Goal: Transaction & Acquisition: Obtain resource

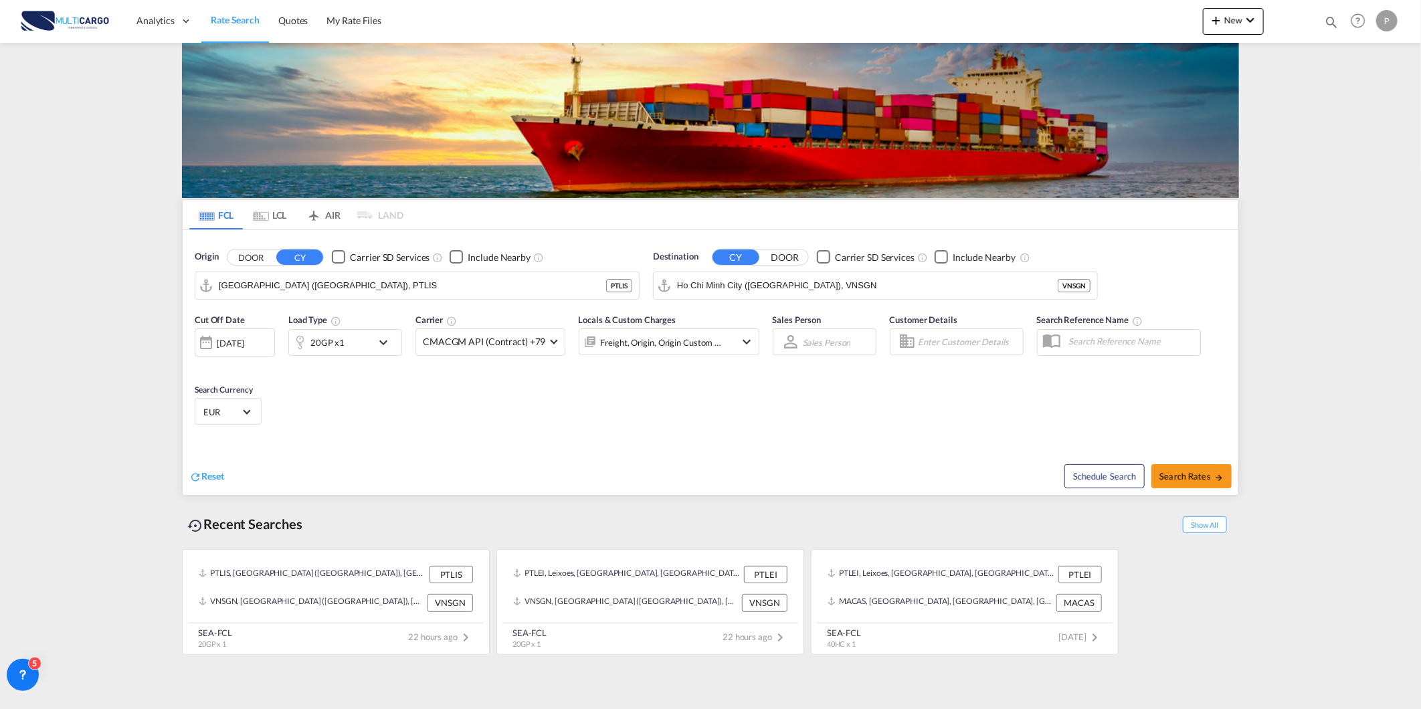
click at [1335, 22] on md-icon "icon-magnify" at bounding box center [1331, 22] width 15 height 15
drag, startPoint x: 1186, startPoint y: 25, endPoint x: 1104, endPoint y: 31, distance: 82.5
click at [1105, 30] on div "Quotes 8058" at bounding box center [1212, 21] width 253 height 25
type input "9"
type input "8093"
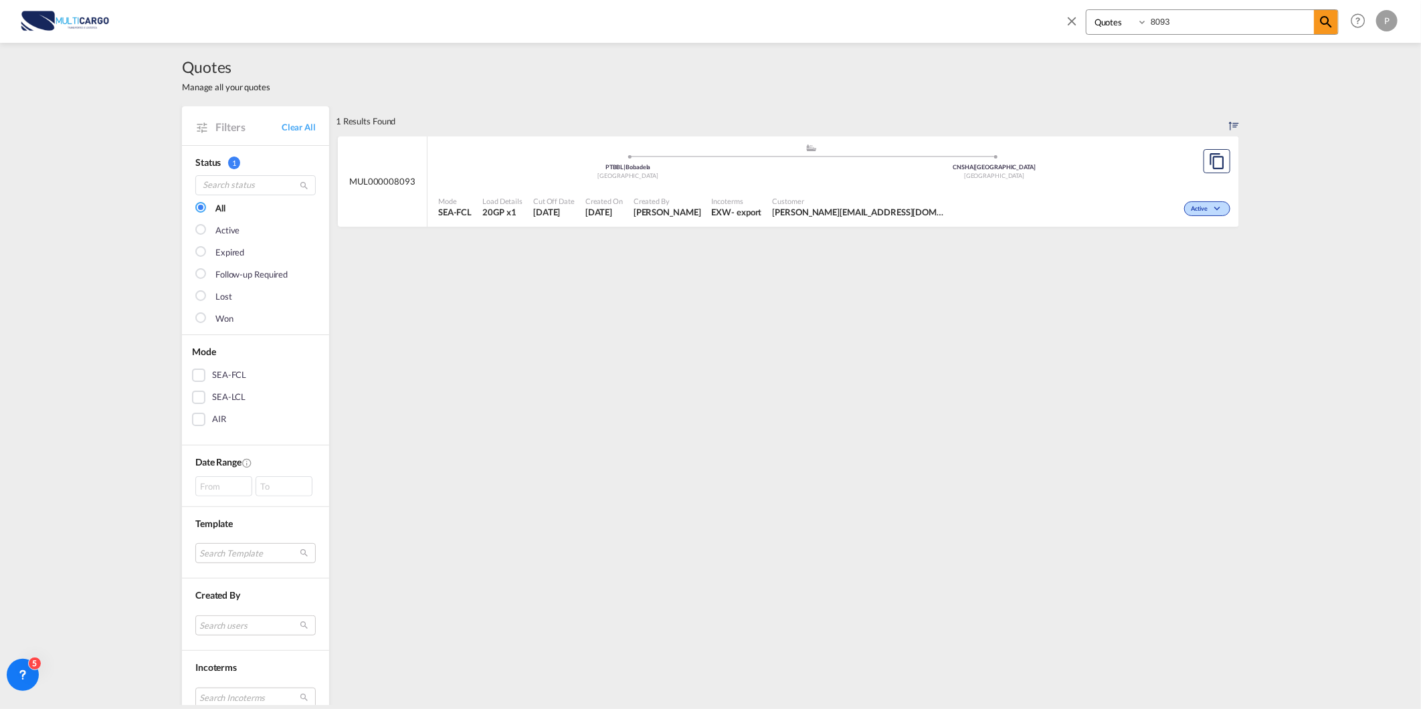
click at [617, 189] on div "Mode SEA-FCL Load Details 20GP x1 Cut Off Date [DATE] Created On [DATE] Created…" at bounding box center [832, 207] width 811 height 40
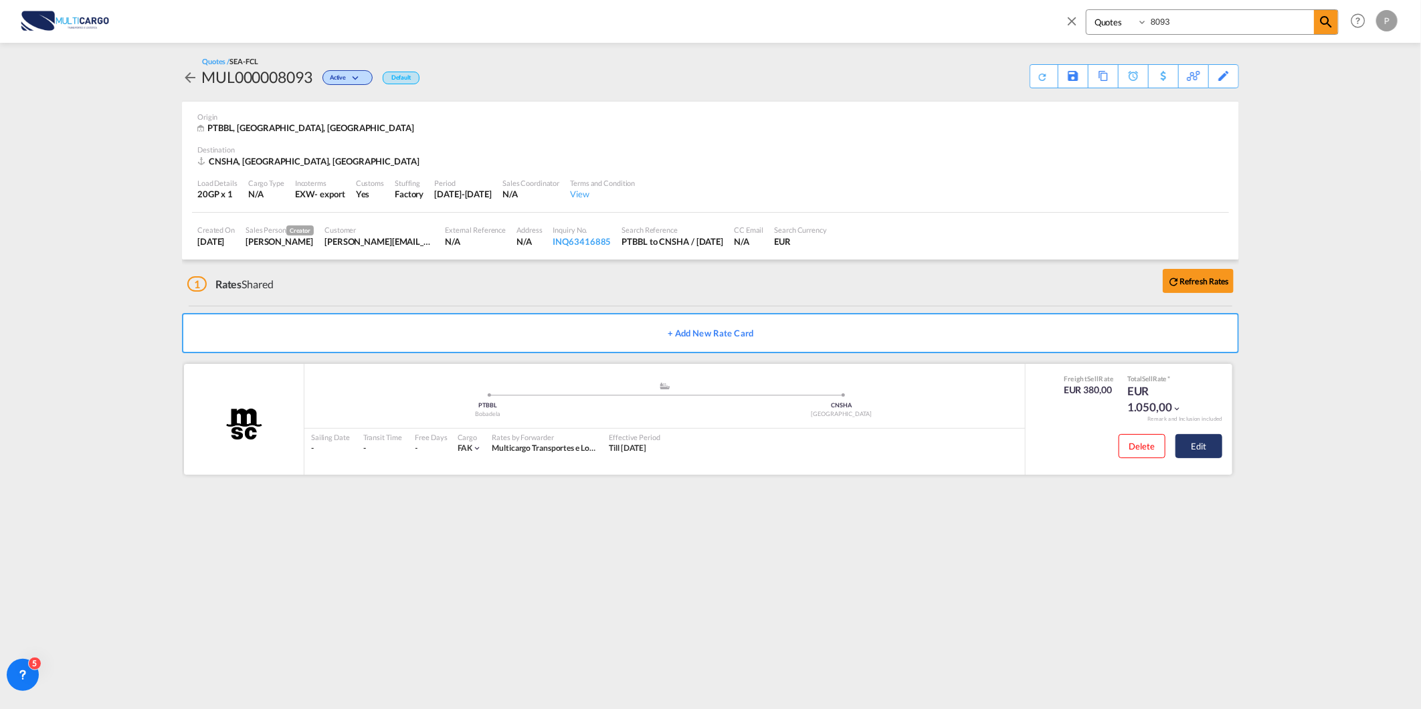
click at [1216, 448] on button "Edit" at bounding box center [1198, 446] width 47 height 24
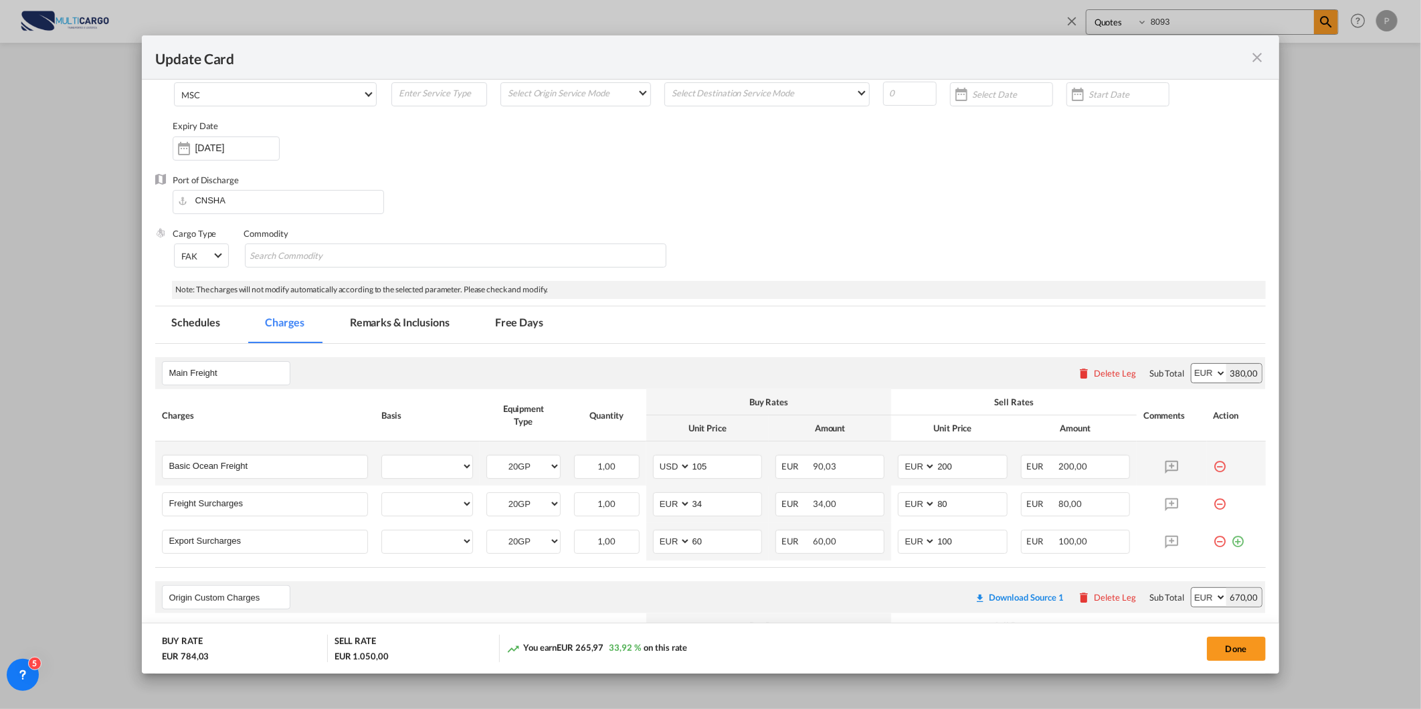
select select "per equipment"
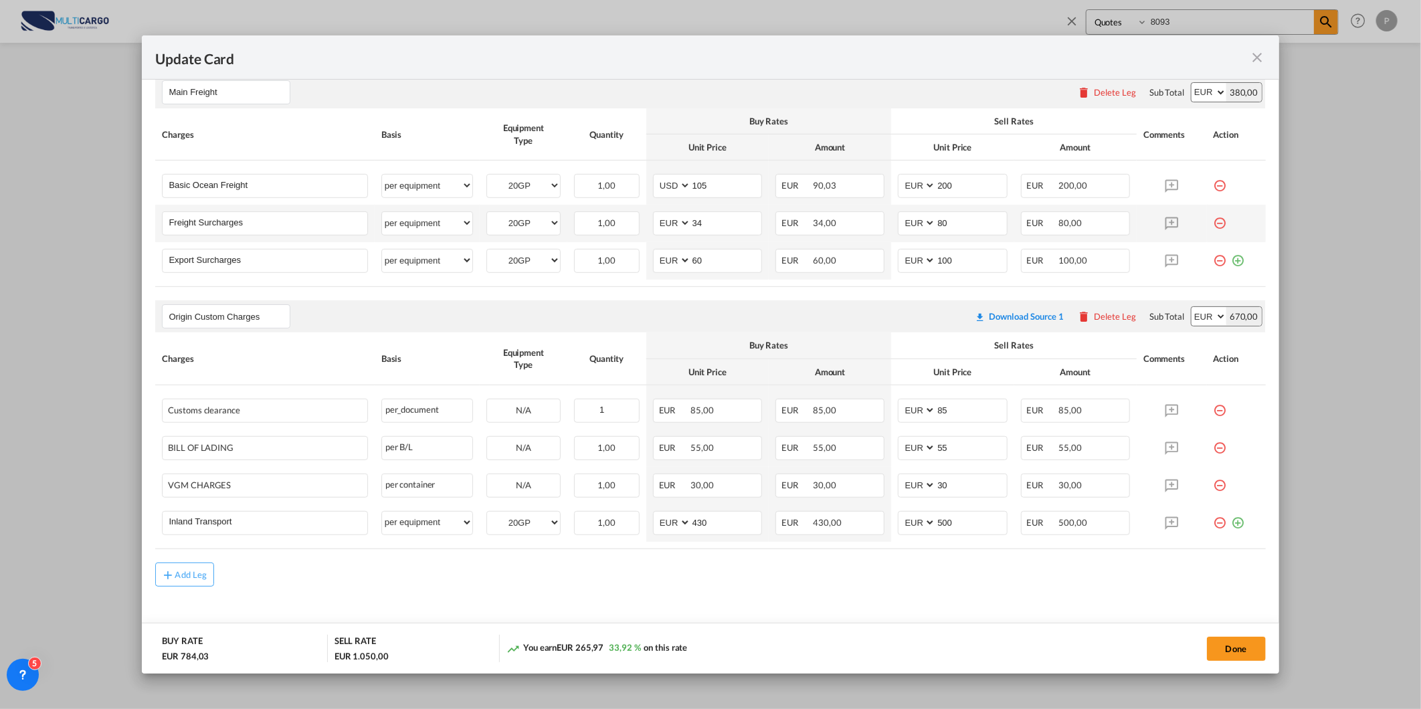
scroll to position [385, 0]
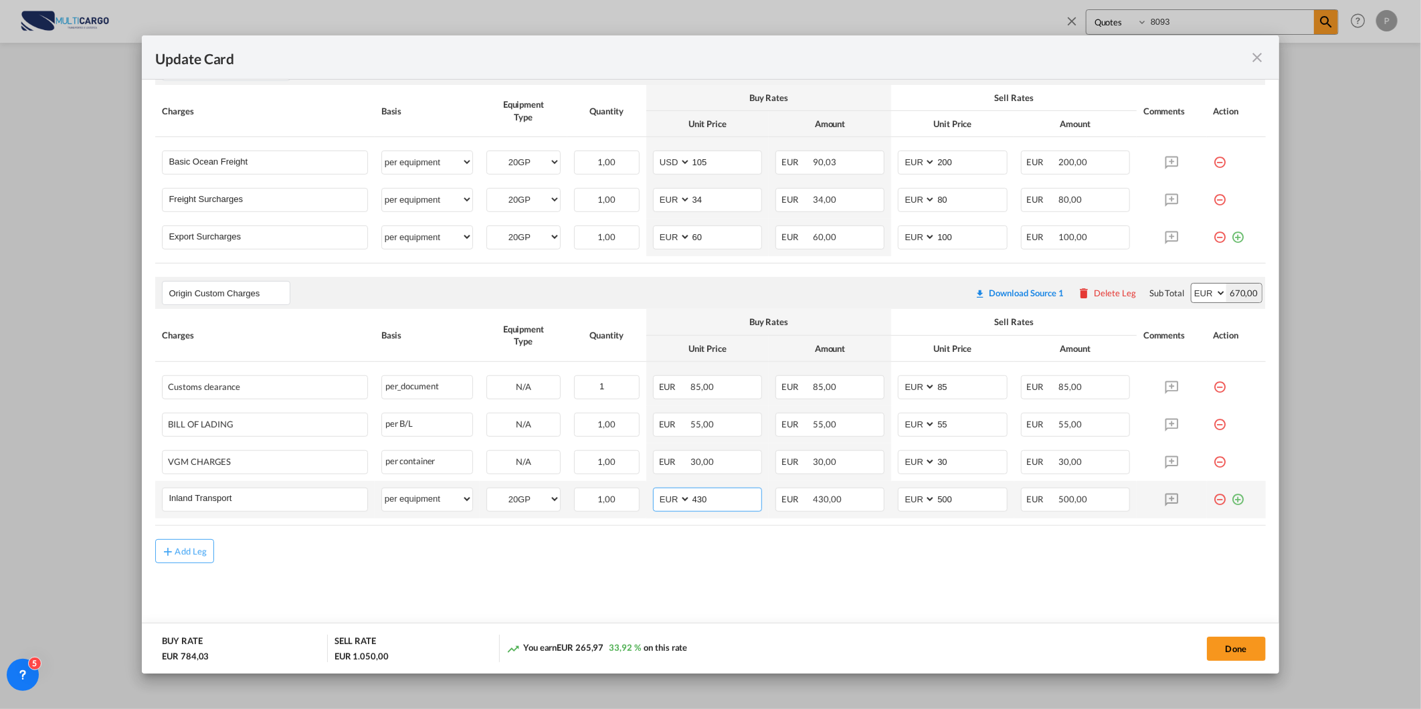
drag, startPoint x: 720, startPoint y: 500, endPoint x: 606, endPoint y: 486, distance: 115.2
click at [606, 486] on tr "Inland Transport Please Enter User Defined Charges Cannot Be Published per equi…" at bounding box center [710, 499] width 1110 height 37
click at [706, 488] on input "430" at bounding box center [726, 498] width 70 height 20
click at [705, 496] on input "430" at bounding box center [726, 498] width 70 height 20
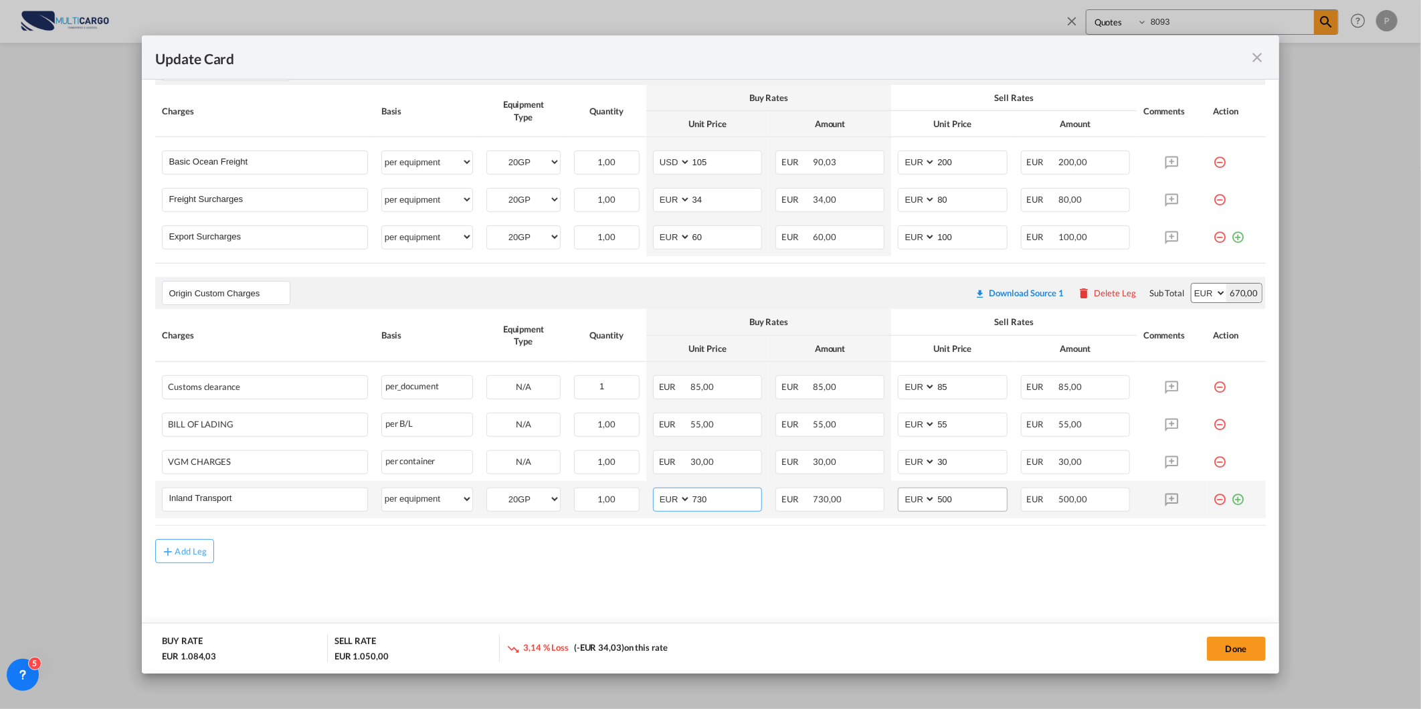
type input "730"
drag, startPoint x: 956, startPoint y: 496, endPoint x: 904, endPoint y: 484, distance: 53.4
click at [918, 497] on md-input-container "AED AFN ALL AMD ANG AOA ARS AUD AWG AZN BAM BBD BDT BGN BHD BIF BMD BND [PERSON…" at bounding box center [952, 500] width 109 height 24
type input "3"
type input "880"
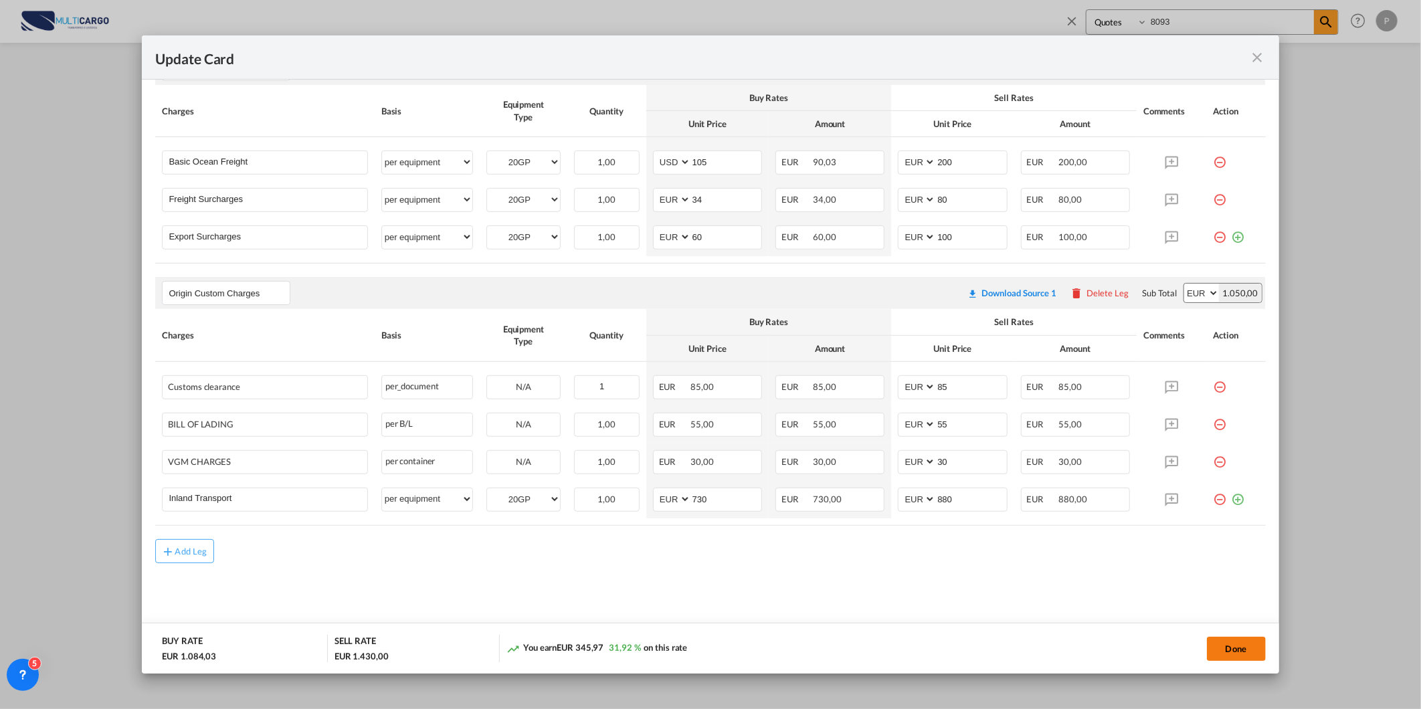
click at [1247, 645] on button "Done" at bounding box center [1236, 649] width 59 height 24
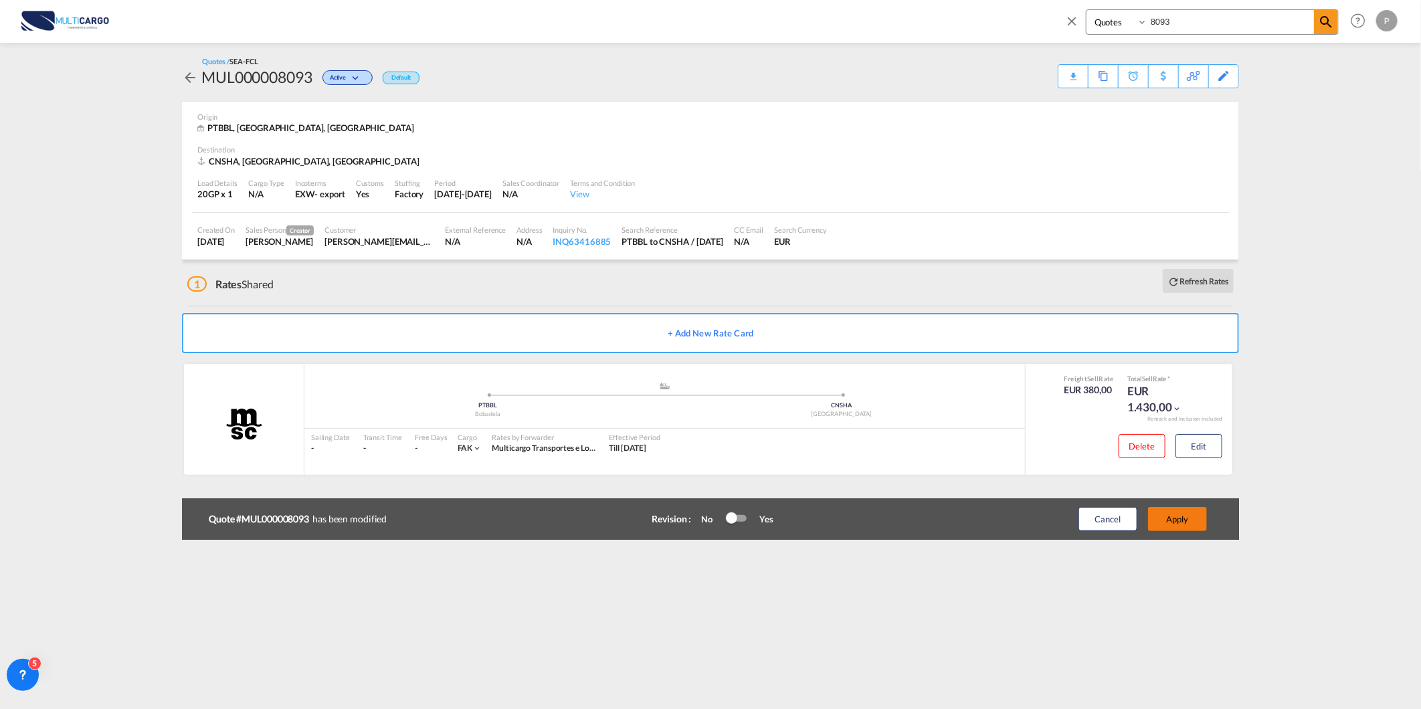
click at [1175, 516] on button "Apply" at bounding box center [1177, 519] width 59 height 24
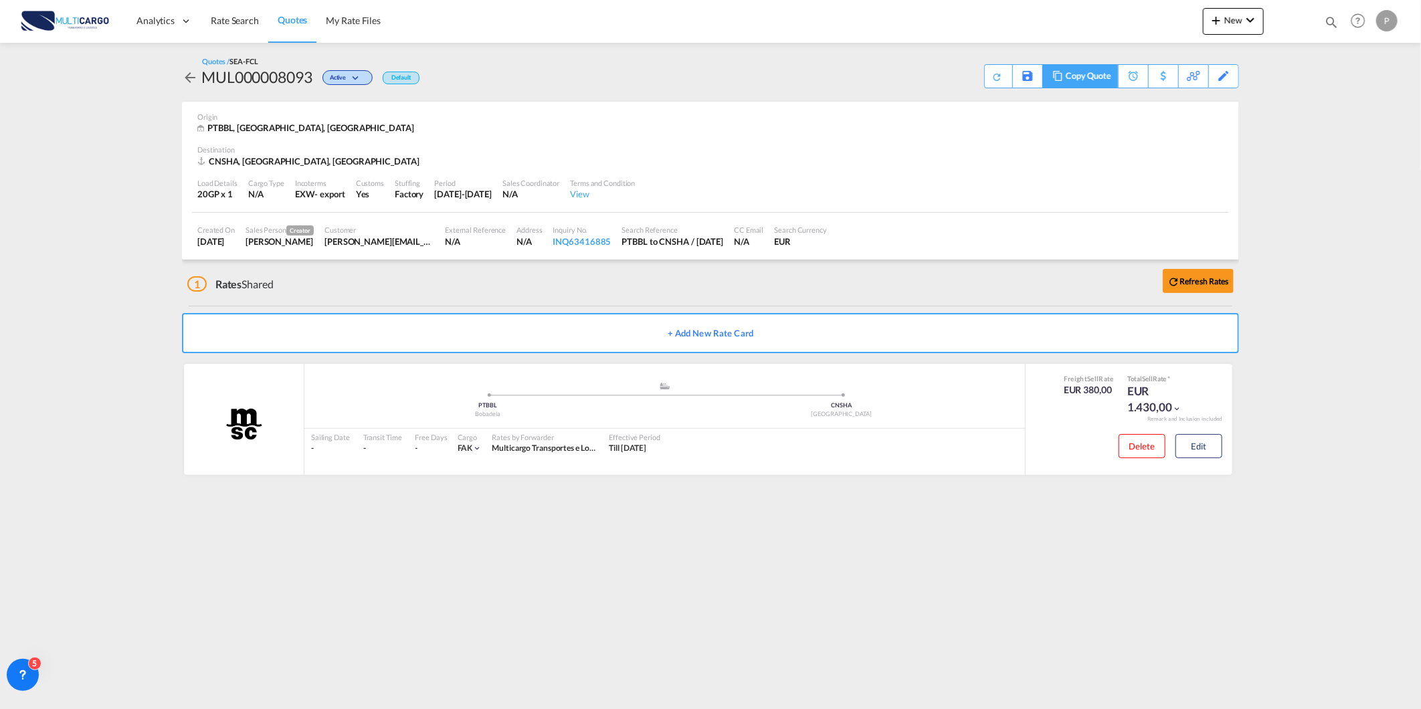
click at [1095, 78] on div "Copy Quote" at bounding box center [1088, 76] width 45 height 23
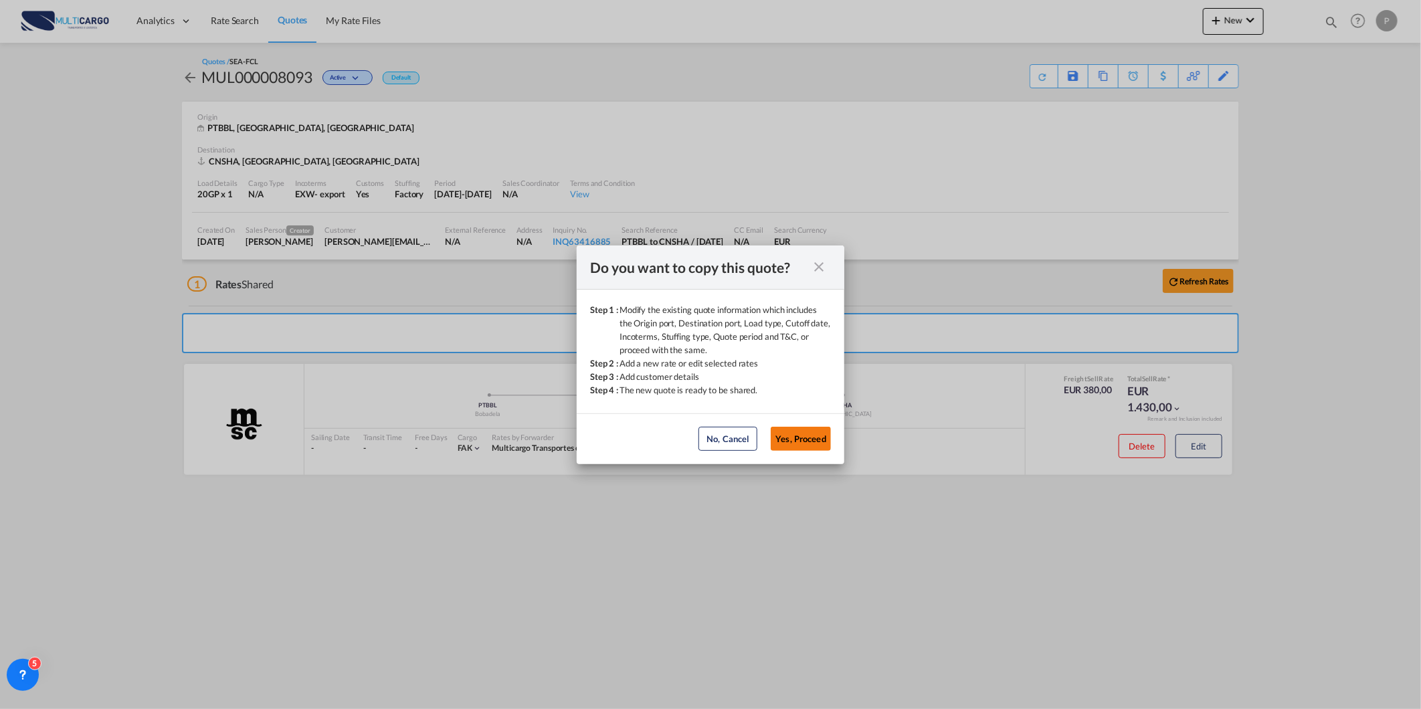
click at [797, 441] on button "Yes, Proceed" at bounding box center [801, 439] width 60 height 24
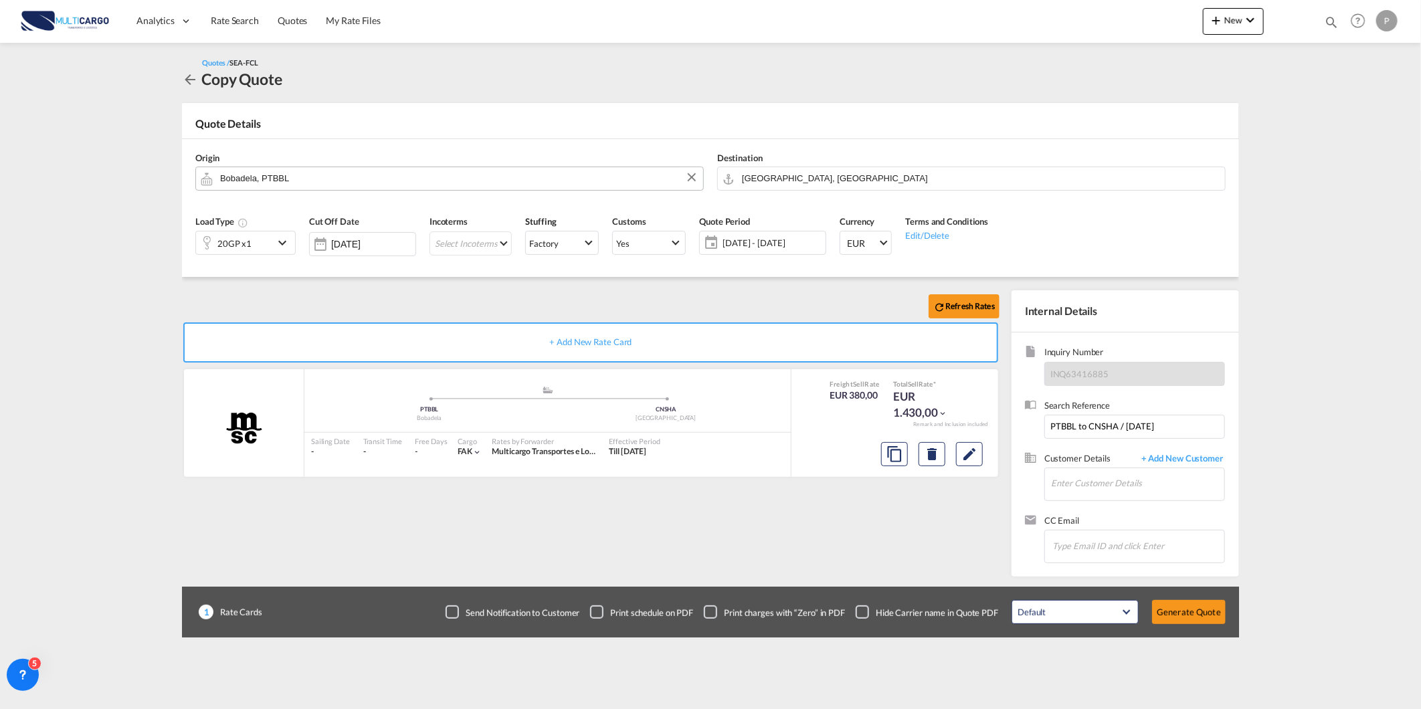
click at [573, 175] on input "Bobadela, PTBBL" at bounding box center [458, 178] width 476 height 23
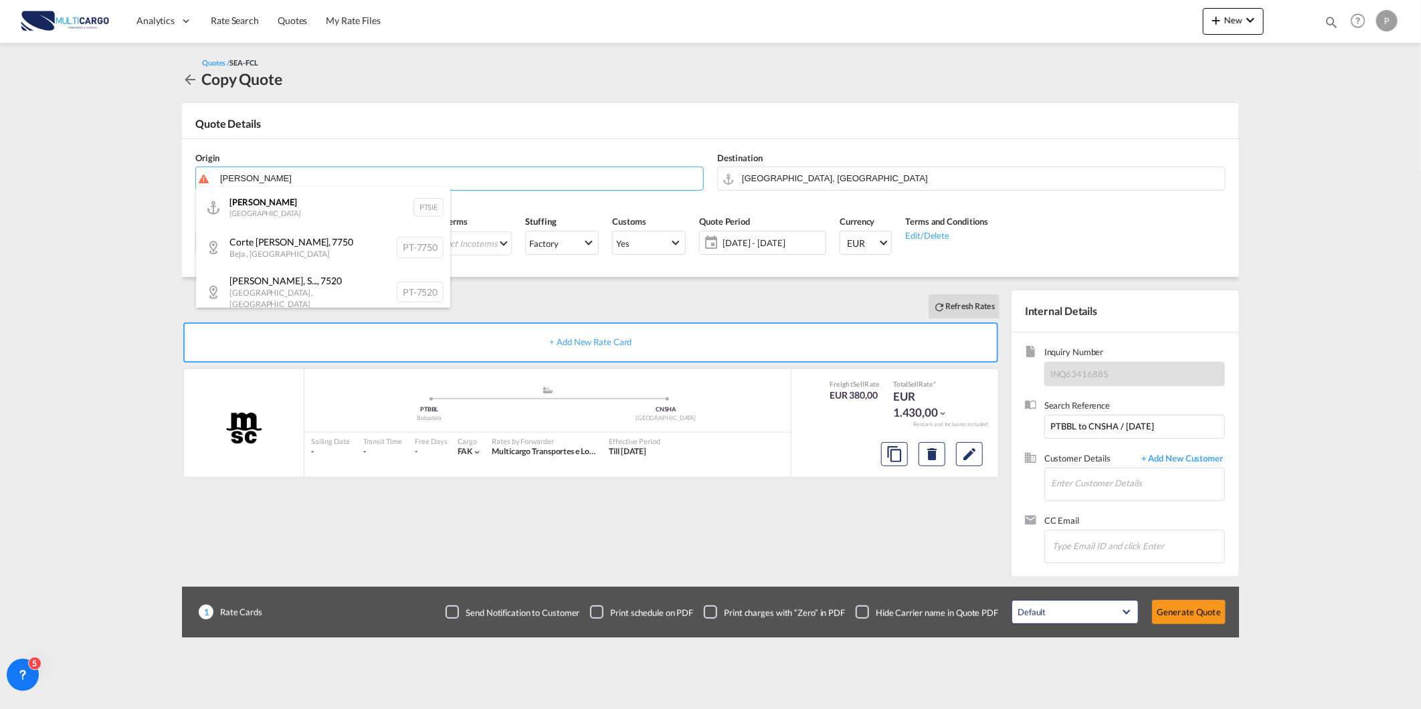
click at [350, 209] on div "[PERSON_NAME] Portugal PTSIE" at bounding box center [323, 207] width 254 height 40
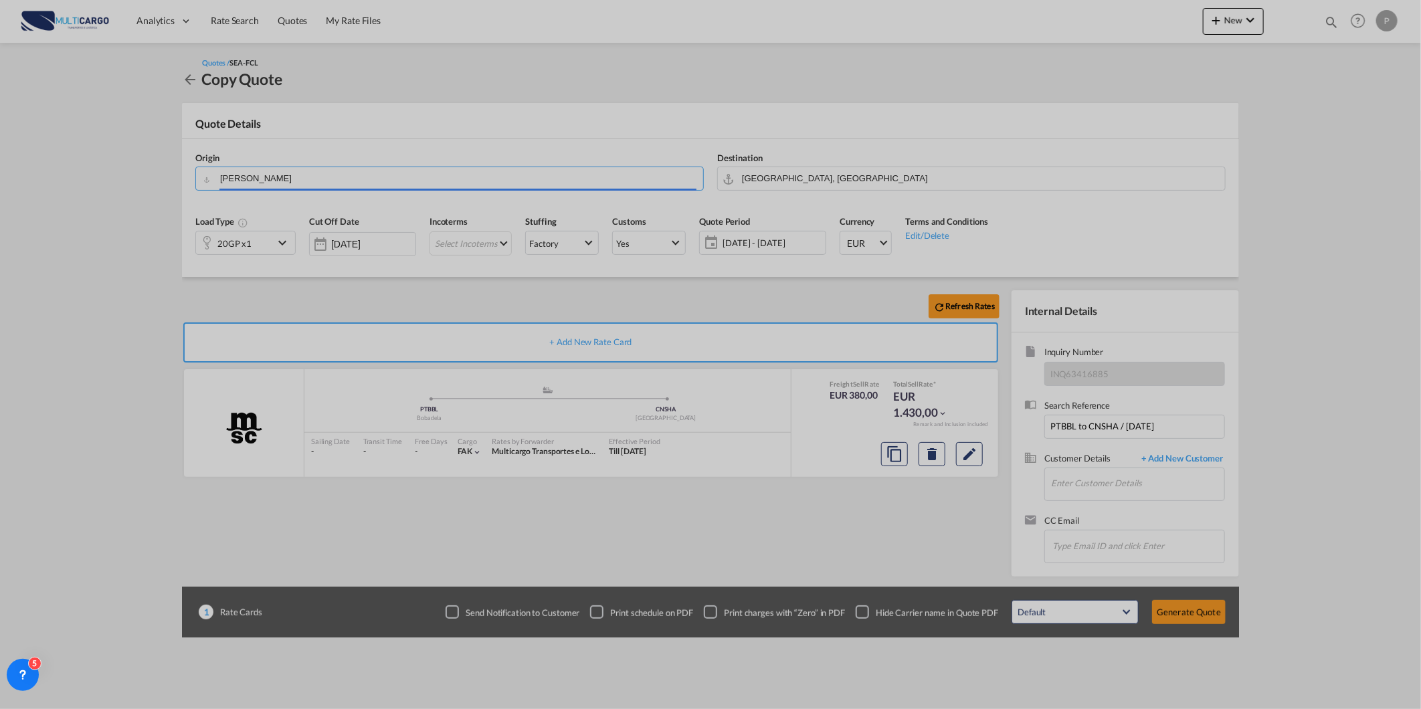
type input "[PERSON_NAME], PTSIE"
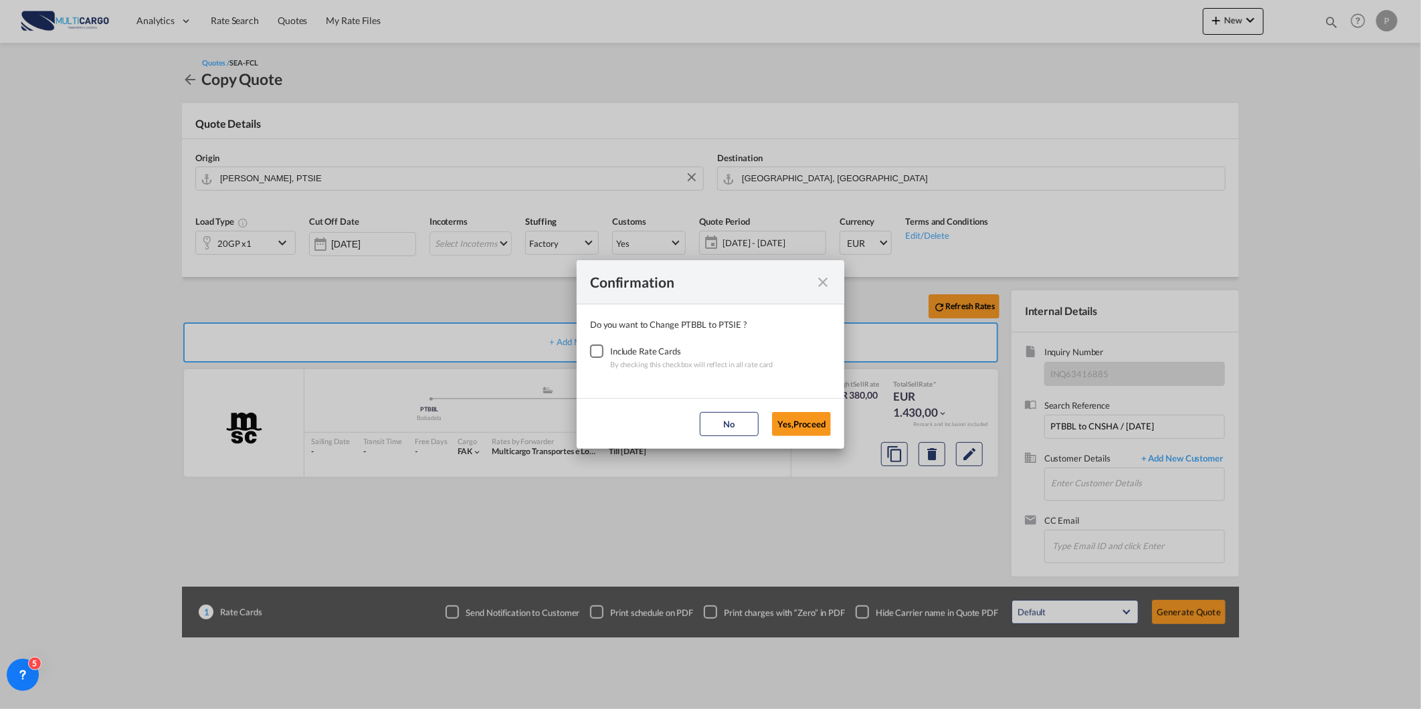
click at [601, 349] on div "Checkbox No Ink" at bounding box center [596, 350] width 13 height 13
click at [787, 417] on button "Yes,Proceed" at bounding box center [801, 424] width 59 height 24
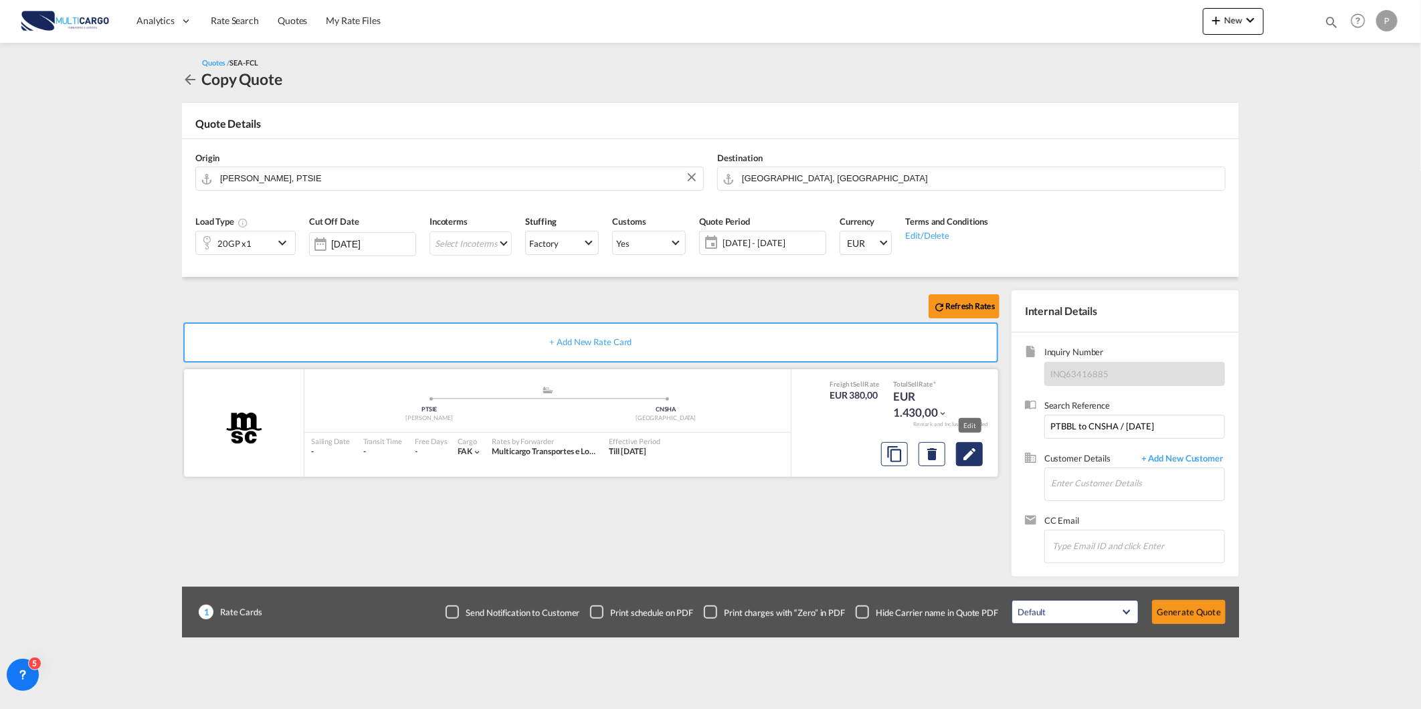
click at [973, 460] on md-icon "Edit" at bounding box center [969, 454] width 16 height 16
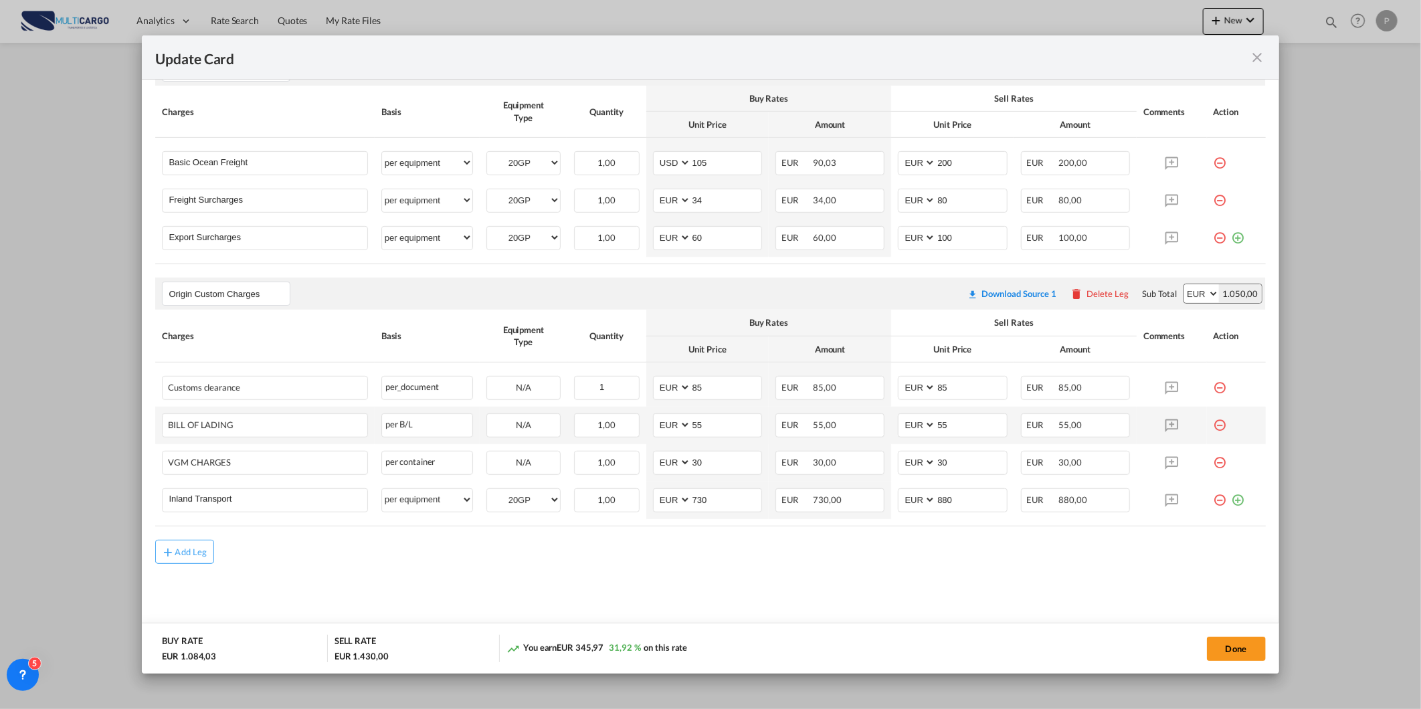
scroll to position [385, 0]
click at [1233, 640] on button "Done" at bounding box center [1236, 649] width 59 height 24
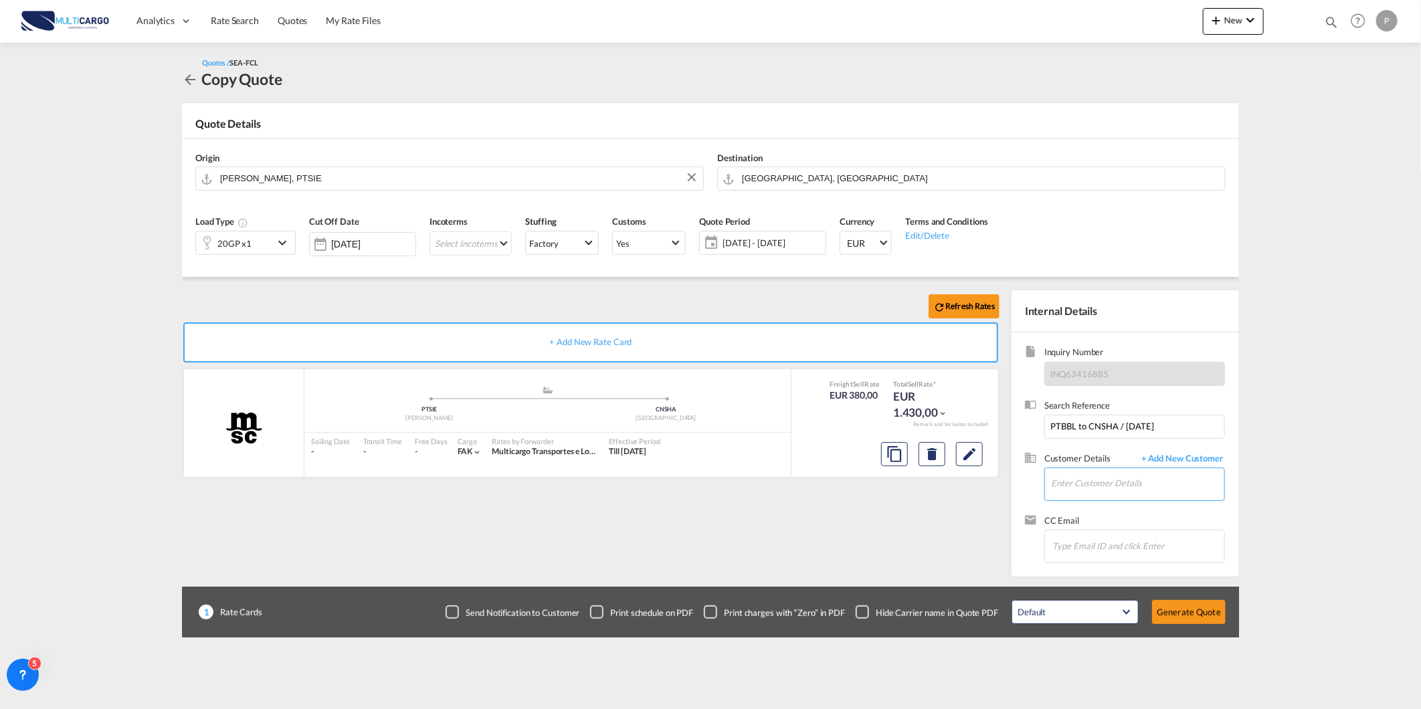
click at [1100, 497] on input "Enter Customer Details" at bounding box center [1137, 483] width 173 height 30
paste input "[PERSON_NAME][EMAIL_ADDRESS][DOMAIN_NAME]"
click at [1130, 510] on div "[PERSON_NAME][EMAIL_ADDRESS][DOMAIN_NAME] [PERSON_NAME][EMAIL_ADDRESS][DOMAIN_N…" at bounding box center [1177, 507] width 254 height 36
type input "[PERSON_NAME][EMAIL_ADDRESS][DOMAIN_NAME], [PERSON_NAME][EMAIL_ADDRESS][DOMAIN_…"
click at [974, 459] on md-icon "Edit" at bounding box center [969, 454] width 16 height 16
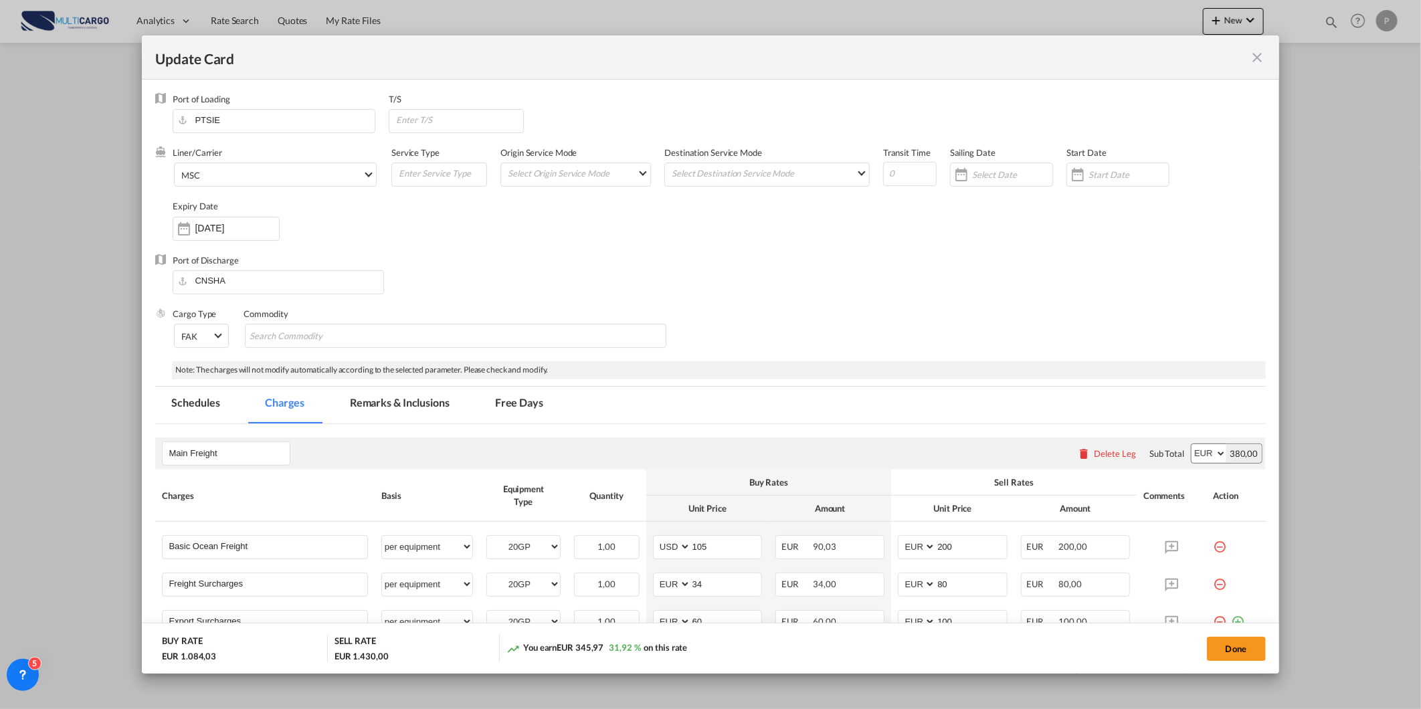
click at [1259, 52] on md-icon "icon-close fg-AAA8AD m-0 pointer" at bounding box center [1257, 57] width 16 height 16
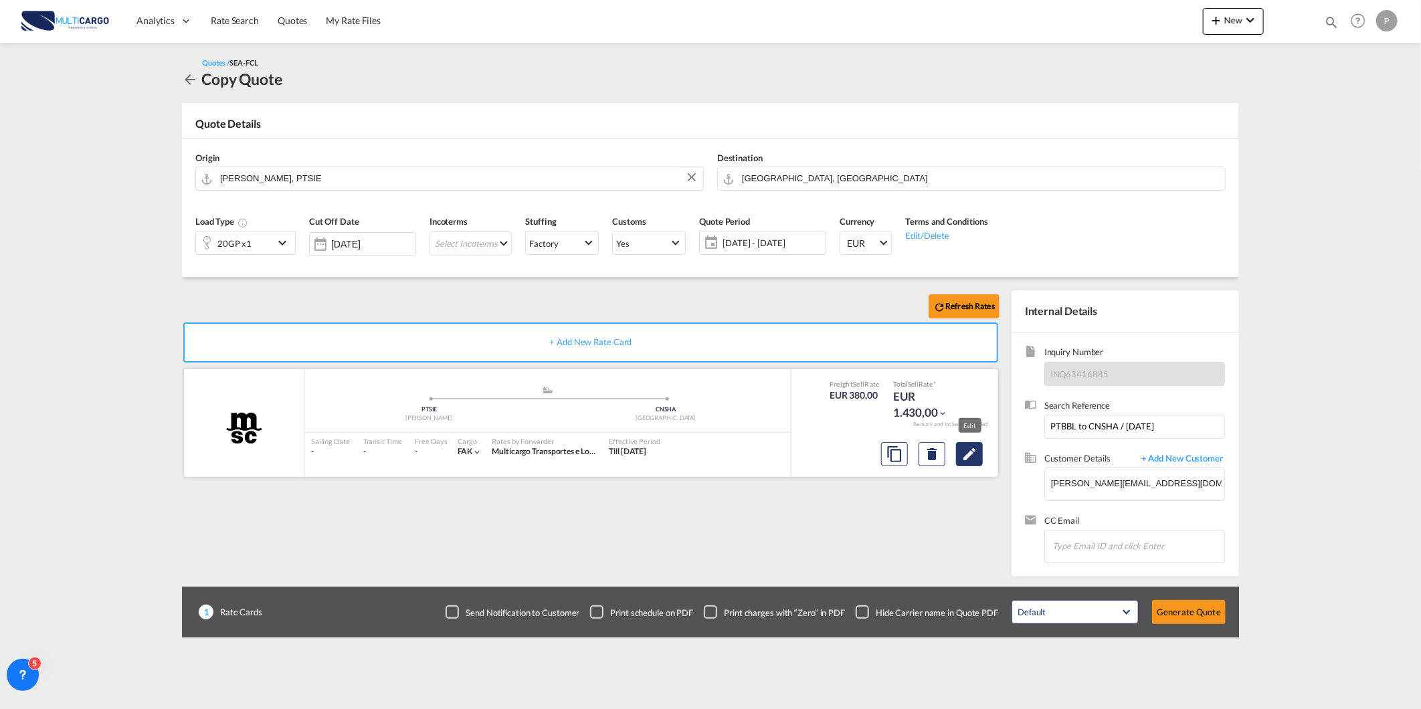
click at [967, 464] on button "Edit" at bounding box center [969, 454] width 27 height 24
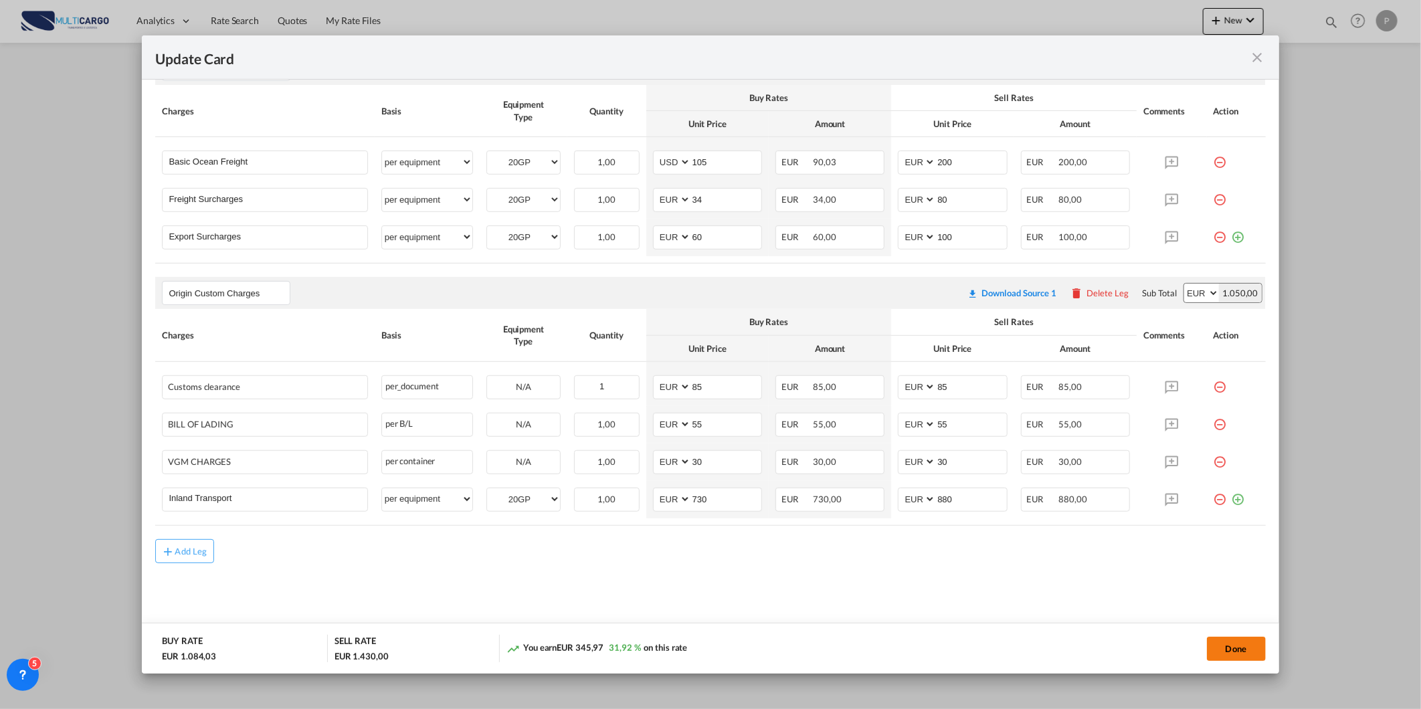
drag, startPoint x: 1248, startPoint y: 650, endPoint x: 1249, endPoint y: 643, distance: 6.7
click at [1248, 650] on button "Done" at bounding box center [1236, 649] width 59 height 24
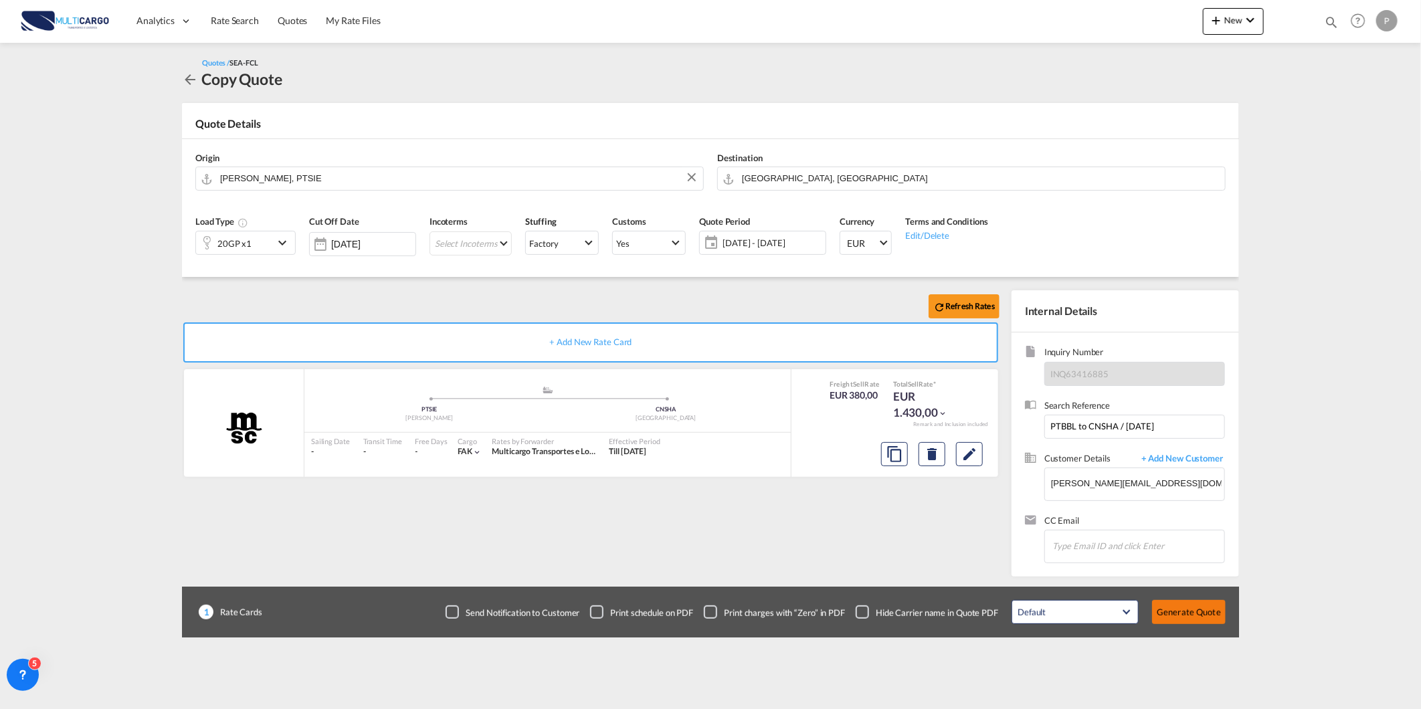
click at [1184, 618] on button "Generate Quote" at bounding box center [1189, 612] width 74 height 24
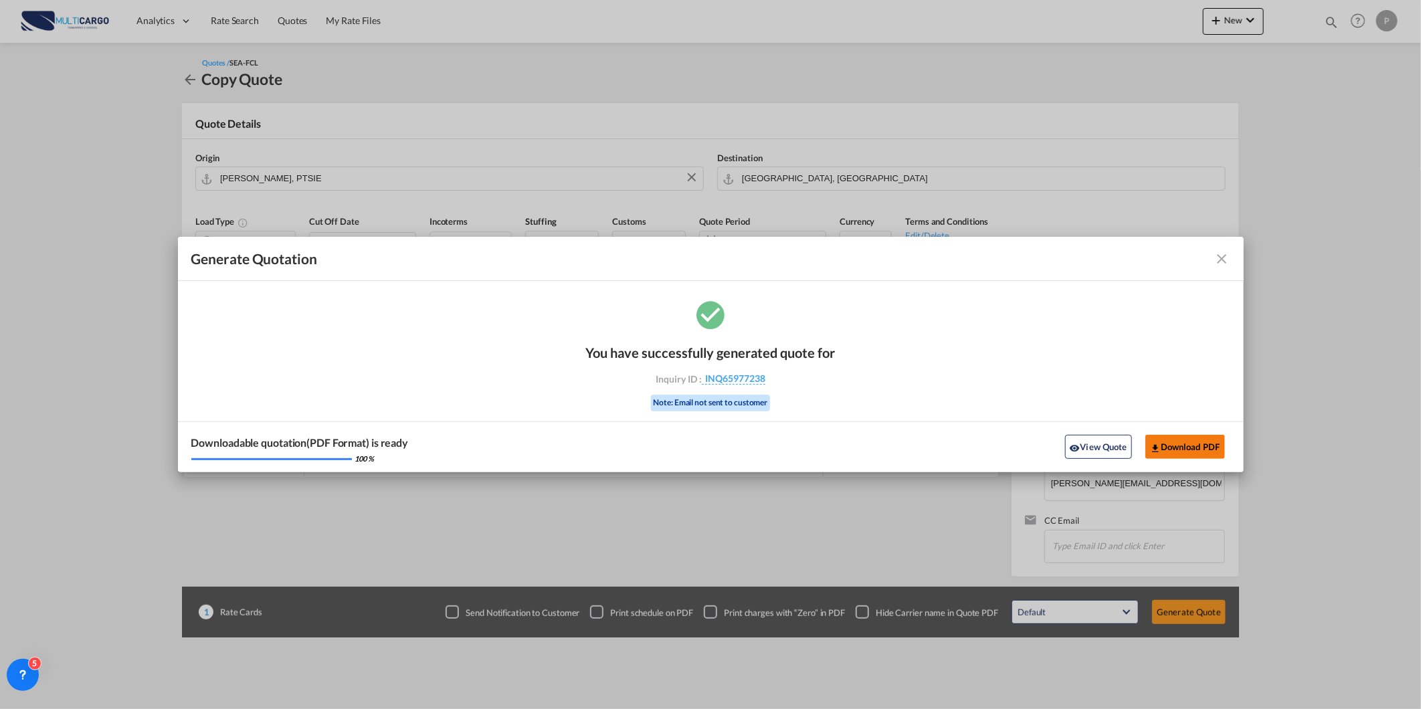
click at [1181, 448] on button "Download PDF" at bounding box center [1185, 447] width 80 height 24
click at [1214, 255] on md-icon "icon-close fg-AAA8AD cursor m-0" at bounding box center [1222, 259] width 16 height 16
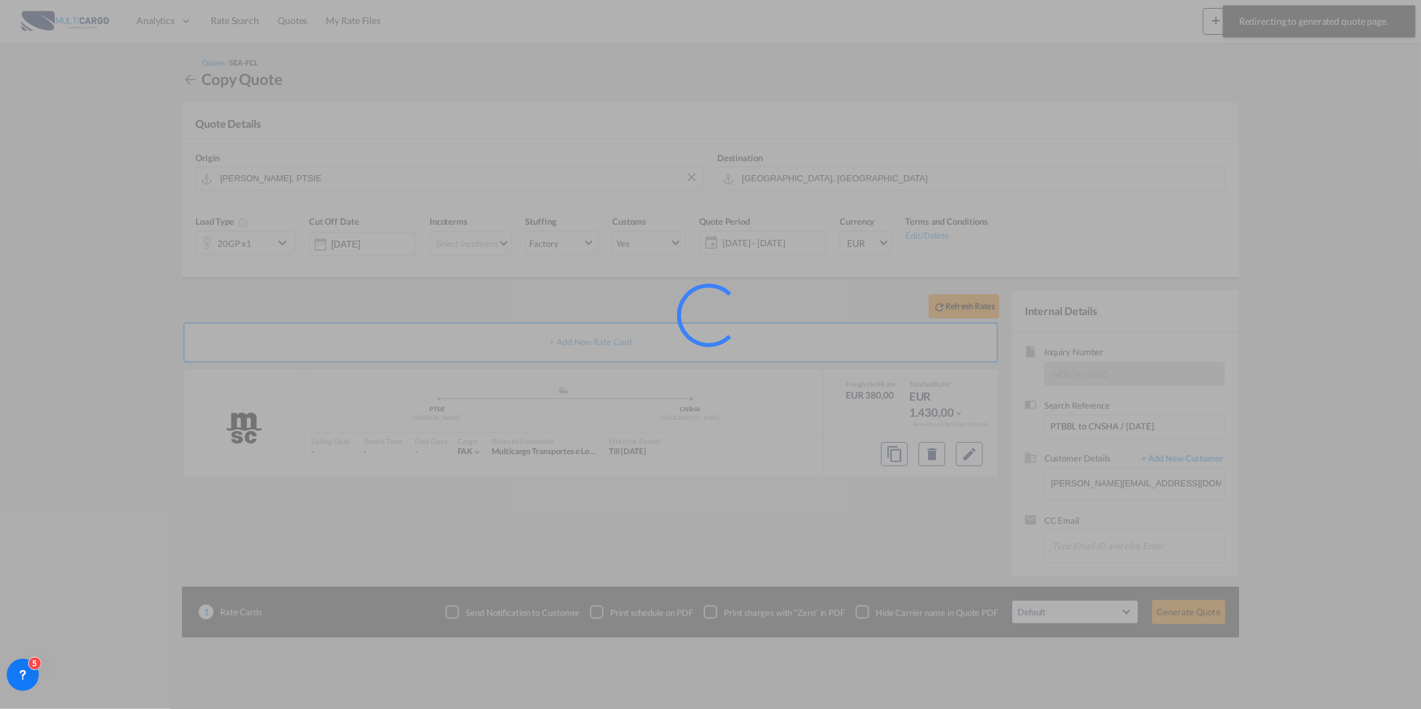
click at [1318, 30] on div at bounding box center [710, 354] width 1421 height 709
click at [1292, 78] on div at bounding box center [710, 354] width 1421 height 709
click at [1074, 31] on div at bounding box center [710, 354] width 1421 height 709
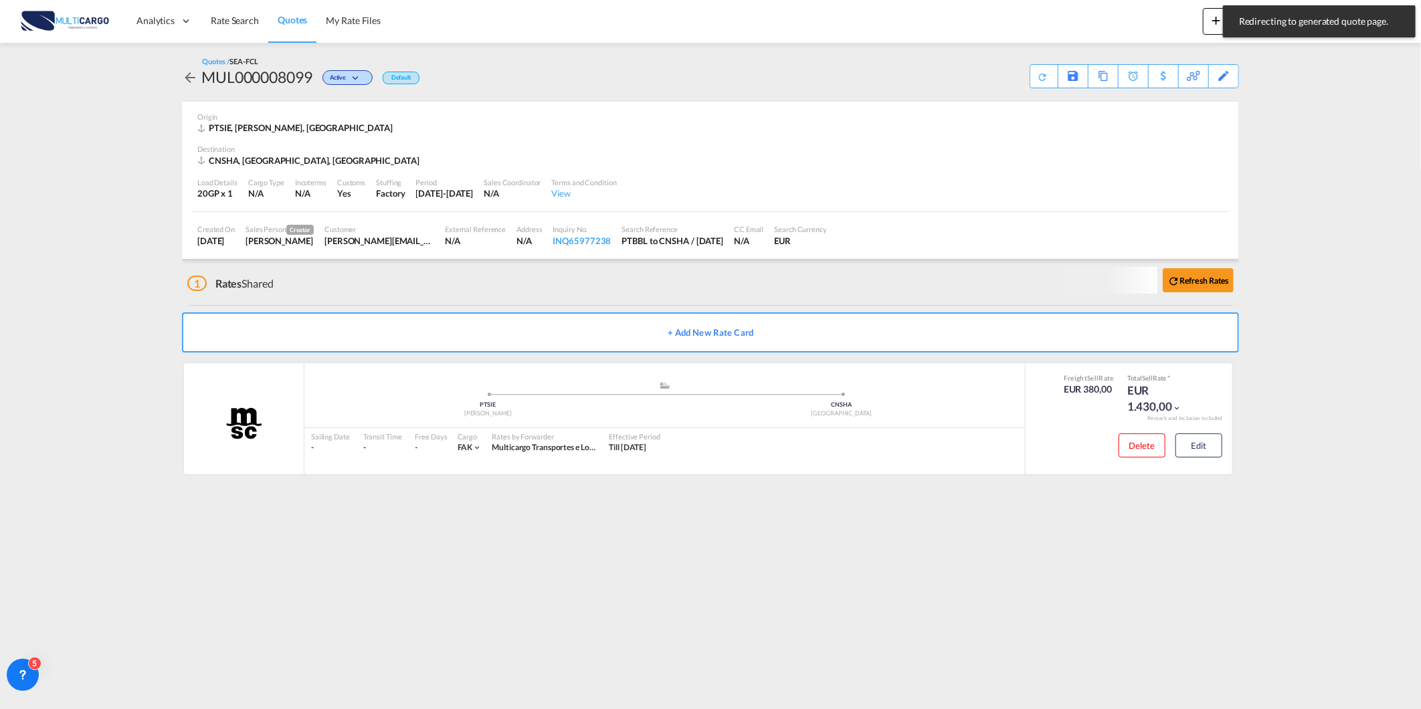
click at [1078, 31] on div "Analytics Reports Dashboard Rate Search Quotes My Rate Files New Rates Ratecard" at bounding box center [710, 20] width 1381 height 41
click at [1308, 51] on md-content "Analytics Reports Dashboard Rate Search Quotes My Rate Files New Rates Ratecard" at bounding box center [710, 354] width 1421 height 709
click at [1333, 21] on md-icon "icon-magnify" at bounding box center [1331, 22] width 15 height 15
drag, startPoint x: 1131, startPoint y: 28, endPoint x: 1130, endPoint y: 36, distance: 8.1
click at [1131, 28] on select "Quotes" at bounding box center [1118, 22] width 64 height 24
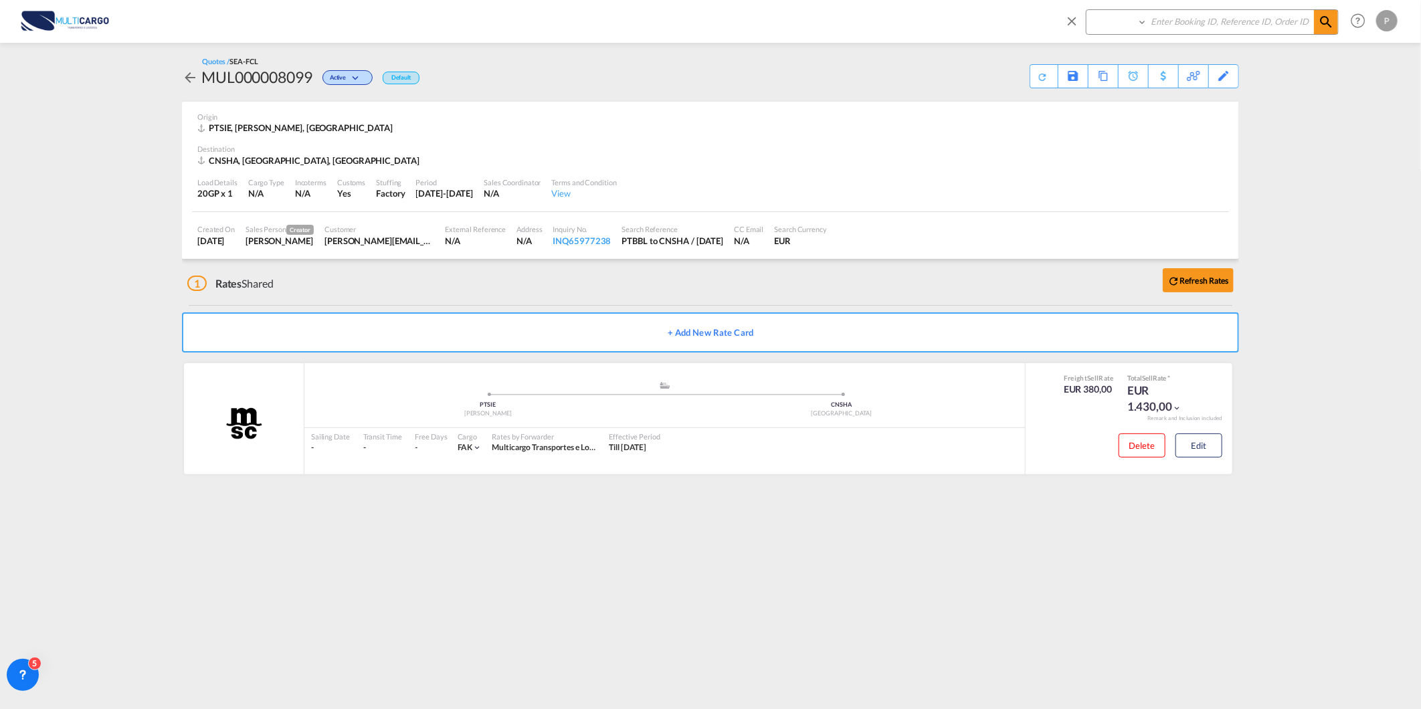
select select "Quotes"
click at [1086, 10] on select "Quotes" at bounding box center [1118, 22] width 64 height 24
click at [1191, 28] on input at bounding box center [1230, 21] width 167 height 23
type input "8069"
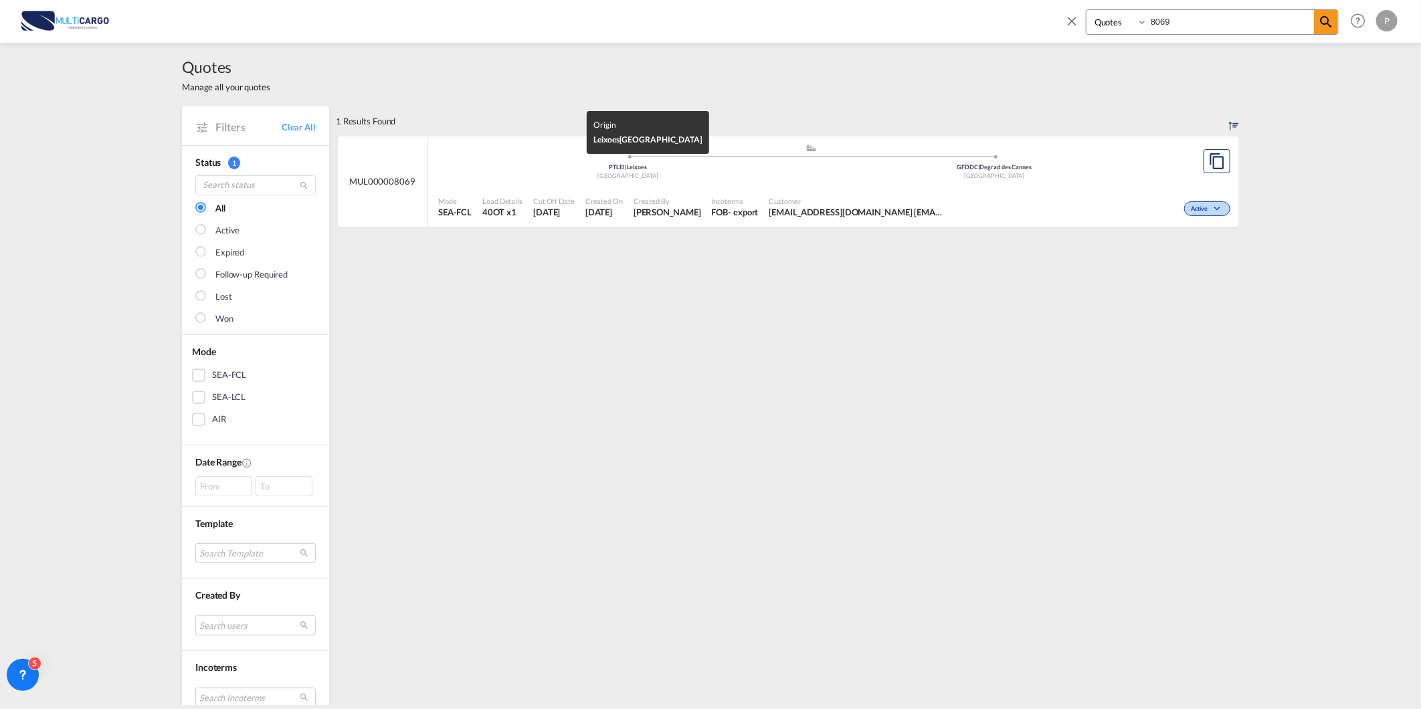
click at [563, 177] on div "[GEOGRAPHIC_DATA]" at bounding box center [628, 176] width 367 height 9
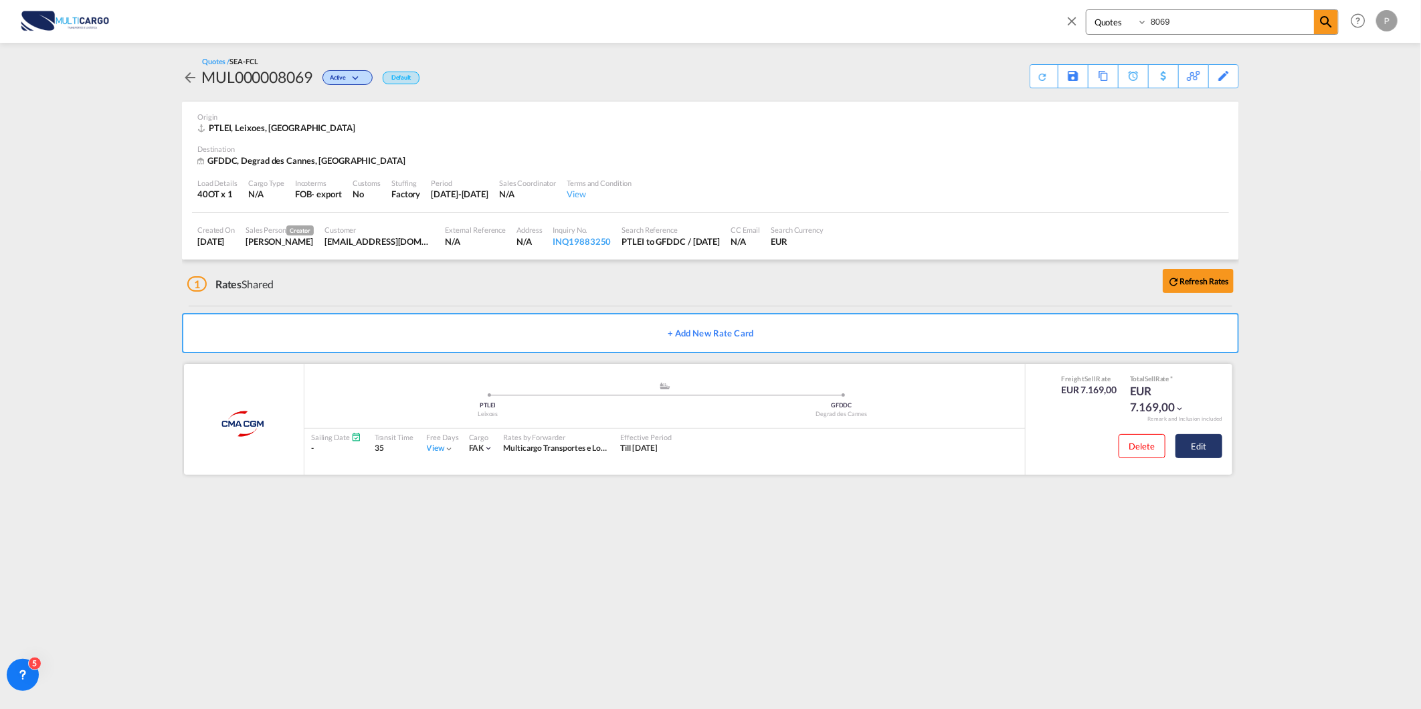
click at [1188, 445] on button "Edit" at bounding box center [1198, 446] width 47 height 24
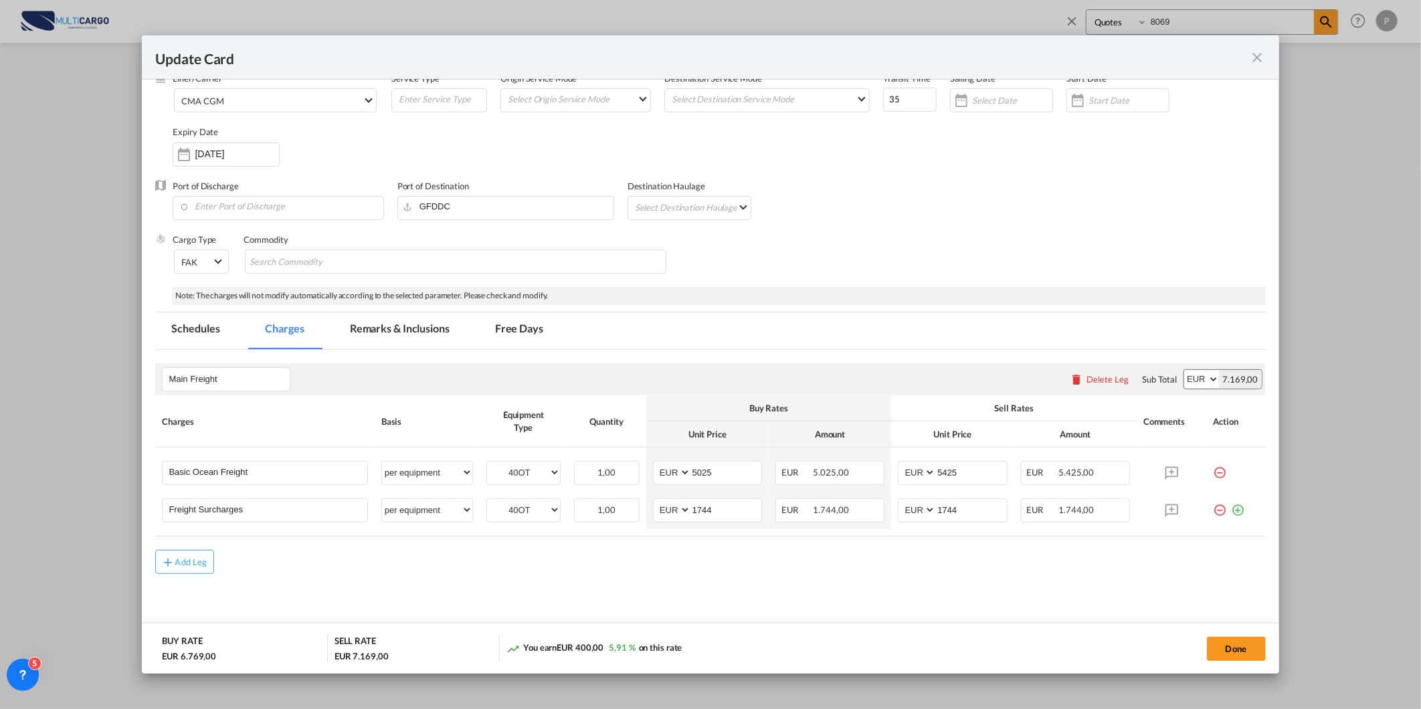
scroll to position [85, 0]
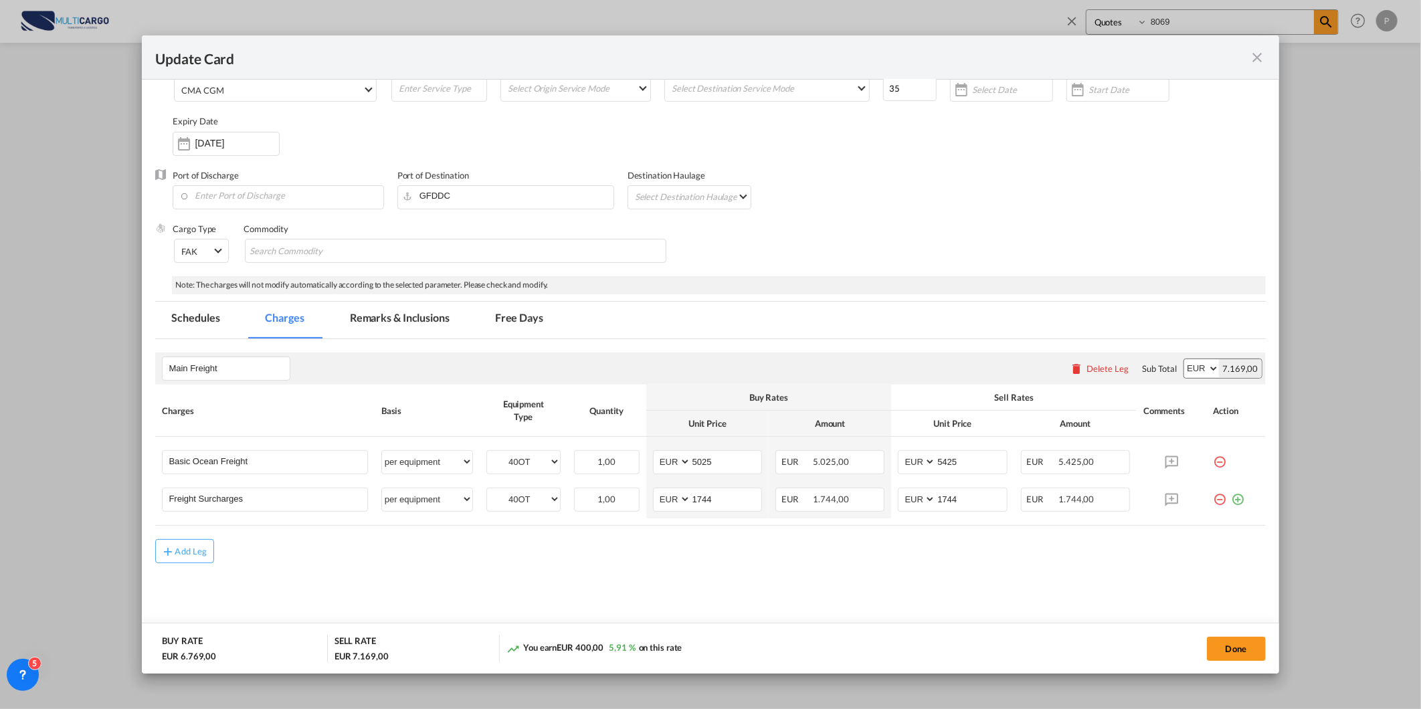
click at [1259, 65] on md-icon "icon-close fg-AAA8AD m-0 pointer" at bounding box center [1257, 57] width 16 height 16
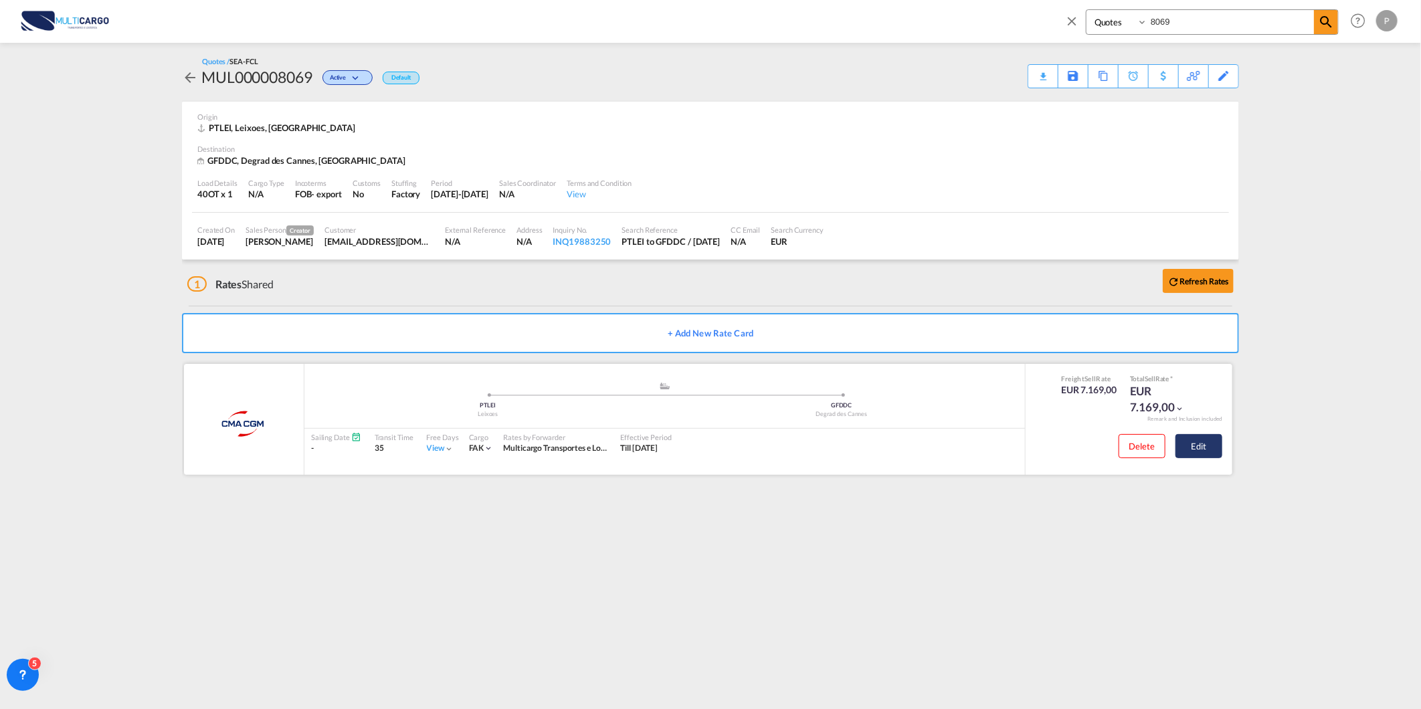
click at [1201, 444] on button "Edit" at bounding box center [1198, 446] width 47 height 24
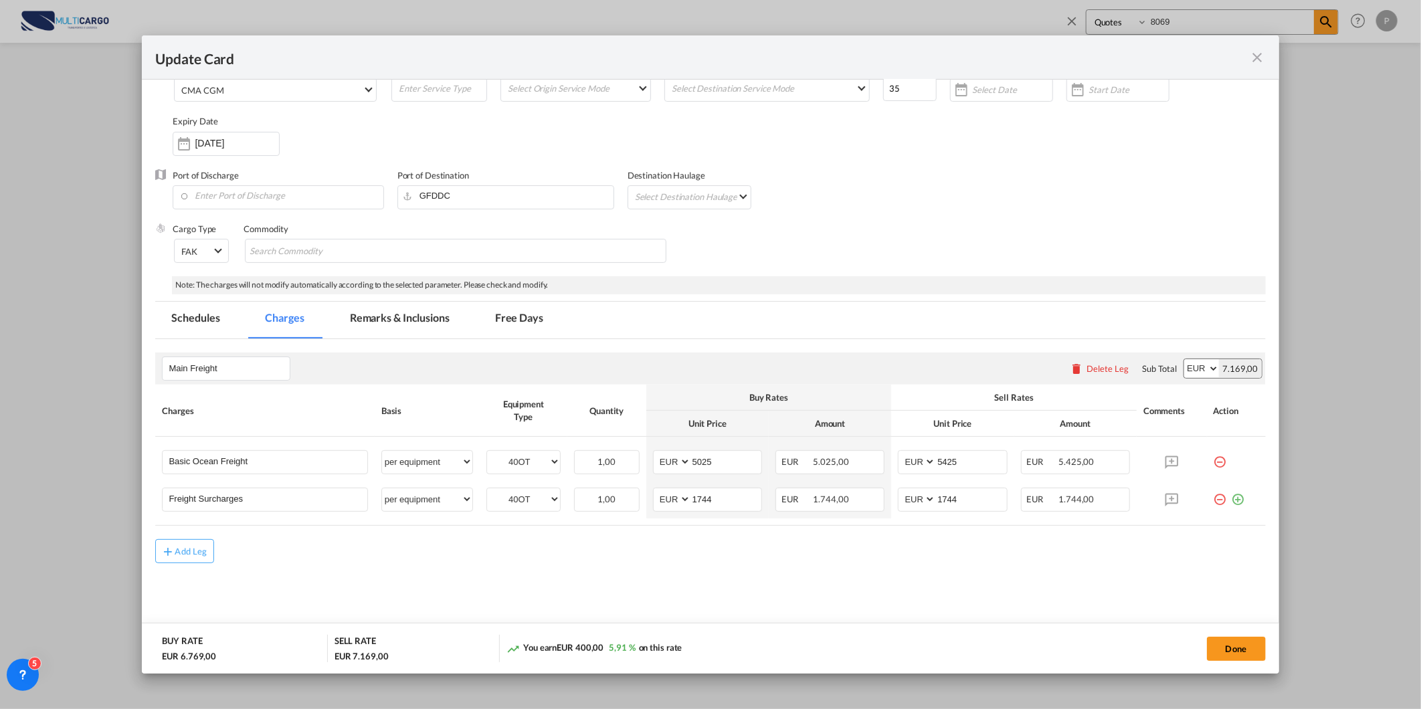
click at [1255, 61] on md-icon "icon-close fg-AAA8AD m-0 pointer" at bounding box center [1257, 57] width 16 height 16
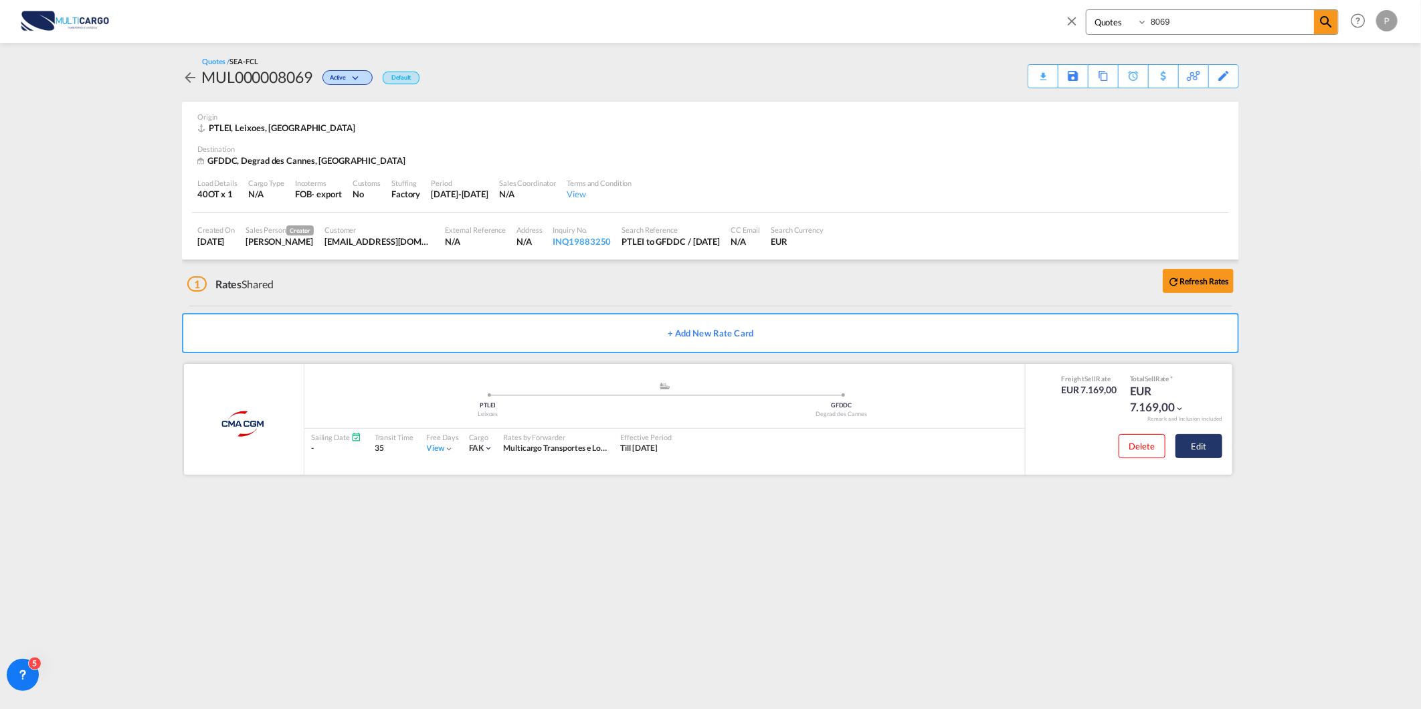
click at [1181, 451] on button "Edit" at bounding box center [1198, 446] width 47 height 24
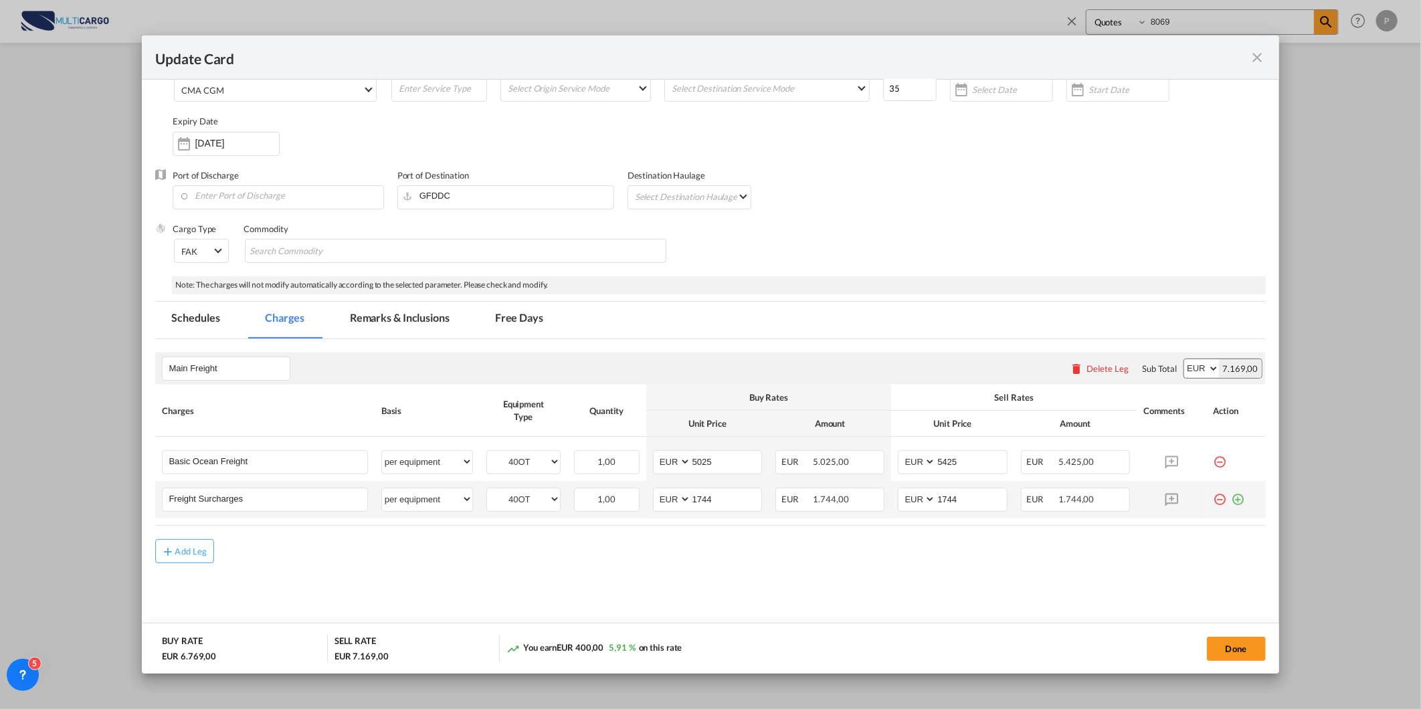
click at [1234, 500] on div "Update Card Port ..." at bounding box center [1235, 494] width 45 height 13
click at [1232, 496] on md-icon "icon-plus-circle-outline green-400-fg" at bounding box center [1237, 494] width 13 height 13
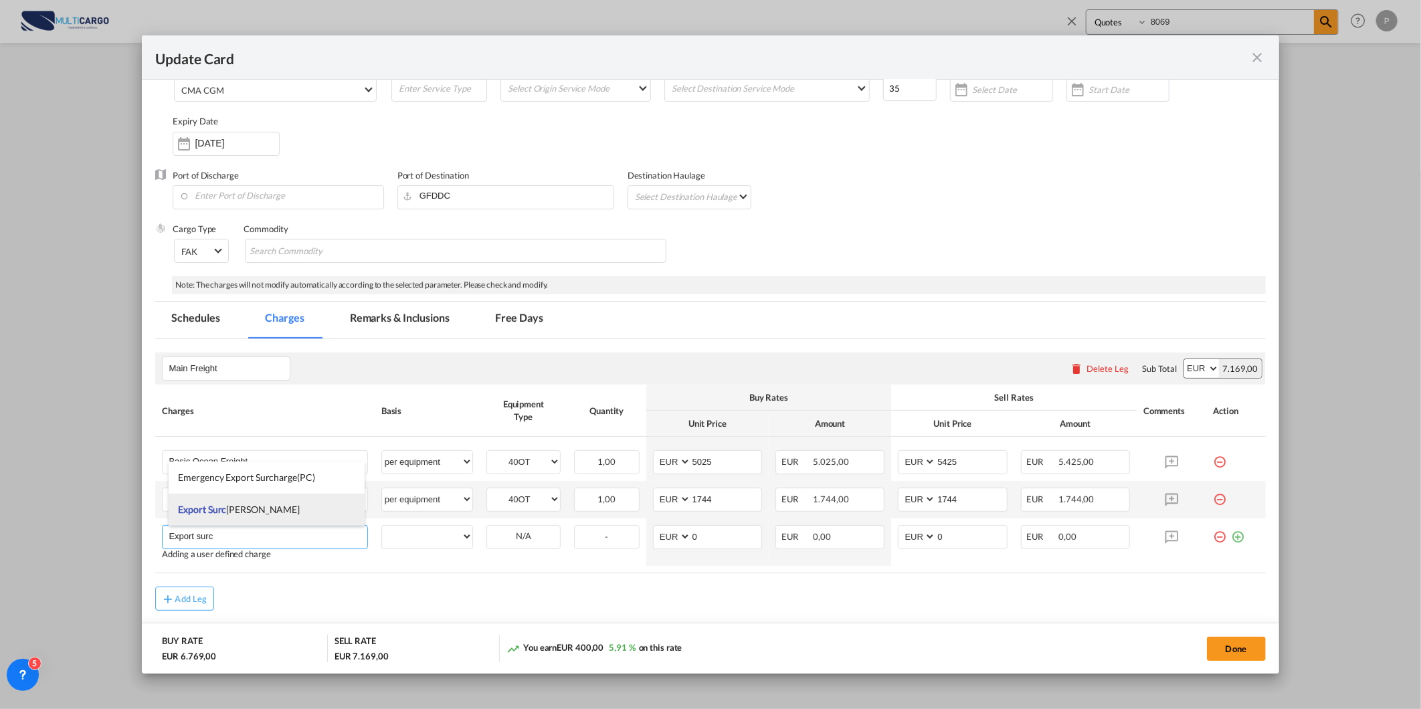
click at [266, 506] on li "Export Surc [PERSON_NAME]" at bounding box center [267, 510] width 197 height 32
type input "Export Surcharges"
select select "per equipment"
click at [524, 550] on td "40OT Please Select Already exists" at bounding box center [524, 536] width 88 height 37
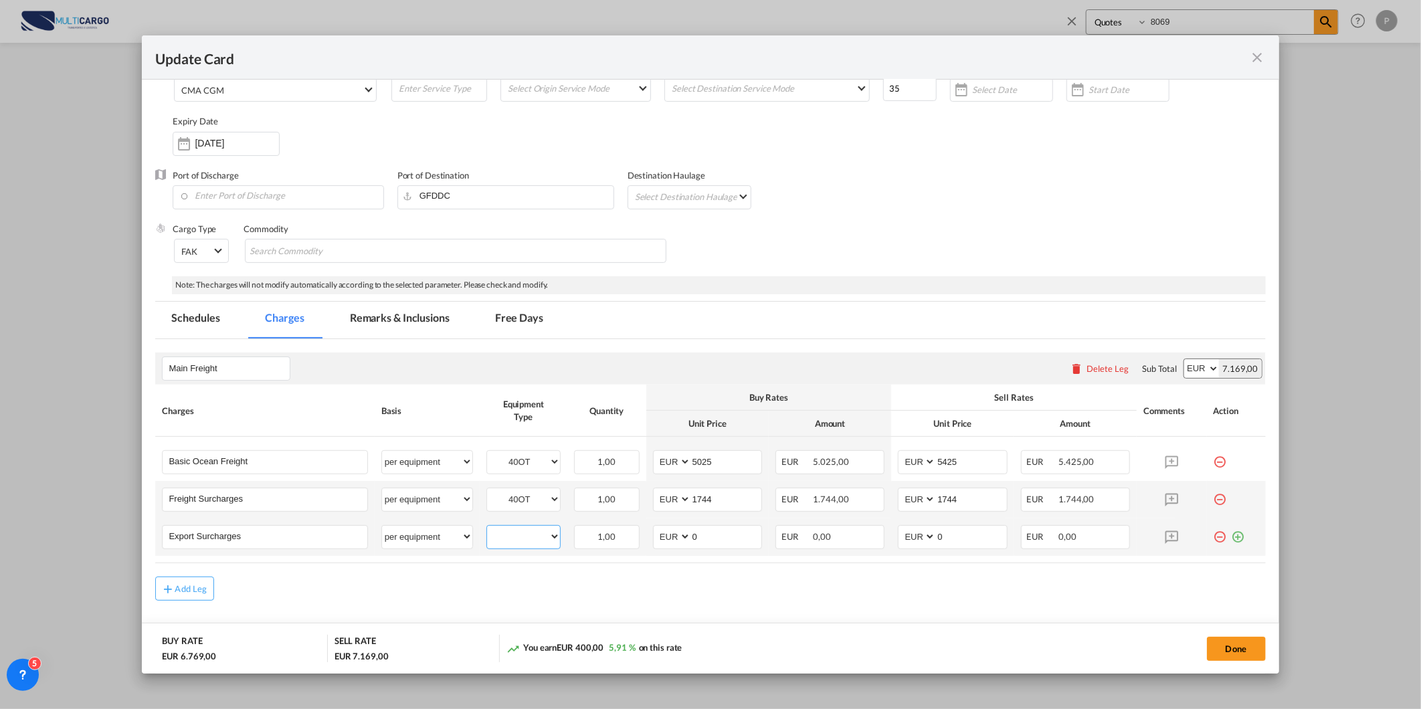
drag, startPoint x: 507, startPoint y: 534, endPoint x: 535, endPoint y: 546, distance: 30.6
click at [507, 534] on select "40OT" at bounding box center [523, 537] width 73 height 18
select select "40OT"
click at [487, 528] on select "40OT" at bounding box center [523, 537] width 73 height 18
drag, startPoint x: 703, startPoint y: 532, endPoint x: 688, endPoint y: 530, distance: 15.4
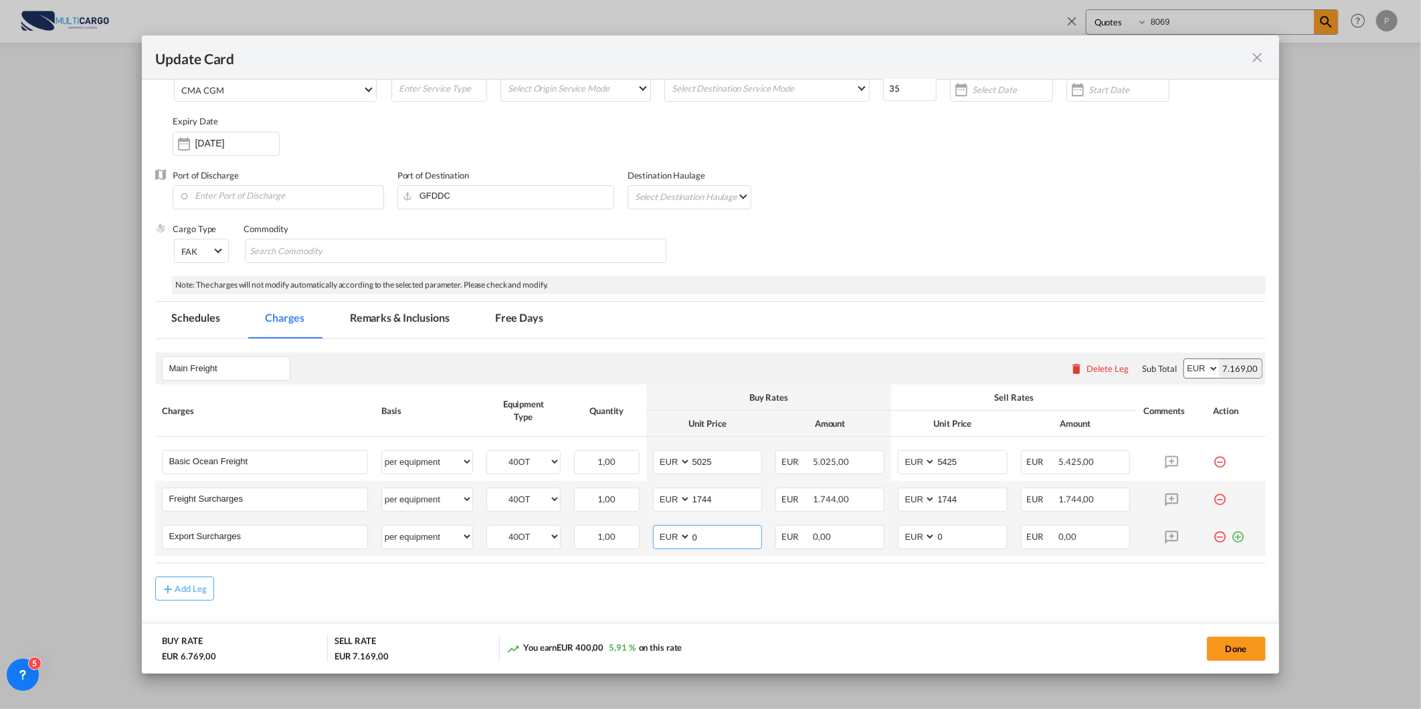
click at [691, 530] on input "0" at bounding box center [726, 536] width 70 height 20
type input "217"
click at [596, 609] on md-content "Main Freight Please enter leg name Leg Name Already Exists Delete Leg Sub Total…" at bounding box center [710, 509] width 1110 height 340
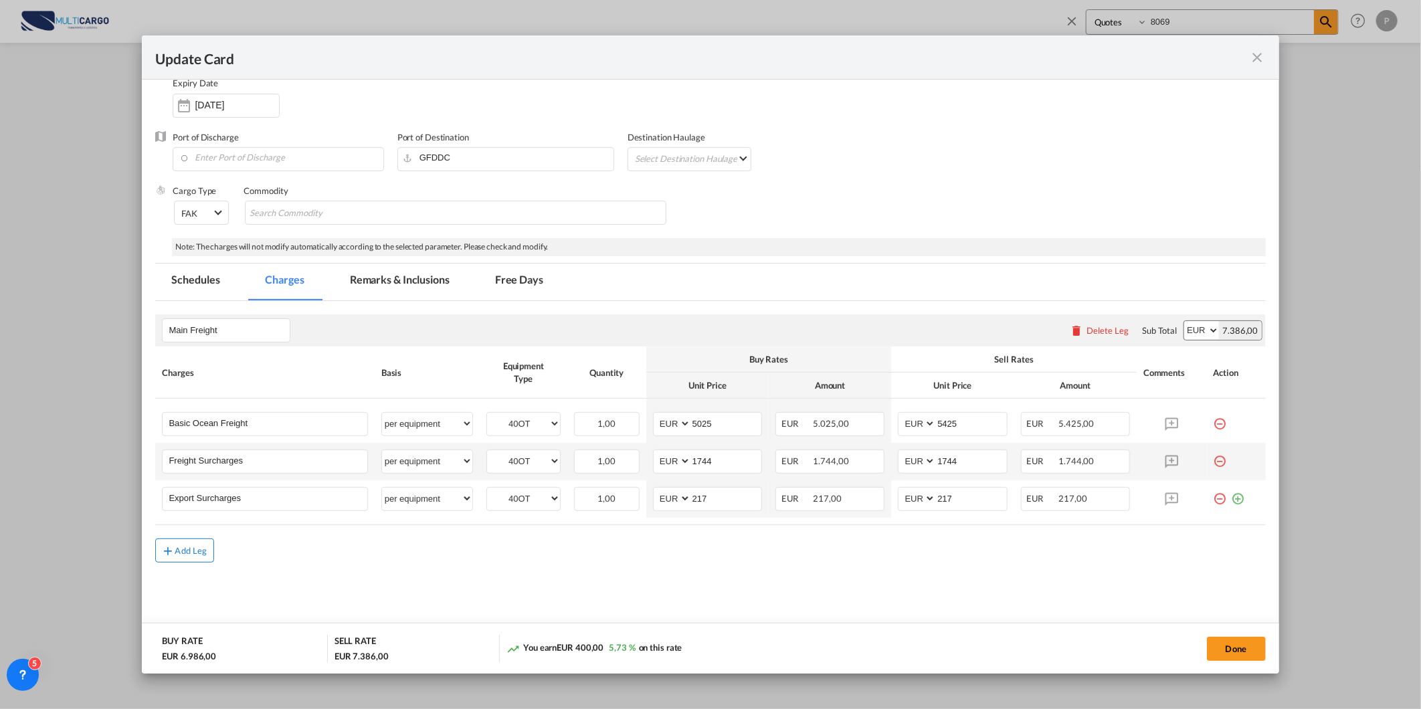
click at [165, 550] on md-icon "icon-plus md-link-fg s20" at bounding box center [167, 550] width 13 height 13
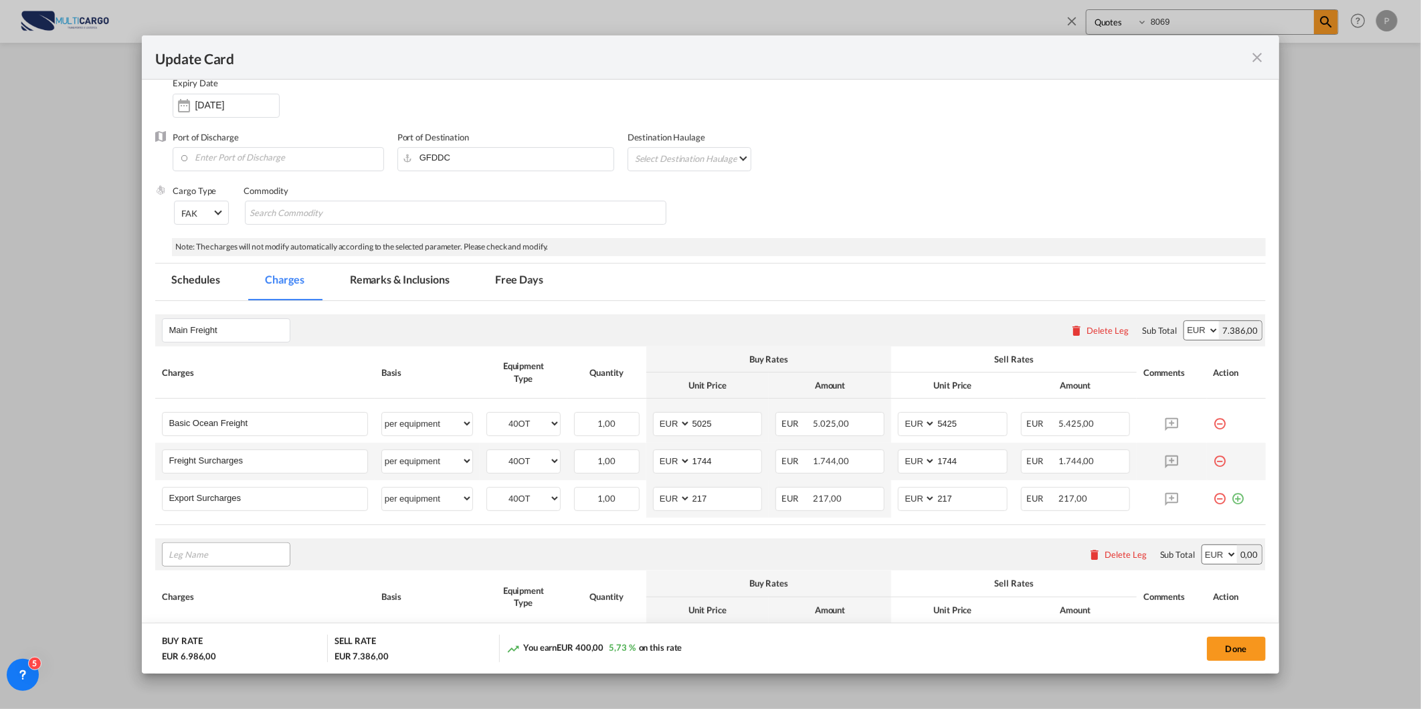
click at [234, 560] on input "Leg Name" at bounding box center [229, 554] width 121 height 20
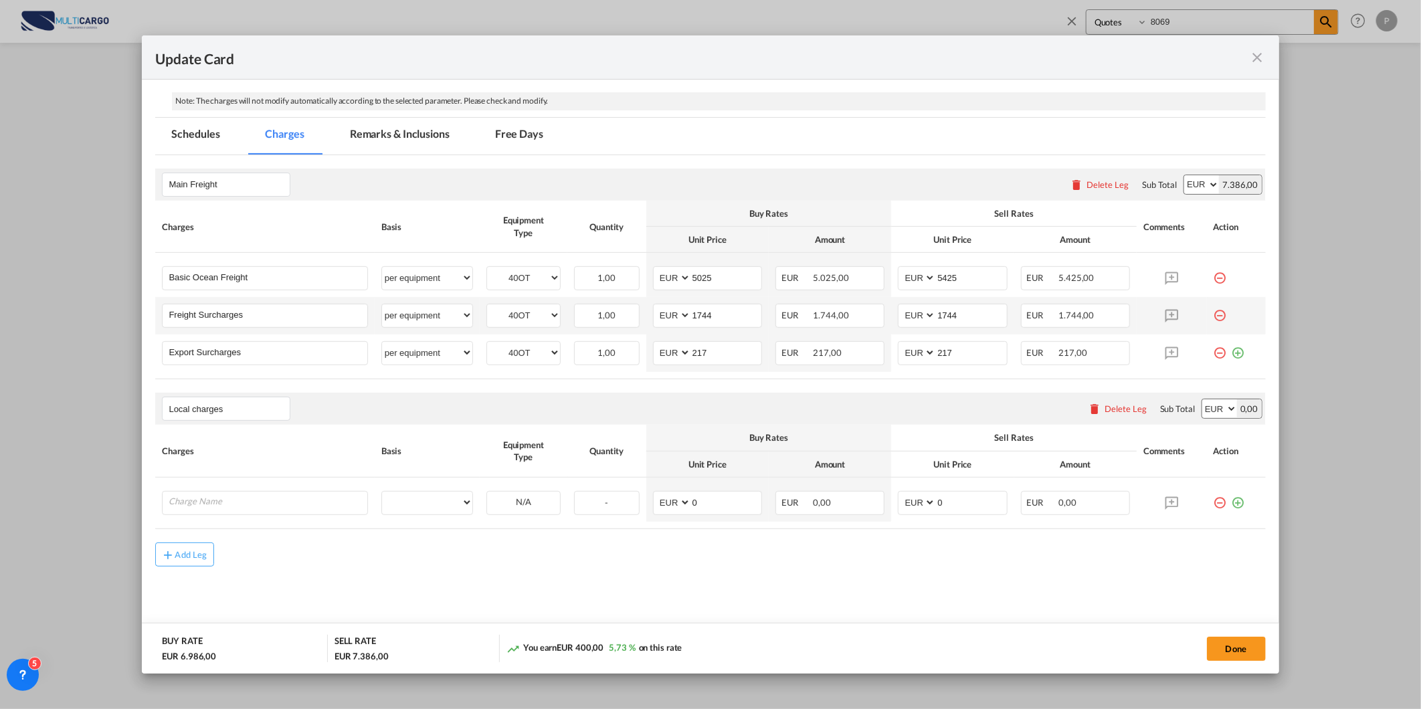
scroll to position [272, 0]
type input "Local charges"
click at [295, 498] on input "Charge Name" at bounding box center [268, 499] width 198 height 20
drag, startPoint x: 152, startPoint y: 502, endPoint x: 65, endPoint y: 500, distance: 87.0
click at [88, 502] on div "Update Card Port of [GEOGRAPHIC_DATA] PTLEI T/S Liner/Carrier CMA CGM 2HM LOGIS…" at bounding box center [710, 354] width 1421 height 709
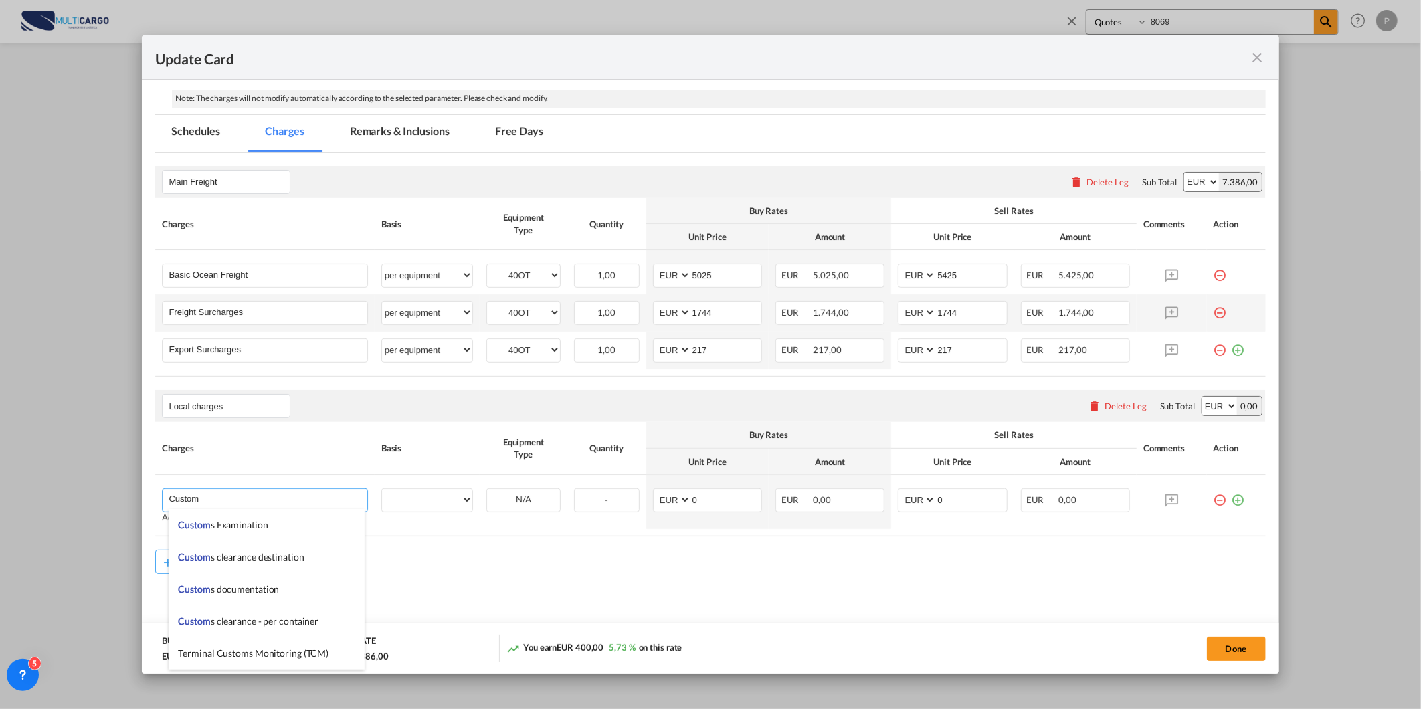
click at [282, 620] on span "Custom s clearance - per container" at bounding box center [249, 620] width 140 height 11
type input "Customs clearance - per container"
select select "per container"
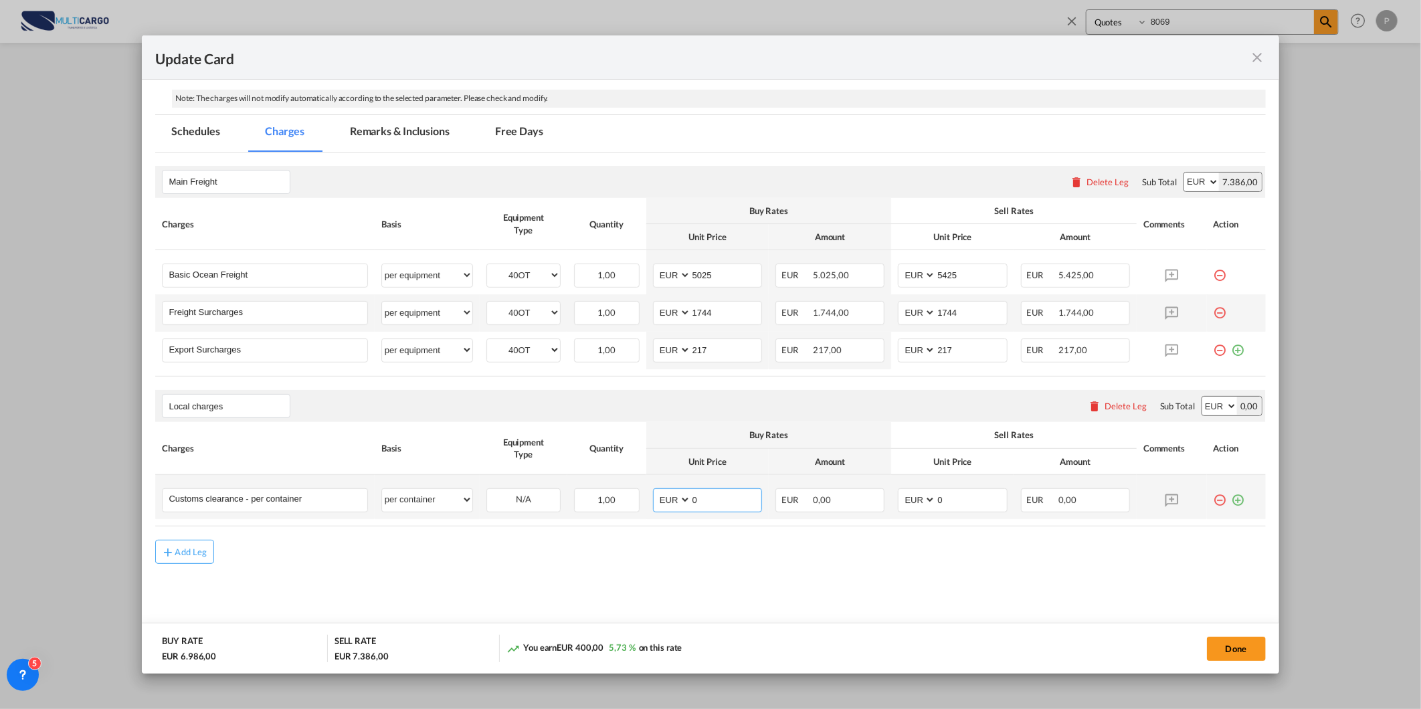
drag, startPoint x: 718, startPoint y: 499, endPoint x: 579, endPoint y: 516, distance: 139.5
click at [585, 516] on tr "Customs clearance - per container Please Enter User Defined Charges Cannot Be P…" at bounding box center [710, 497] width 1110 height 44
type input "60"
drag, startPoint x: 967, startPoint y: 504, endPoint x: 871, endPoint y: 503, distance: 96.3
click at [871, 503] on tr "Customs clearance - per container Please Enter User Defined Charges Cannot Be P…" at bounding box center [710, 497] width 1110 height 44
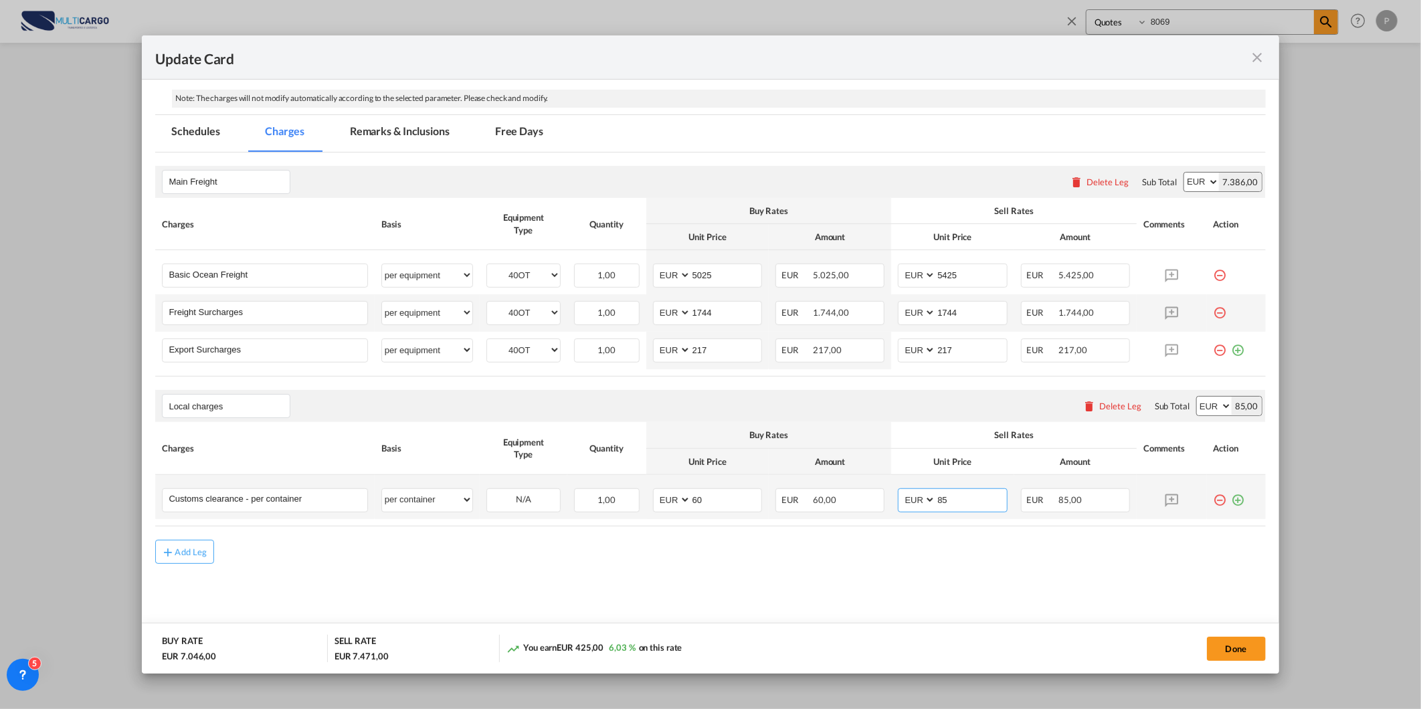
type input "85"
click at [1231, 496] on md-icon "icon-plus-circle-outline green-400-fg" at bounding box center [1237, 494] width 13 height 13
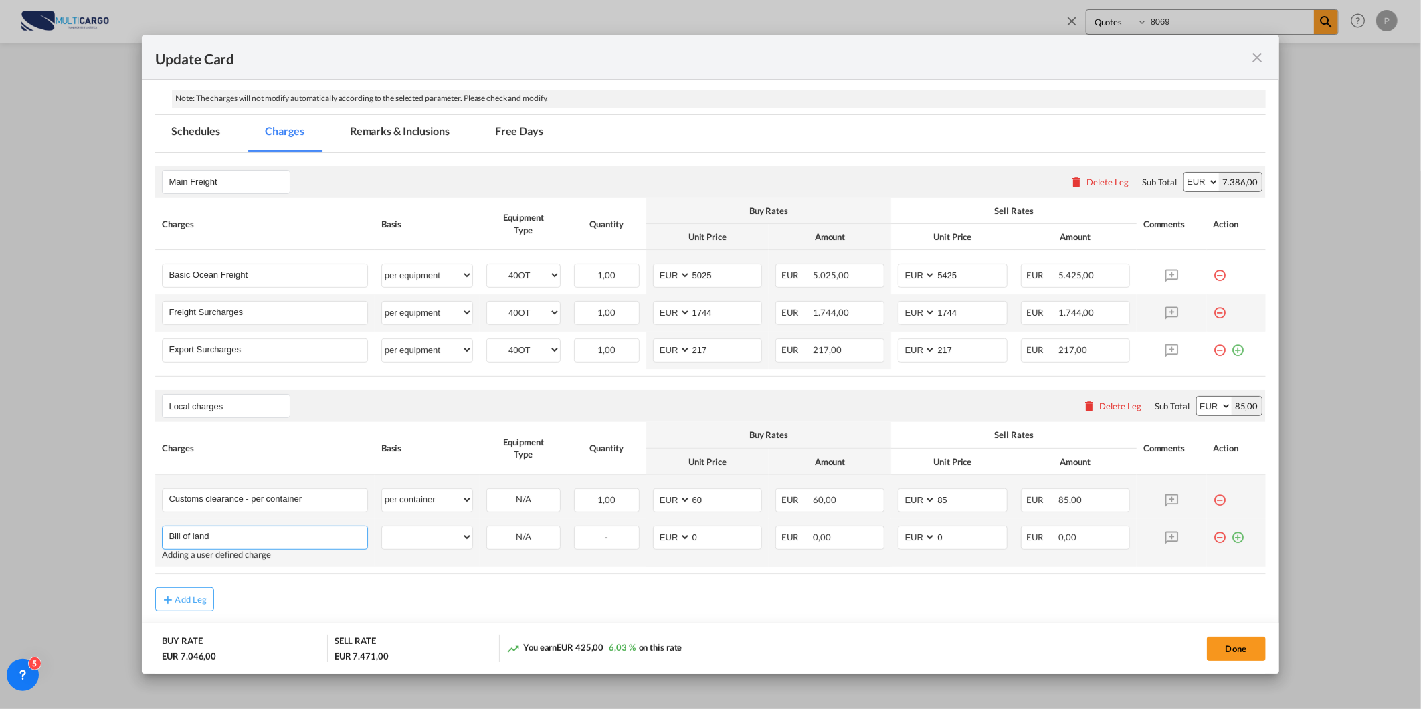
click at [224, 542] on input "Bill of land" at bounding box center [268, 536] width 198 height 20
click at [223, 538] on input "Bill of land" at bounding box center [268, 536] width 198 height 20
paste input "BILL OF LADING"
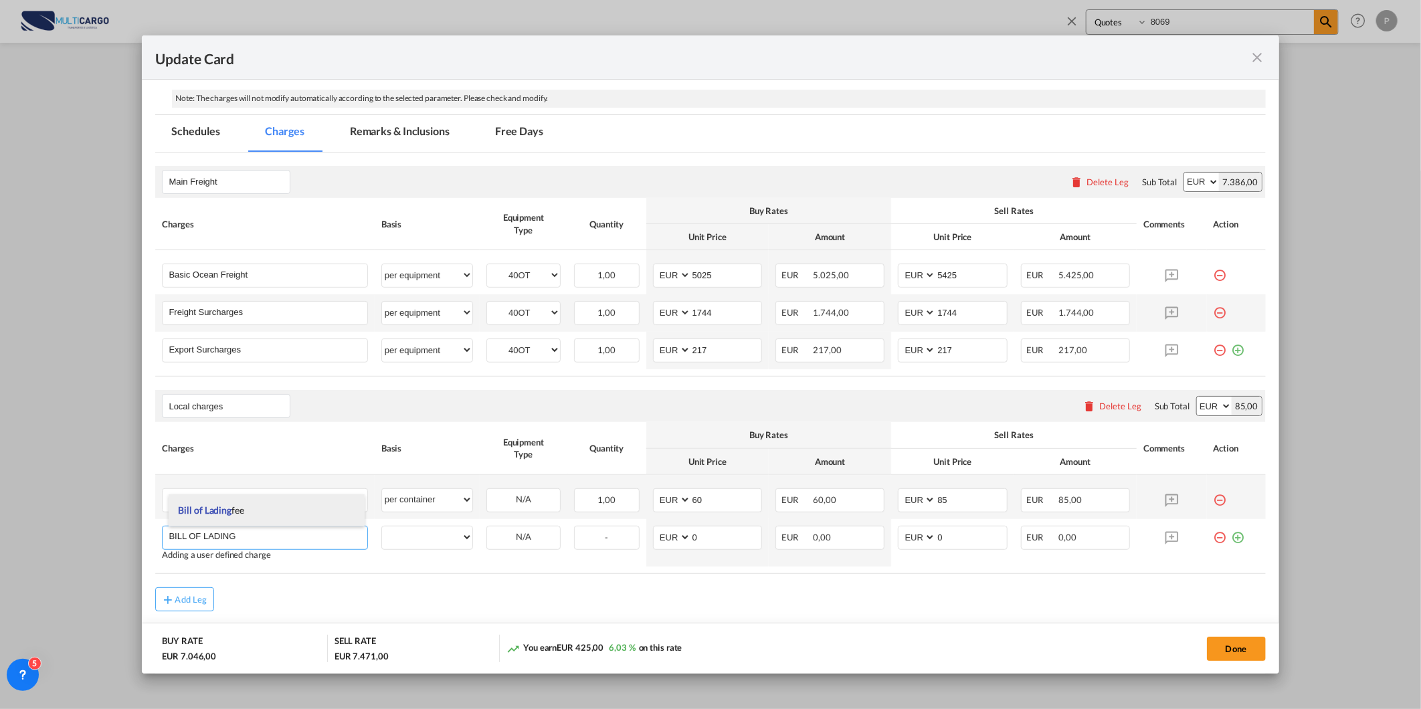
click at [313, 500] on li "Bill of Lading fee" at bounding box center [267, 510] width 197 height 32
type input "Bill of Lading fee"
select select "per B/L"
drag, startPoint x: 705, startPoint y: 538, endPoint x: 653, endPoint y: 542, distance: 51.7
click at [654, 542] on md-input-container "AED AFN ALL AMD ANG AOA ARS AUD AWG AZN BAM BBD BDT BGN BHD BIF BMD BND [PERSON…" at bounding box center [707, 538] width 109 height 24
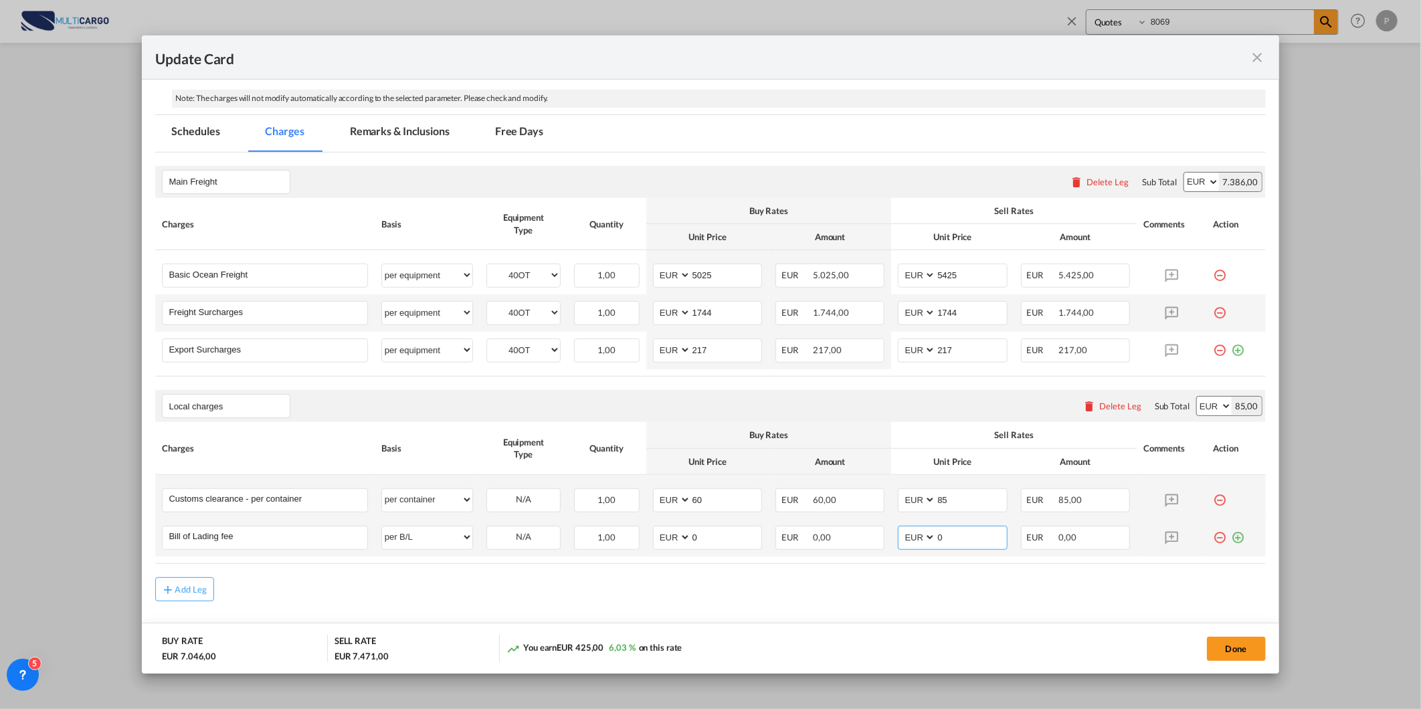
click at [975, 543] on input "0" at bounding box center [971, 536] width 70 height 20
type input "55"
click at [1219, 539] on td "Update Card Port ..." at bounding box center [1236, 537] width 59 height 37
click at [1233, 538] on md-icon "icon-plus-circle-outline green-400-fg" at bounding box center [1237, 532] width 13 height 13
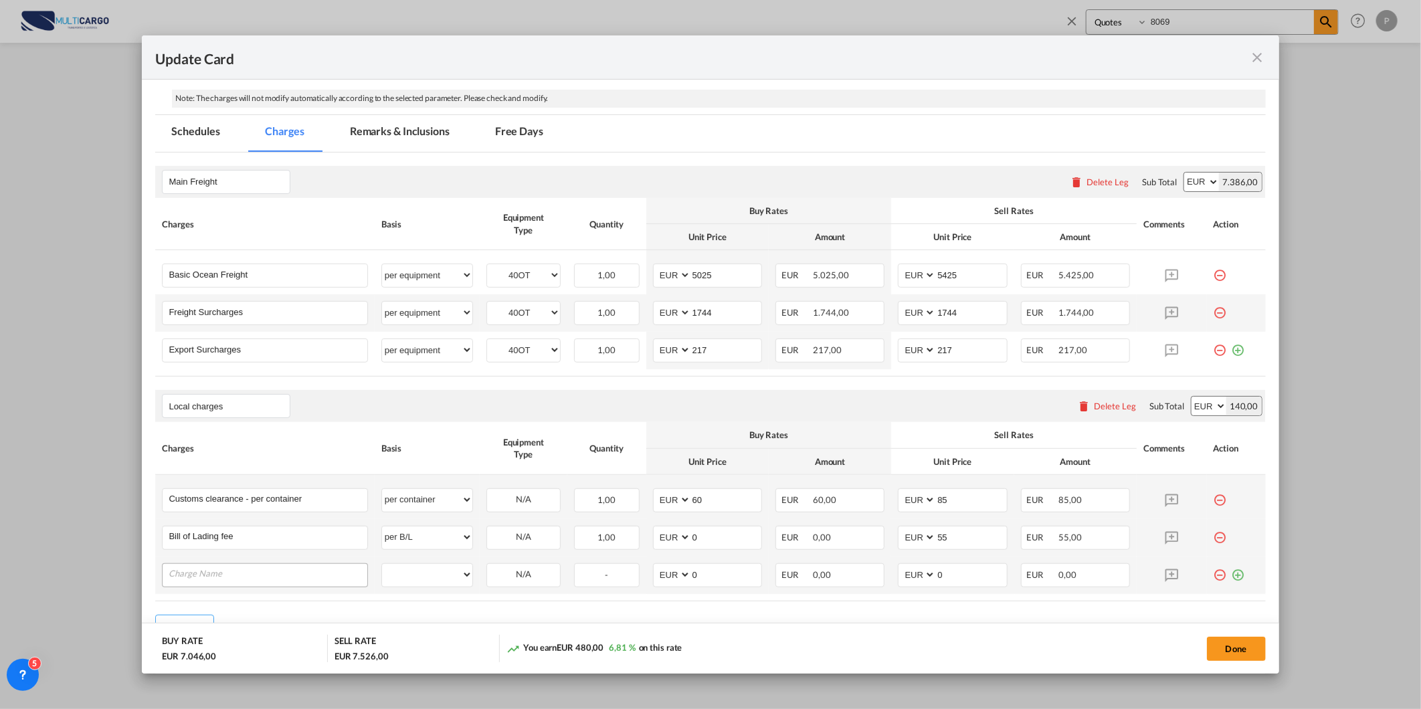
click at [230, 585] on div "Update Card Port ..." at bounding box center [264, 575] width 205 height 24
click at [230, 575] on input "Charge Name" at bounding box center [268, 574] width 198 height 20
paste input "VGM CHARGES"
type input "VGM CHARGES"
click at [429, 583] on select "per equipment per container per B/L per shipping bill per shipment per pallet p…" at bounding box center [427, 574] width 90 height 21
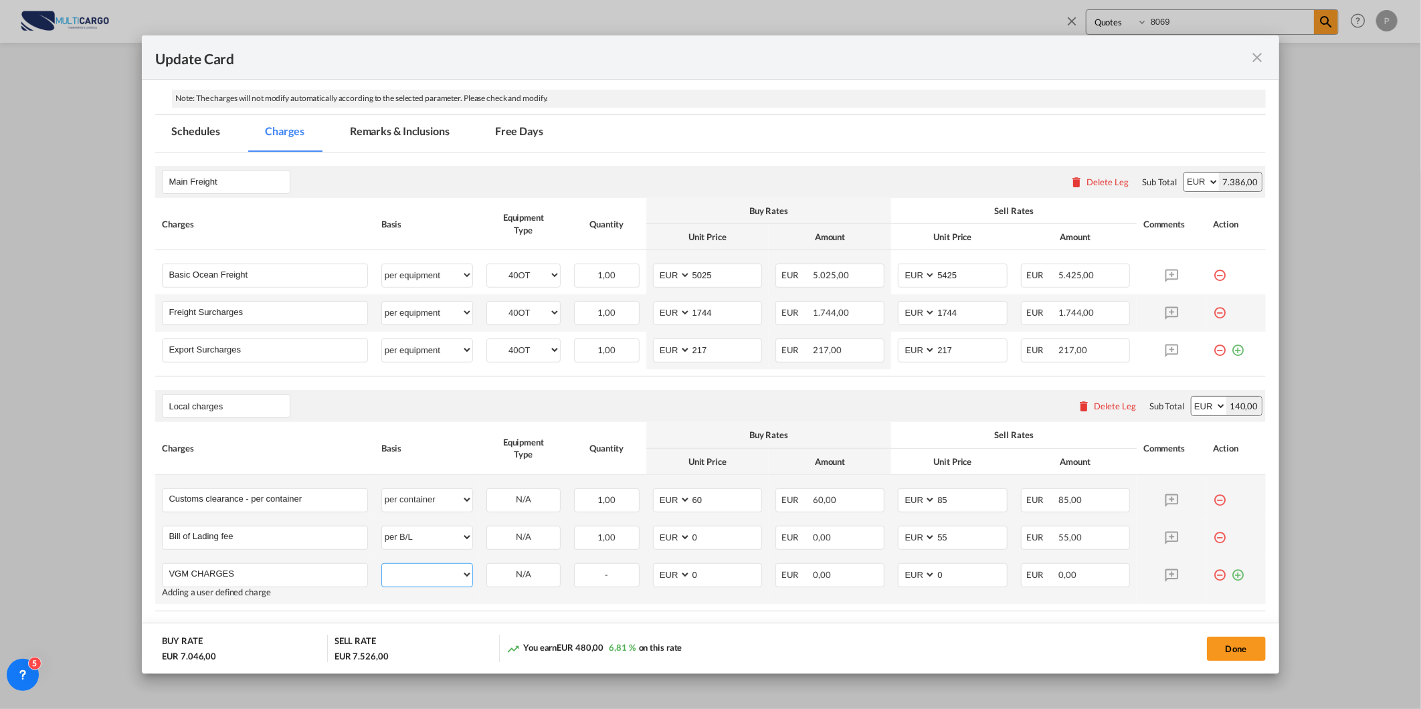
select select "per container"
click at [382, 564] on select "per equipment per container per B/L per shipping bill per shipment per pallet p…" at bounding box center [427, 574] width 90 height 21
drag, startPoint x: 953, startPoint y: 569, endPoint x: 837, endPoint y: 593, distance: 118.2
click at [859, 587] on tr "VGM CHARGES Please Enter User Defined Charges Cannot Be Published Adding a user…" at bounding box center [710, 580] width 1110 height 47
type input "30"
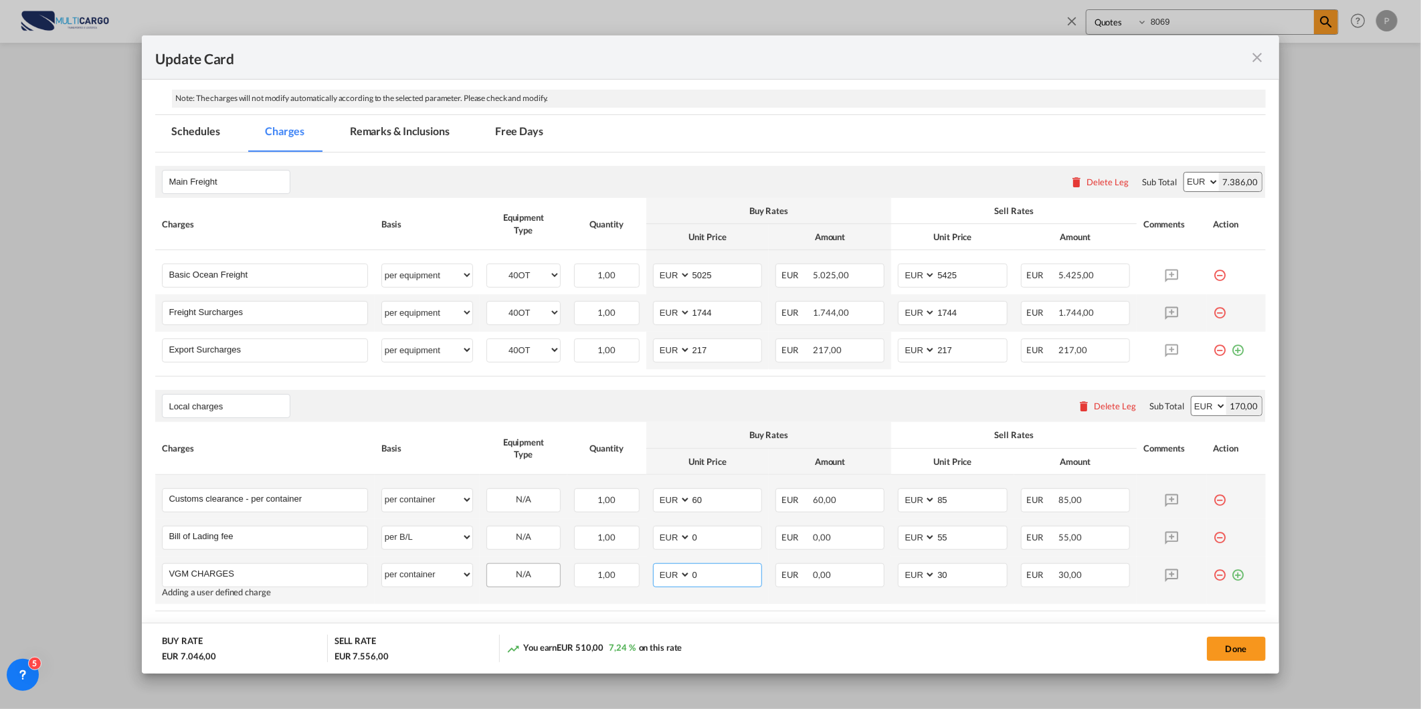
drag, startPoint x: 725, startPoint y: 577, endPoint x: 492, endPoint y: 585, distance: 232.9
click at [506, 583] on tr "VGM CHARGES Please Enter User Defined Charges Cannot Be Published Adding a user…" at bounding box center [710, 580] width 1110 height 47
type input "30"
click at [1235, 570] on div "Update Card Port ..." at bounding box center [1235, 569] width 45 height 13
click at [1231, 572] on md-icon "icon-plus-circle-outline green-400-fg" at bounding box center [1237, 569] width 13 height 13
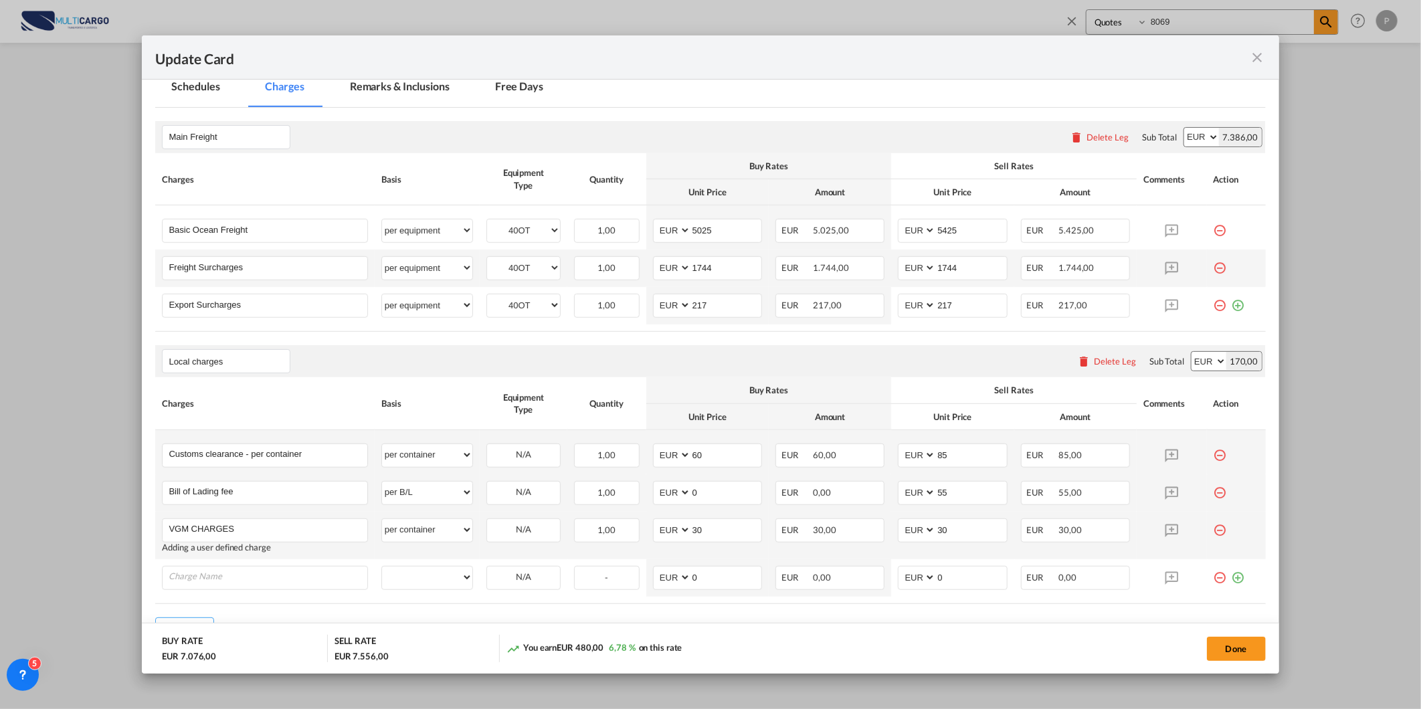
scroll to position [321, 0]
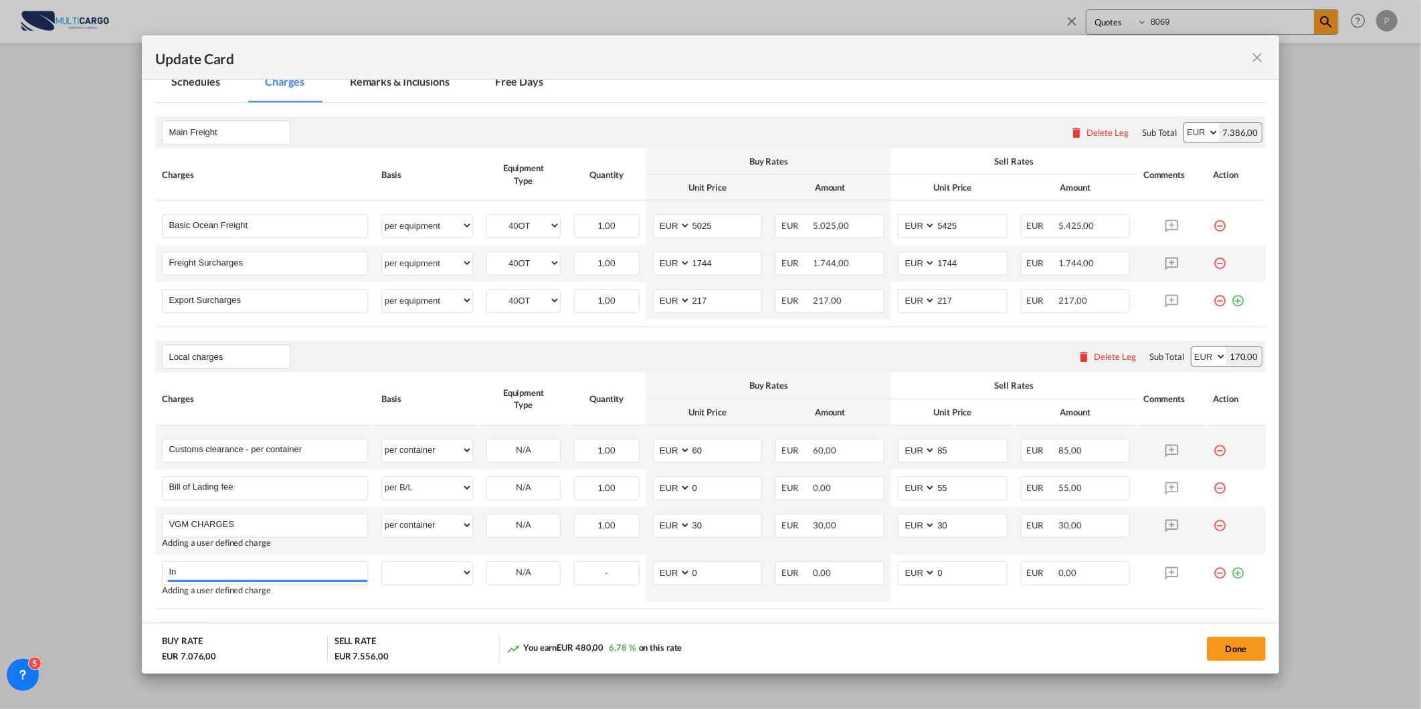
type input "I"
click at [270, 446] on li "Inland haulage export" at bounding box center [267, 450] width 197 height 32
type input "Inland haulage export"
select select "per equipment"
click at [510, 570] on select "40OT" at bounding box center [523, 573] width 73 height 18
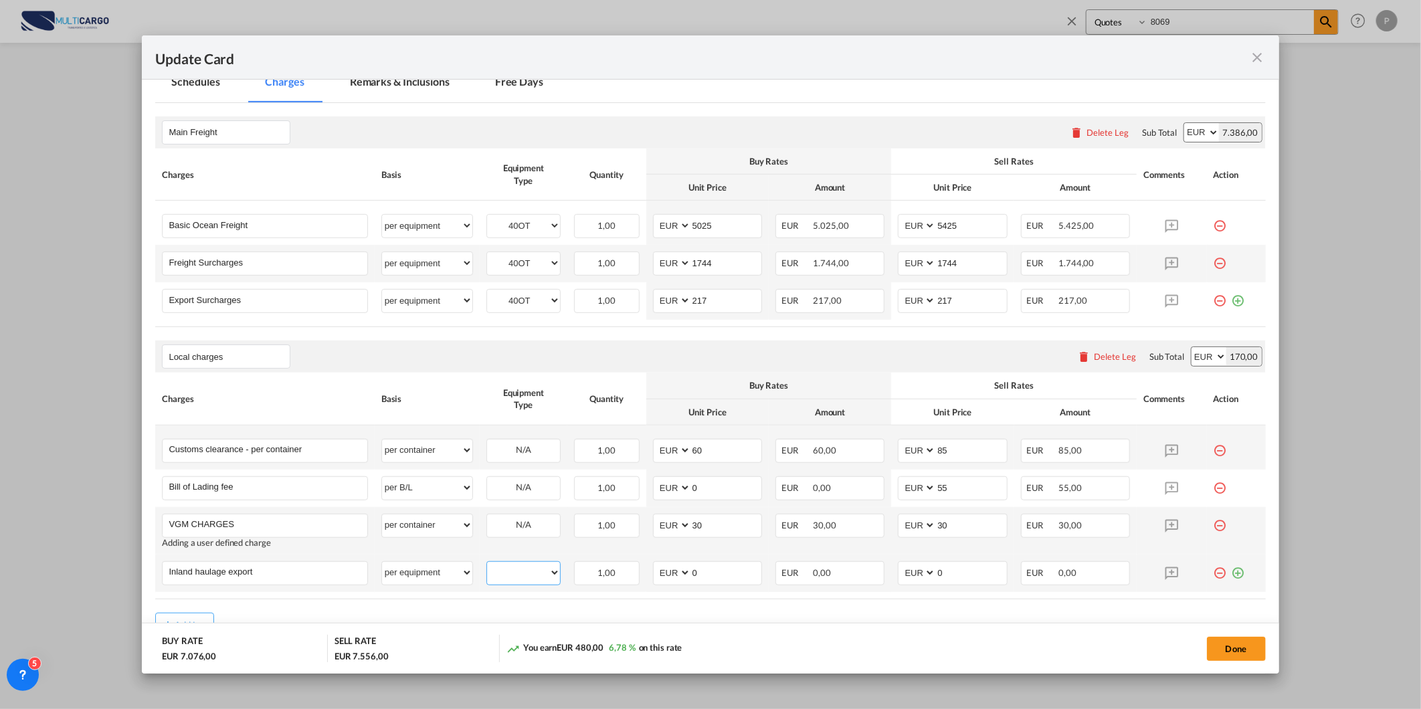
select select "40OT"
click at [487, 564] on select "40OT" at bounding box center [523, 573] width 73 height 18
click at [719, 574] on input "0" at bounding box center [726, 572] width 70 height 20
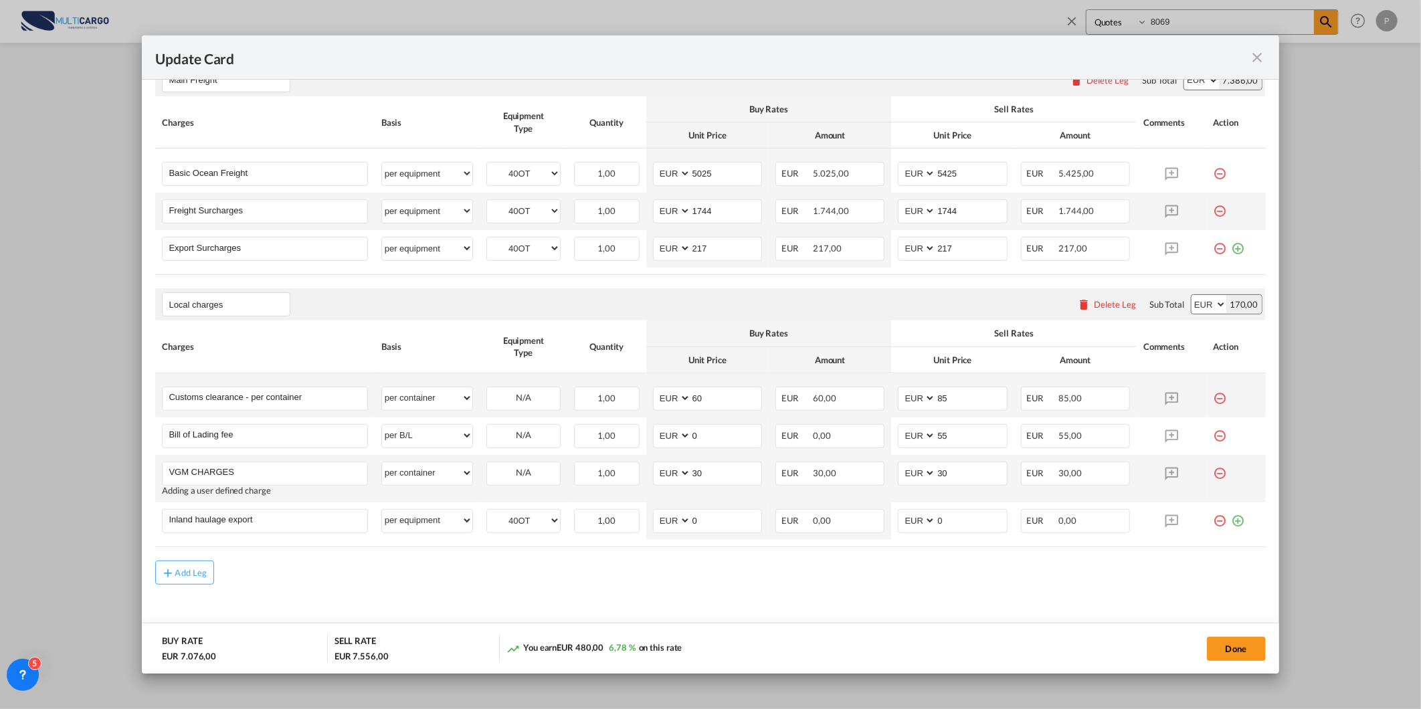
scroll to position [395, 0]
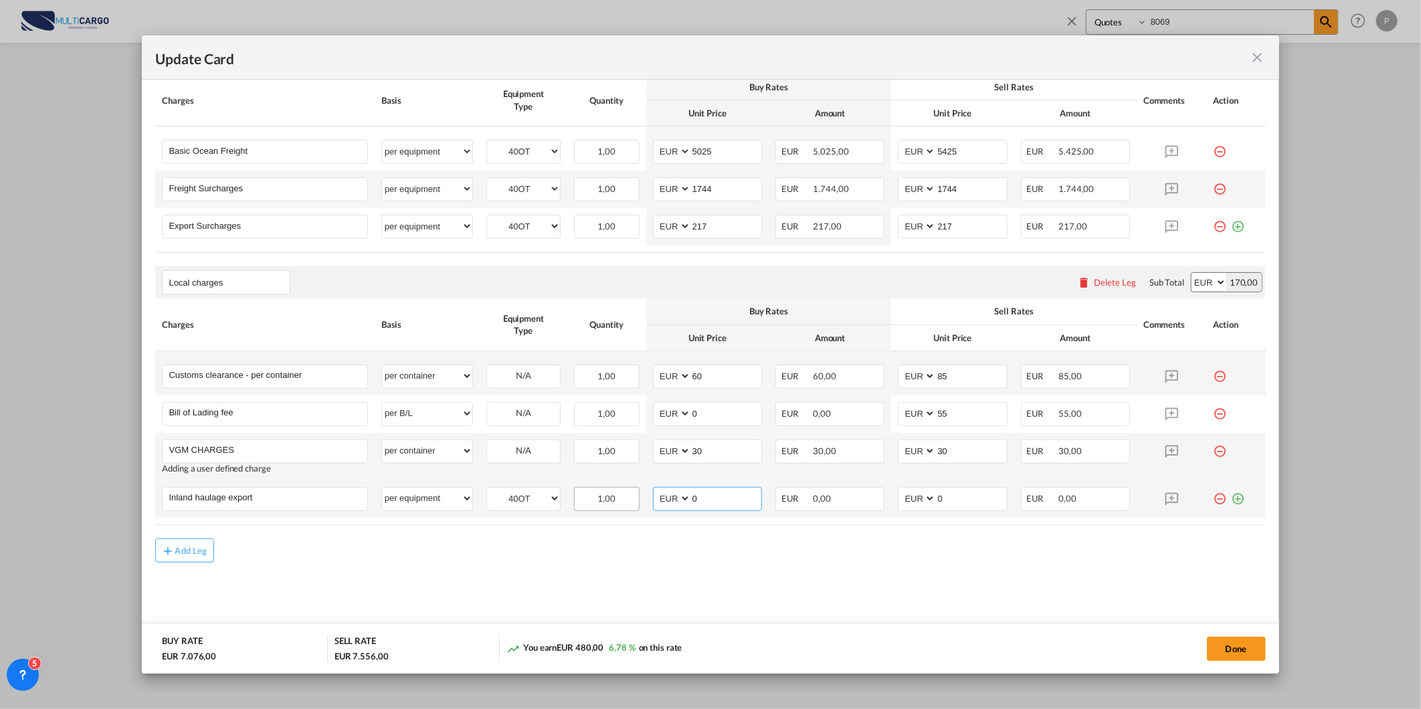
drag, startPoint x: 703, startPoint y: 499, endPoint x: 600, endPoint y: 508, distance: 103.4
click at [617, 511] on tr "Inland haulage export Please Enter User Defined Charges Cannot Be Published per…" at bounding box center [710, 498] width 1110 height 37
type input "290"
drag, startPoint x: 926, startPoint y: 498, endPoint x: 937, endPoint y: 496, distance: 11.4
click at [926, 498] on select "AED AFN ALL AMD ANG AOA ARS AUD AWG AZN BAM BBD BDT BGN BHD BIF BMD BND [PERSON…" at bounding box center [917, 499] width 35 height 18
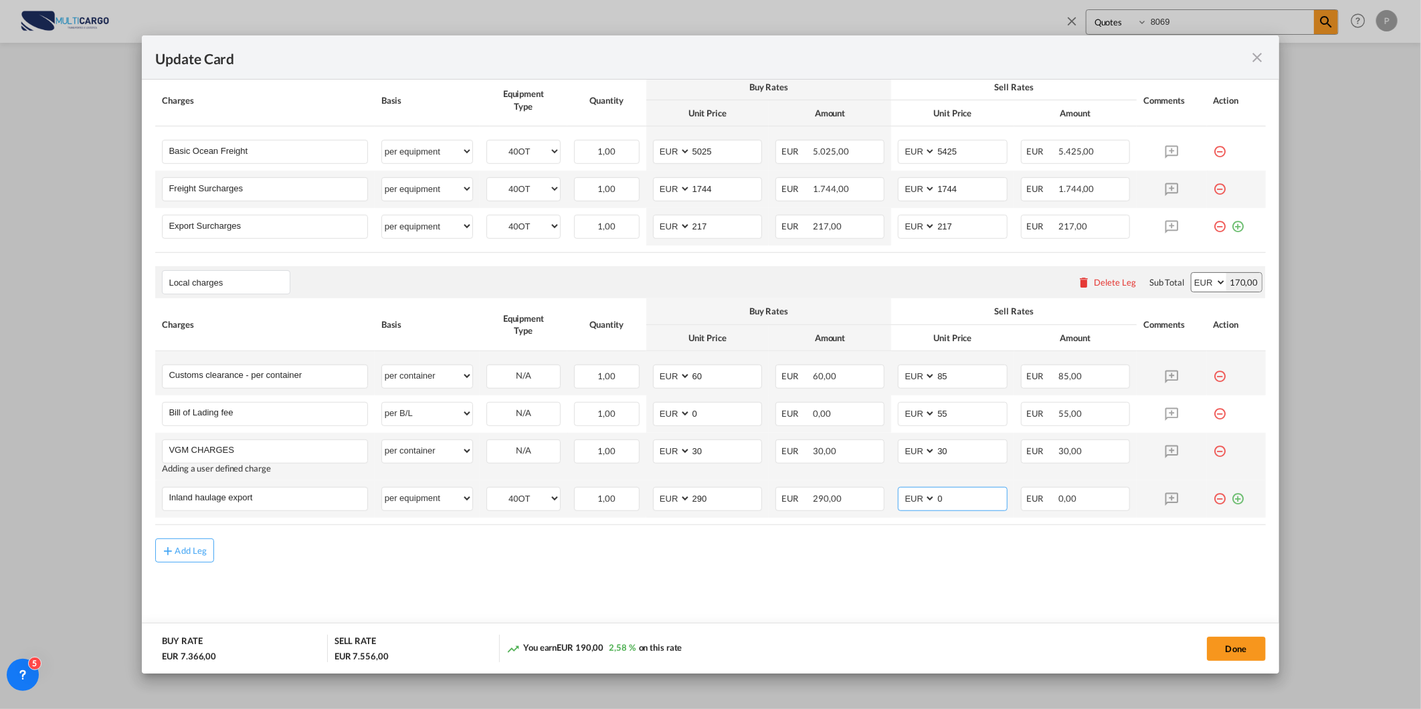
drag, startPoint x: 997, startPoint y: 496, endPoint x: 894, endPoint y: 498, distance: 102.4
click at [900, 498] on md-input-container "AED AFN ALL AMD ANG AOA ARS AUD AWG AZN BAM BBD BDT BGN BHD BIF BMD BND [PERSON…" at bounding box center [952, 499] width 109 height 24
type input "340"
click at [1231, 641] on button "Done" at bounding box center [1236, 649] width 59 height 24
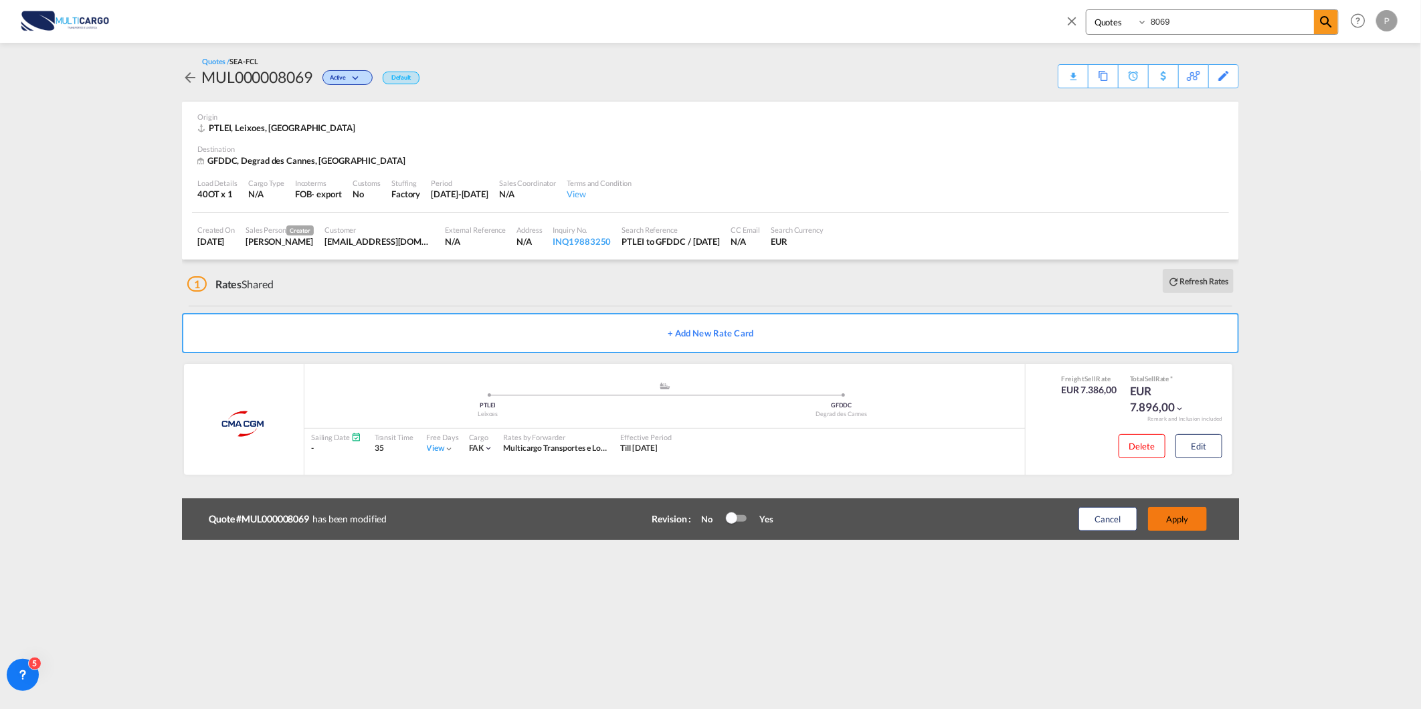
click at [1192, 518] on button "Apply" at bounding box center [1177, 519] width 59 height 24
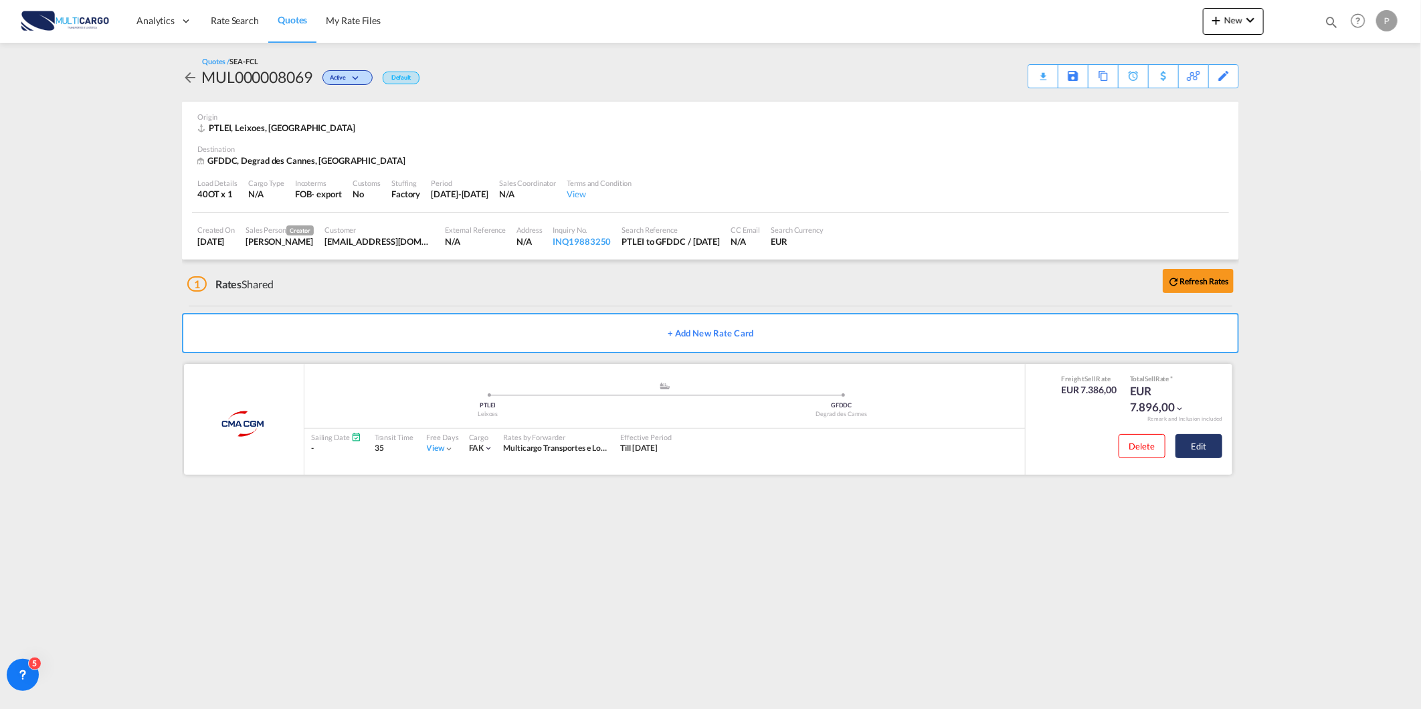
click at [1197, 447] on button "Edit" at bounding box center [1198, 446] width 47 height 24
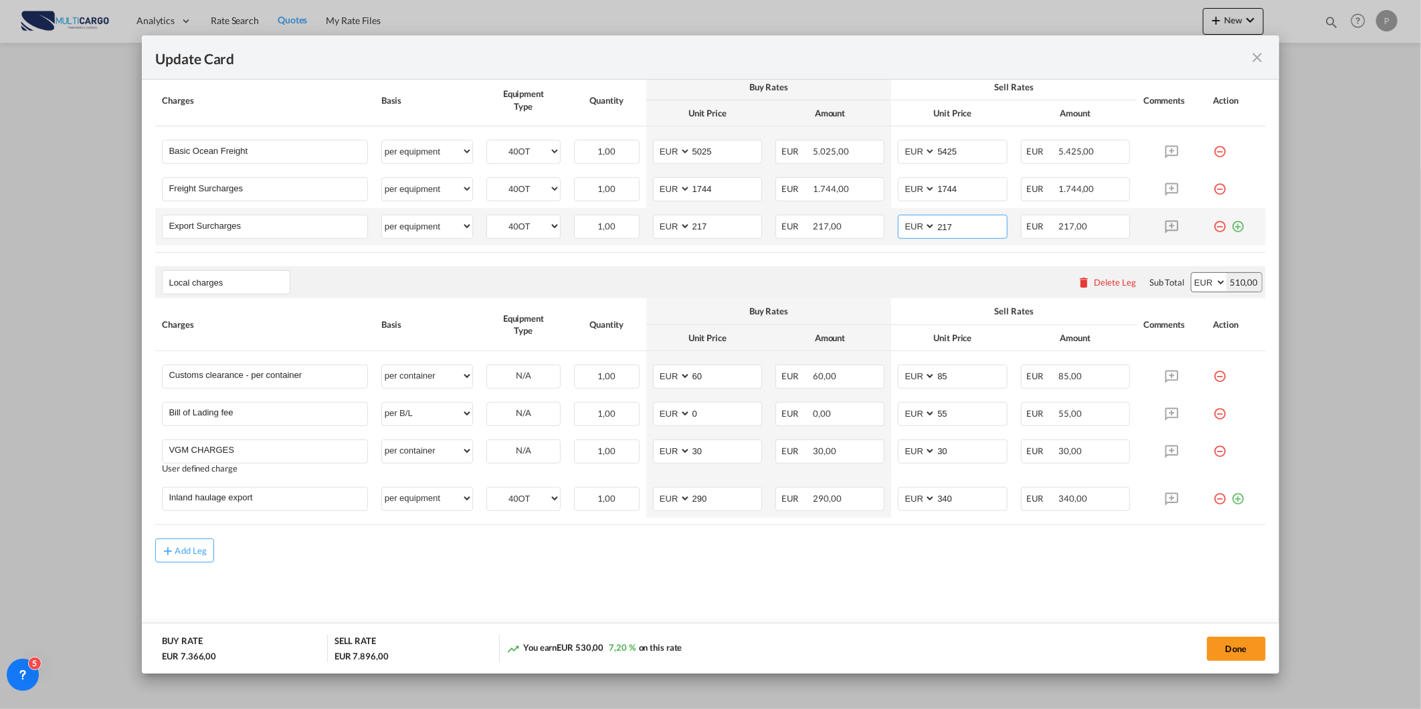
drag, startPoint x: 948, startPoint y: 222, endPoint x: 933, endPoint y: 221, distance: 15.4
click at [936, 221] on input "217" at bounding box center [971, 225] width 70 height 20
drag, startPoint x: 961, startPoint y: 224, endPoint x: 830, endPoint y: 226, distance: 131.1
click at [830, 226] on tr "Export Surcharges Please Enter User Defined Charges Cannot Be Published per equ…" at bounding box center [710, 226] width 1110 height 37
type input "317"
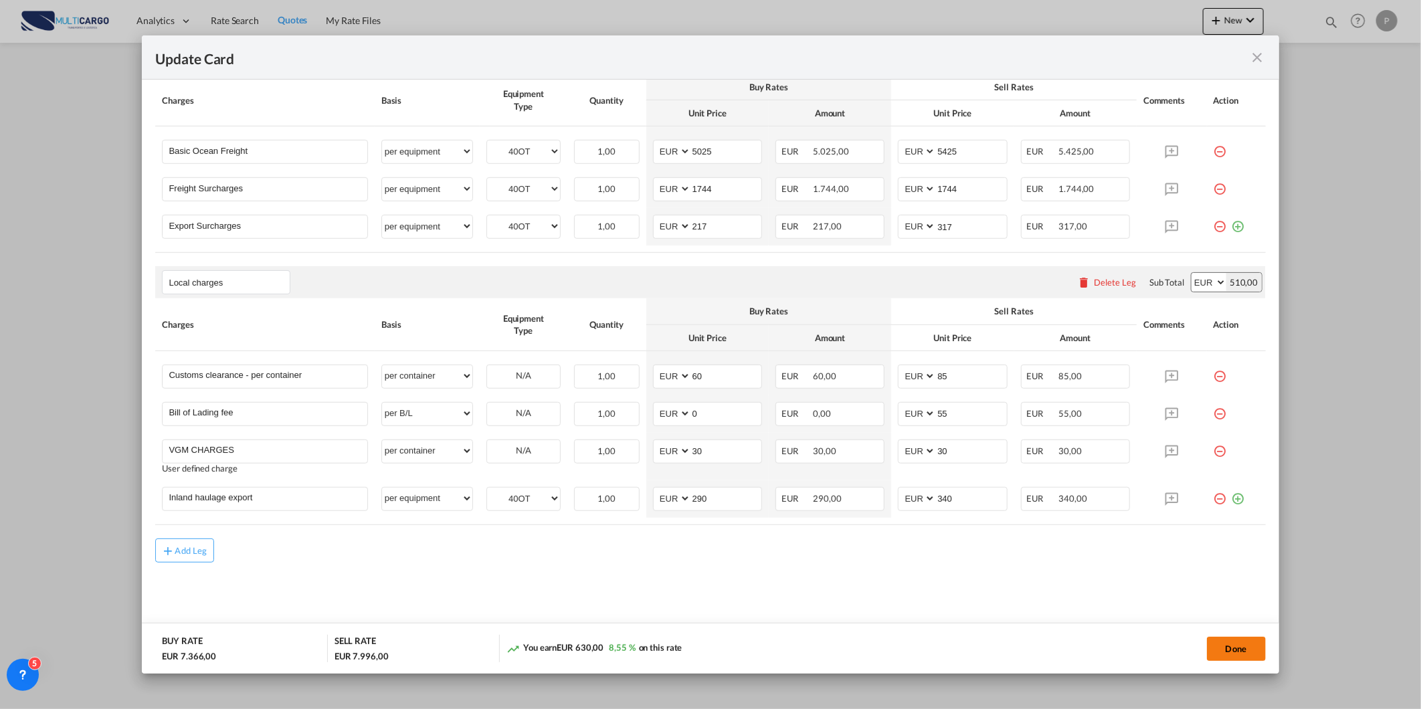
click at [1219, 647] on button "Done" at bounding box center [1236, 649] width 59 height 24
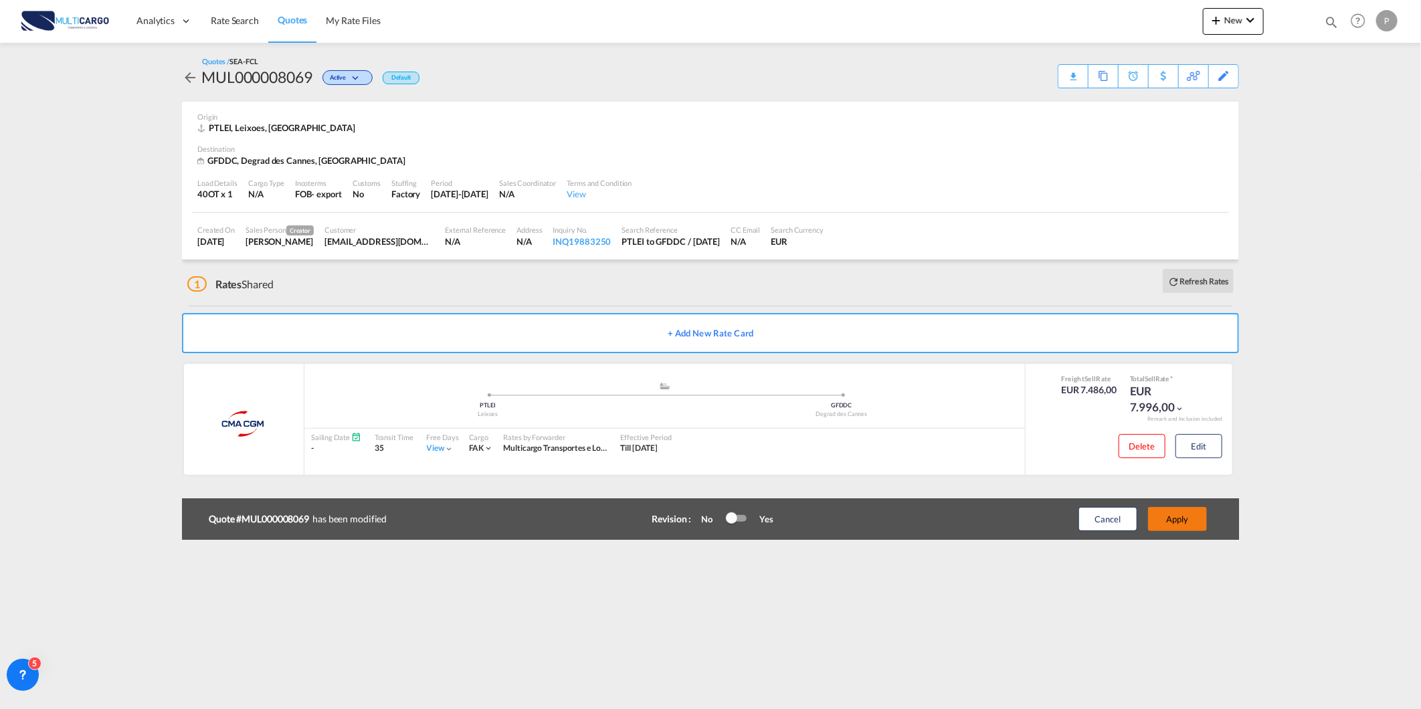
click at [1186, 508] on button "Apply" at bounding box center [1177, 519] width 59 height 24
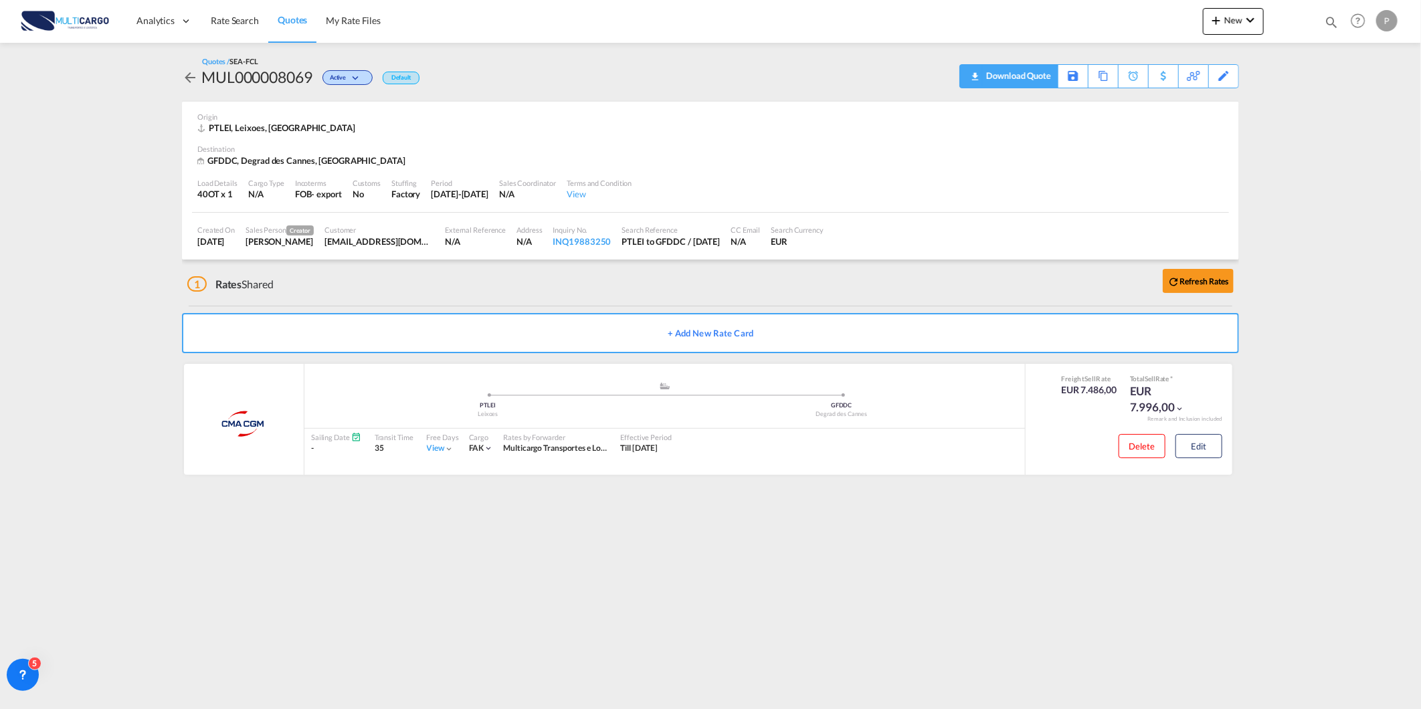
click at [1039, 74] on div "Download Quote" at bounding box center [1017, 75] width 68 height 21
click at [1347, 13] on md-icon "Help" at bounding box center [1357, 20] width 23 height 23
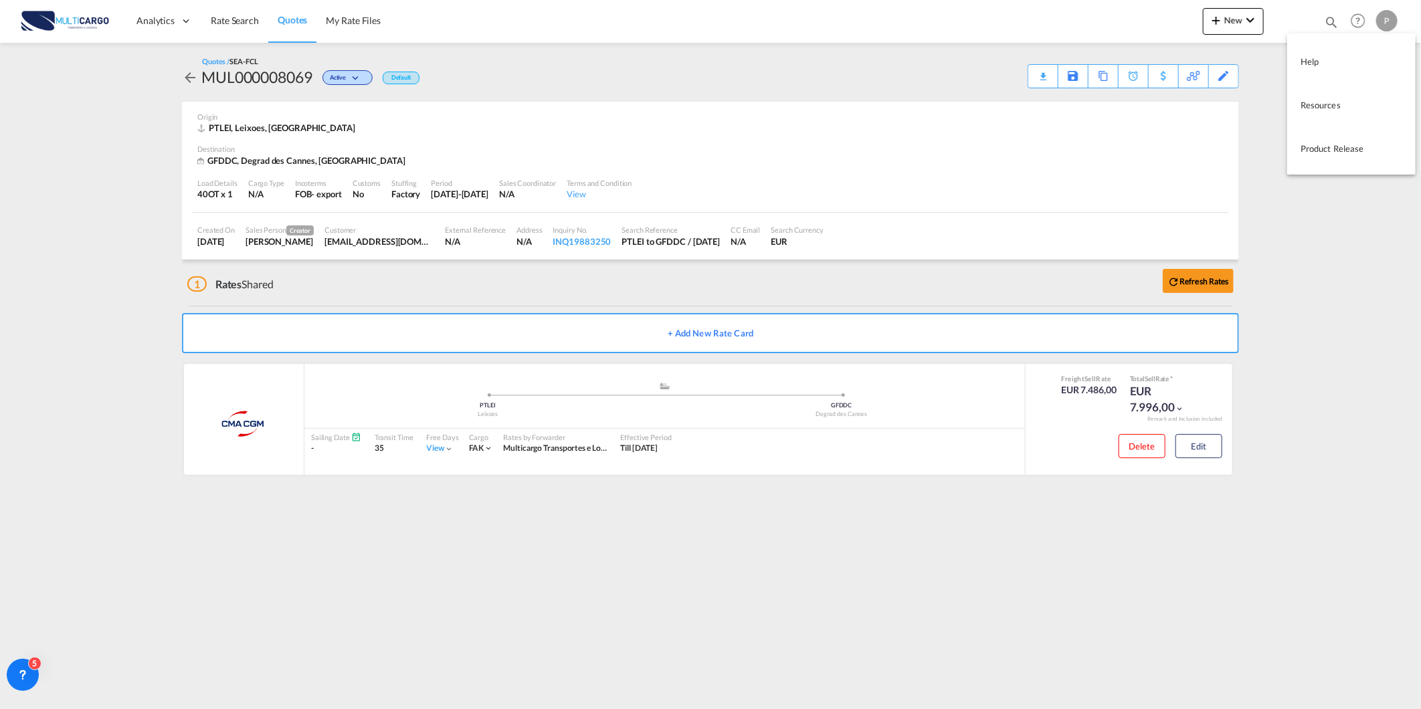
click at [1339, 19] on md-backdrop at bounding box center [710, 354] width 1421 height 709
click at [1333, 23] on md-icon "icon-magnify" at bounding box center [1331, 22] width 15 height 15
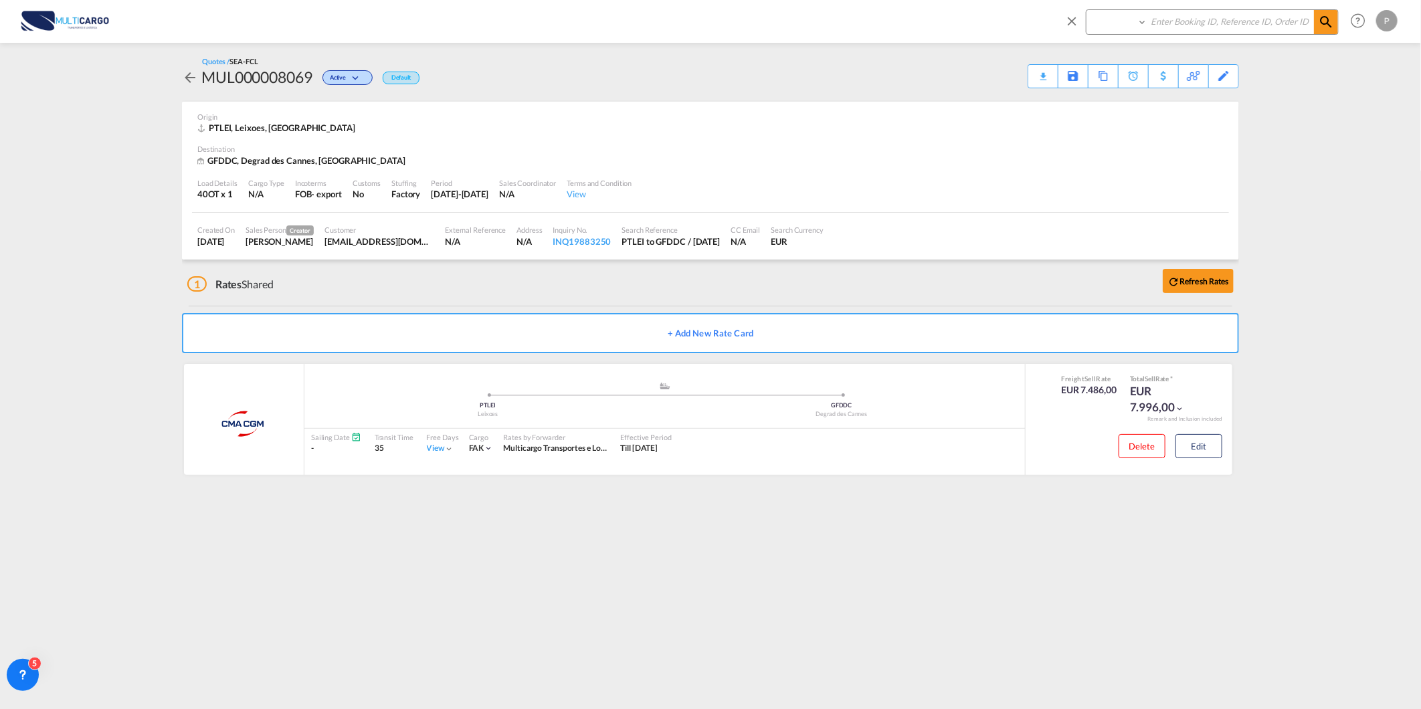
click at [1141, 27] on select "Quotes" at bounding box center [1118, 22] width 64 height 24
click at [1086, 10] on select "Quotes" at bounding box center [1118, 22] width 64 height 24
drag, startPoint x: 1122, startPoint y: 29, endPoint x: 1126, endPoint y: 36, distance: 8.2
click at [1122, 29] on select "Quotes" at bounding box center [1118, 22] width 64 height 24
select select "Quotes"
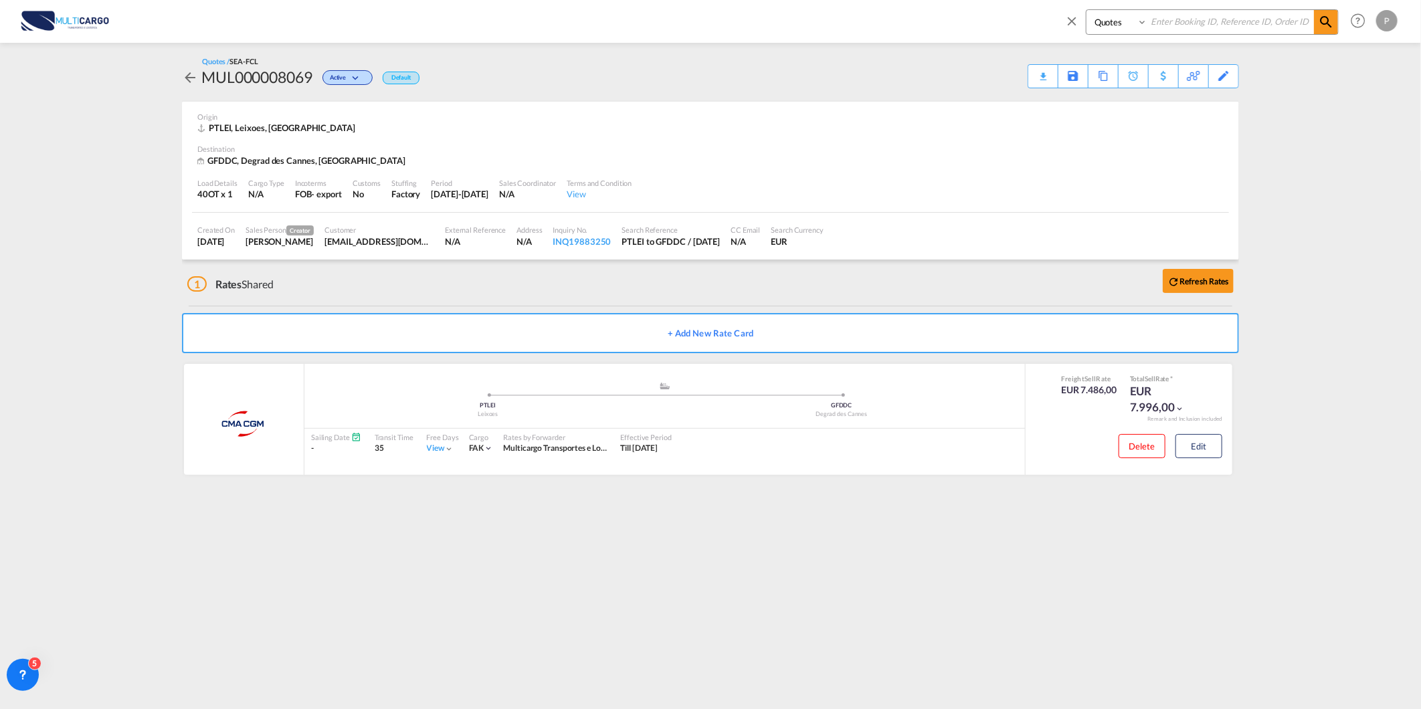
click at [1086, 10] on select "Quotes" at bounding box center [1118, 22] width 64 height 24
click at [1185, 23] on input at bounding box center [1230, 21] width 167 height 23
type input "8058"
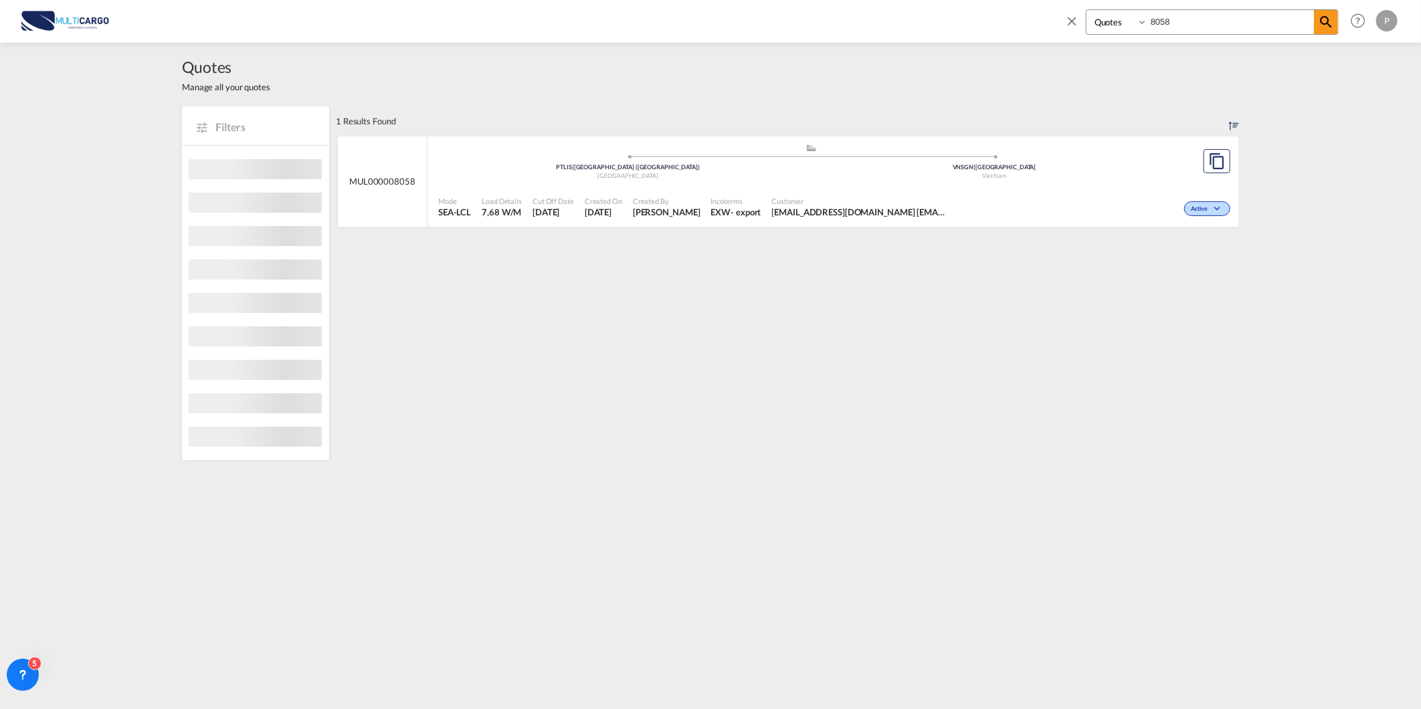
click at [472, 163] on div "PTLIS | [GEOGRAPHIC_DATA] ([GEOGRAPHIC_DATA])" at bounding box center [628, 167] width 367 height 9
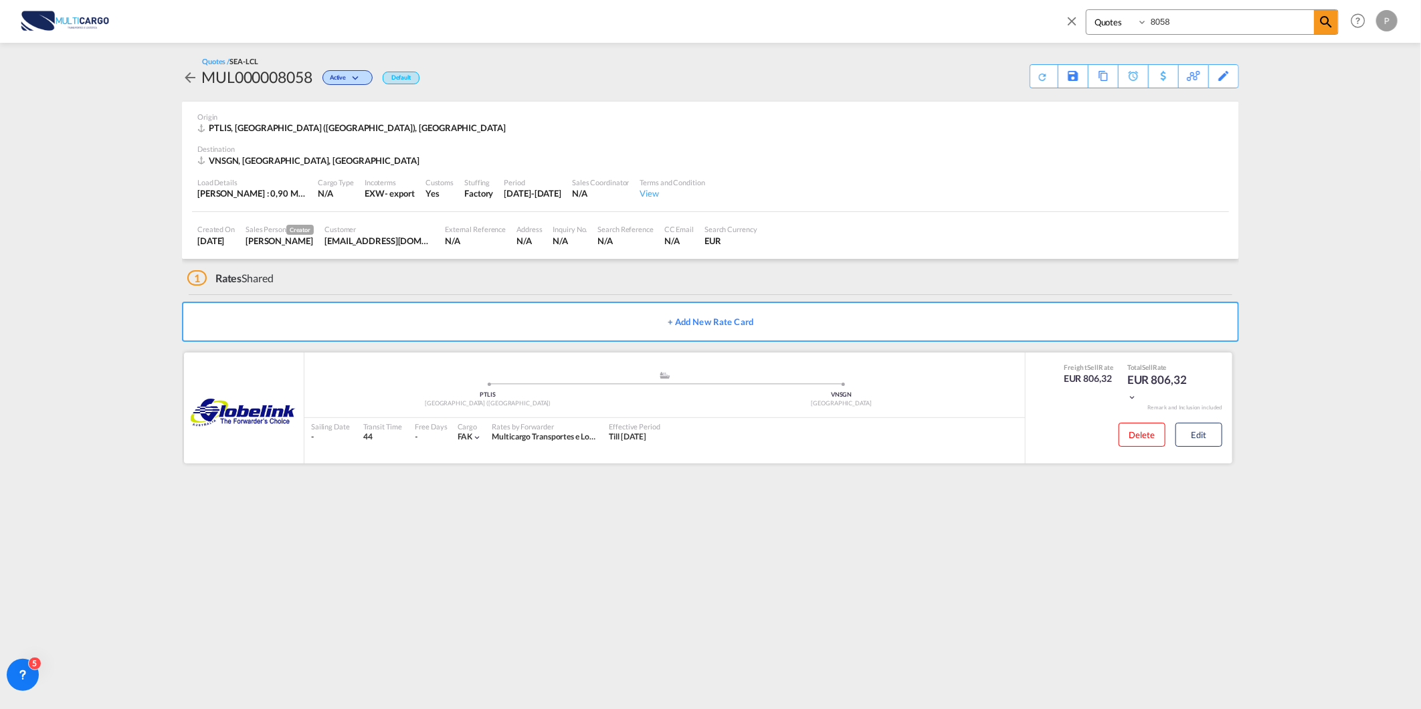
click at [1219, 420] on div "Delete Edit" at bounding box center [1165, 437] width 114 height 39
click at [1205, 432] on button "Edit" at bounding box center [1198, 435] width 47 height 24
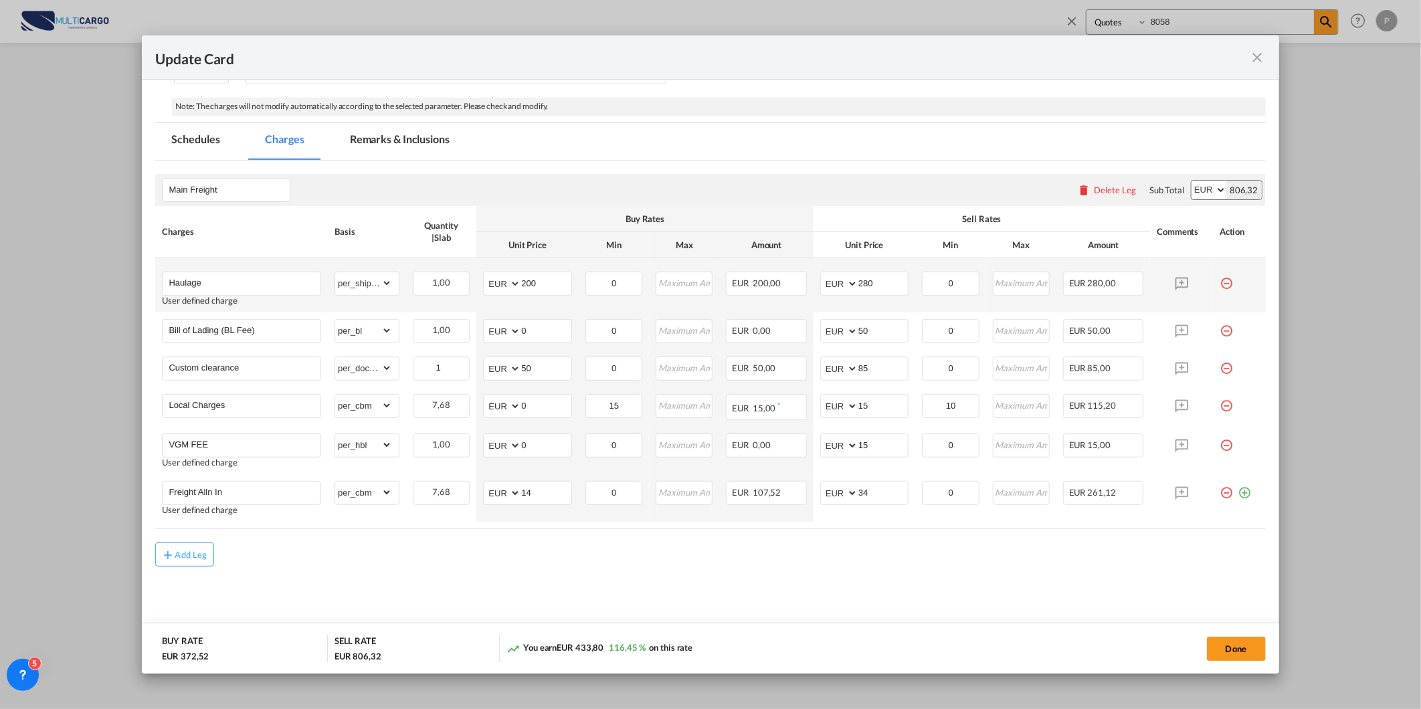
scroll to position [213, 0]
drag, startPoint x: 536, startPoint y: 278, endPoint x: 353, endPoint y: 276, distance: 183.3
click at [352, 278] on tr "Haulage User defined charge Please Enter Already Exists gross_weight volumetric…" at bounding box center [710, 283] width 1110 height 54
type input "450"
drag, startPoint x: 885, startPoint y: 270, endPoint x: 686, endPoint y: 296, distance: 200.4
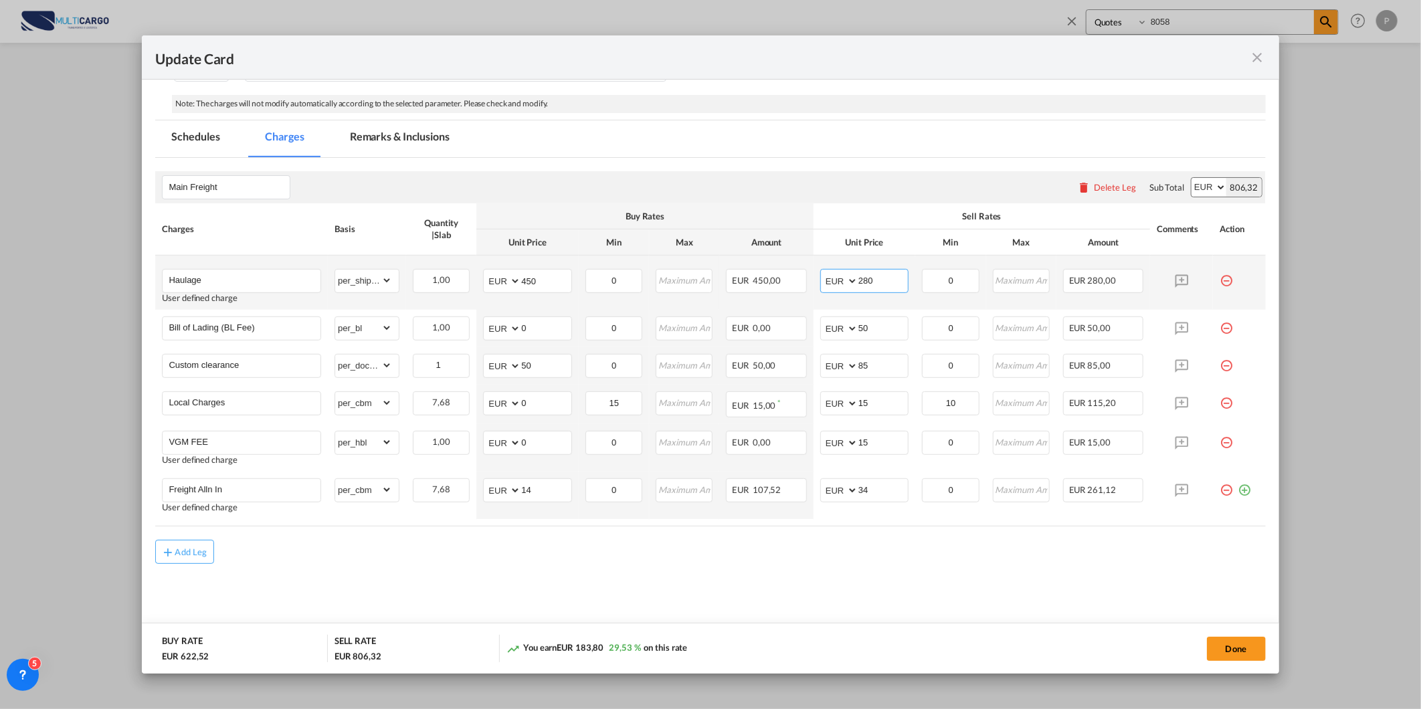
click at [718, 295] on tr "Haulage User defined charge Please Enter Already Exists gross_weight volumetric…" at bounding box center [710, 283] width 1110 height 54
drag, startPoint x: 858, startPoint y: 278, endPoint x: 875, endPoint y: 278, distance: 16.7
click at [868, 278] on input "690" at bounding box center [882, 280] width 49 height 20
type input "650"
click at [693, 585] on md-content "Main Freight Please enter leg name Leg Name Already Exists Delete Leg Sub Total…" at bounding box center [710, 400] width 1110 height 484
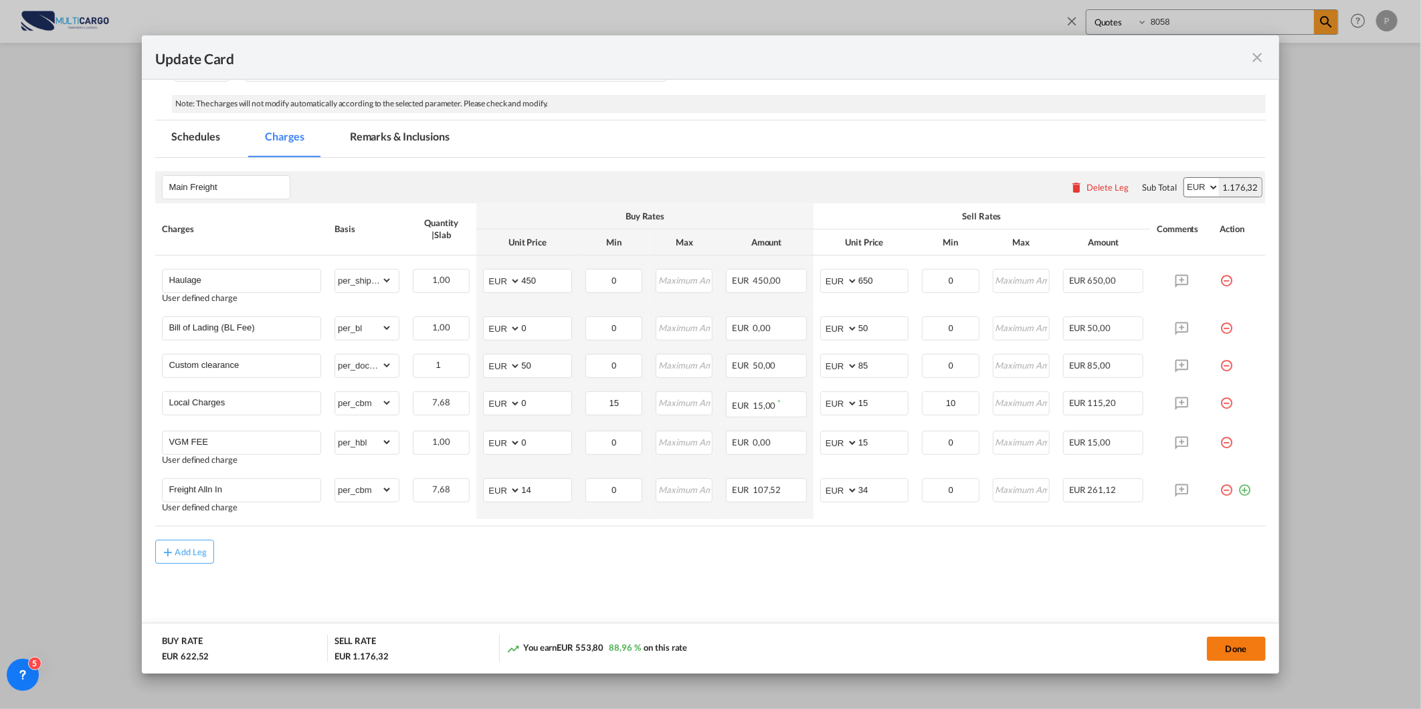
click at [1251, 647] on button "Done" at bounding box center [1236, 649] width 59 height 24
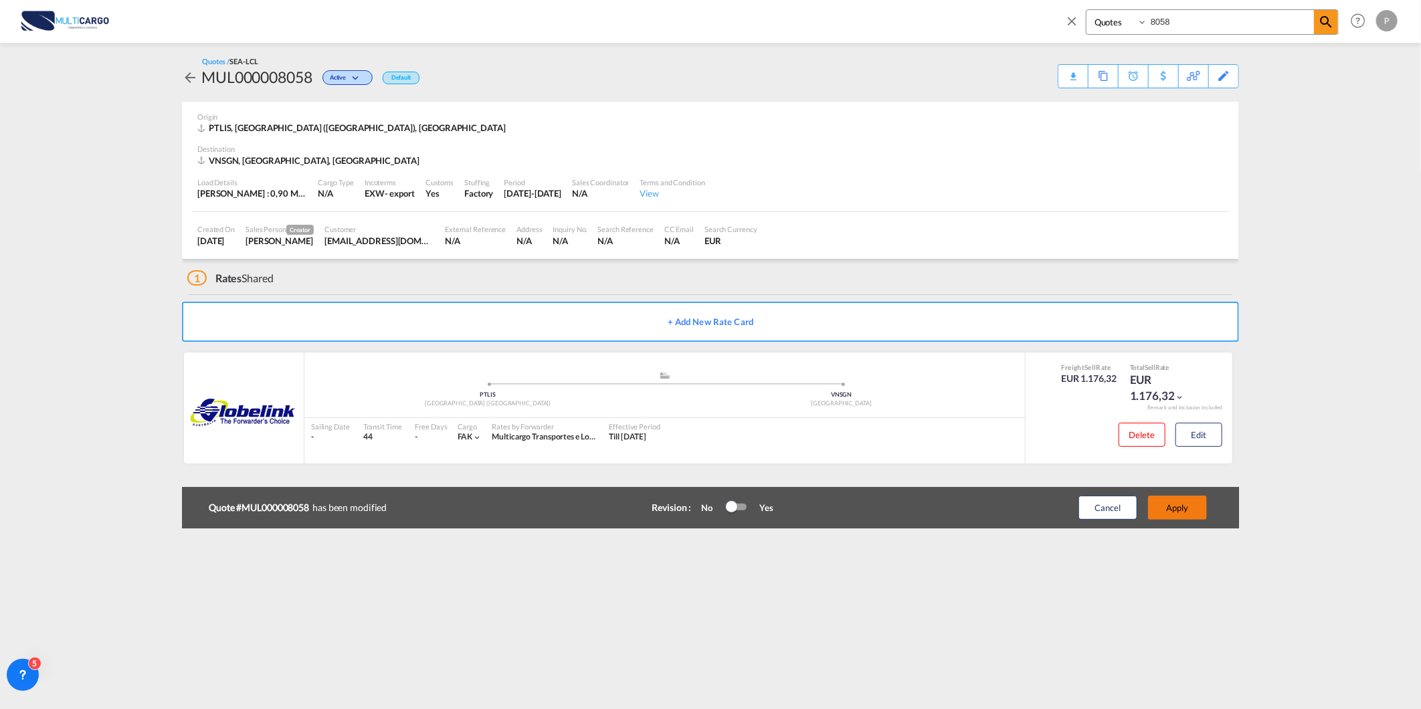
click at [1166, 510] on button "Apply" at bounding box center [1177, 508] width 59 height 24
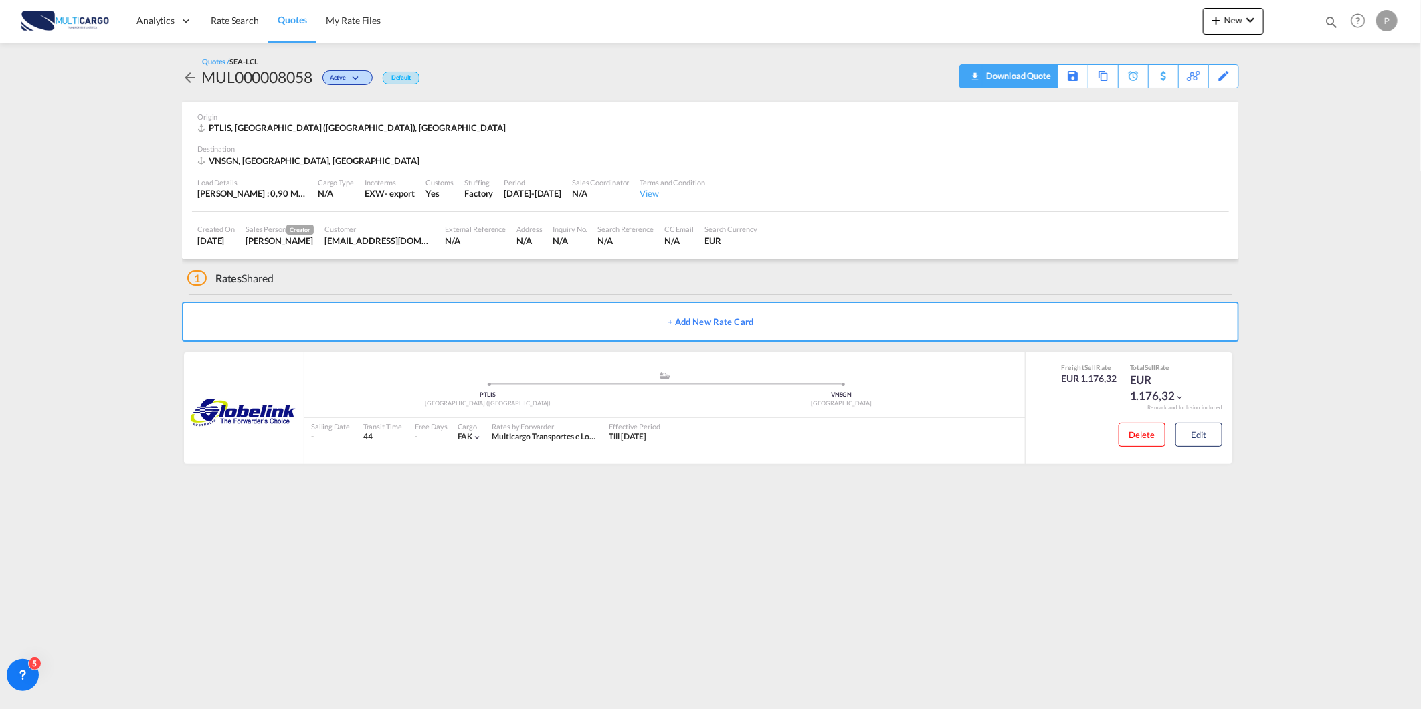
click at [1037, 77] on div "Download Quote" at bounding box center [1017, 75] width 68 height 21
